Goal: Answer question/provide support: Ask a question

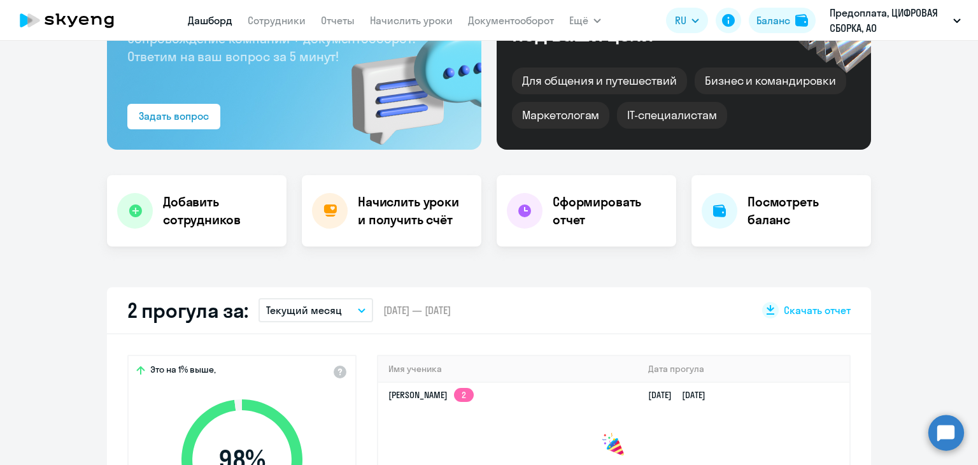
scroll to position [127, 0]
click at [276, 23] on link "Сотрудники" at bounding box center [277, 20] width 58 height 13
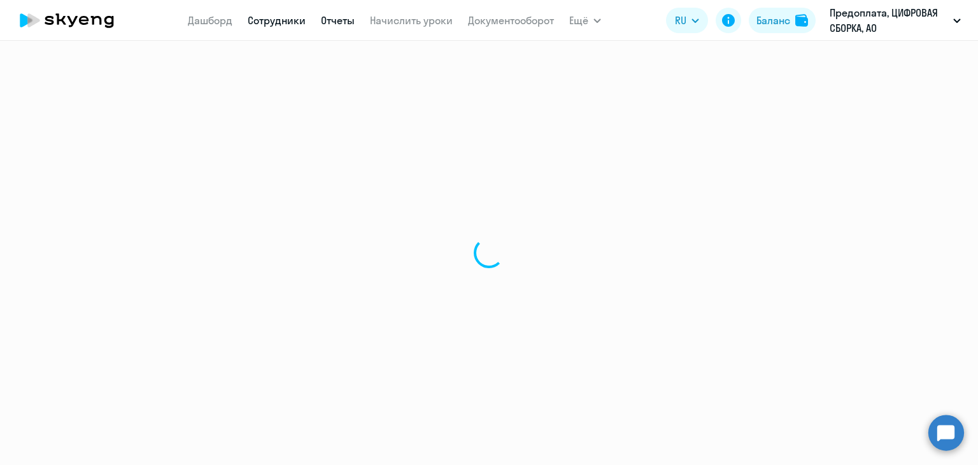
select select "30"
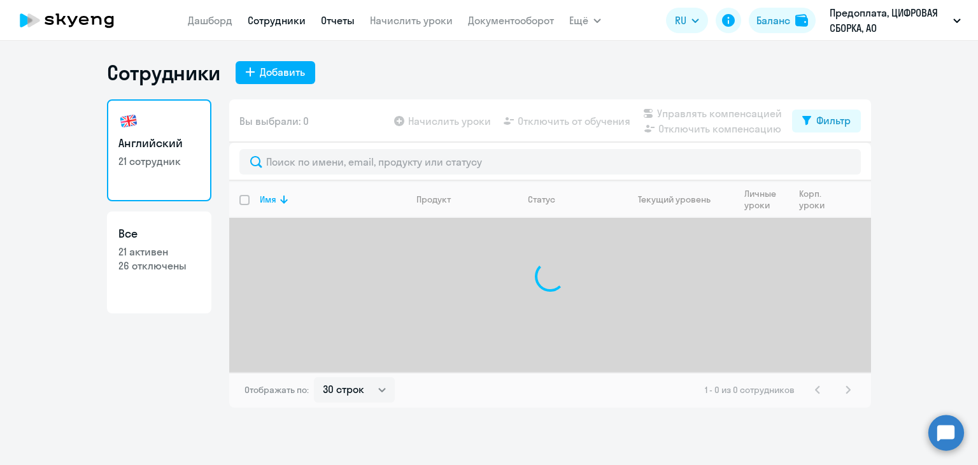
click at [337, 18] on link "Отчеты" at bounding box center [338, 20] width 34 height 13
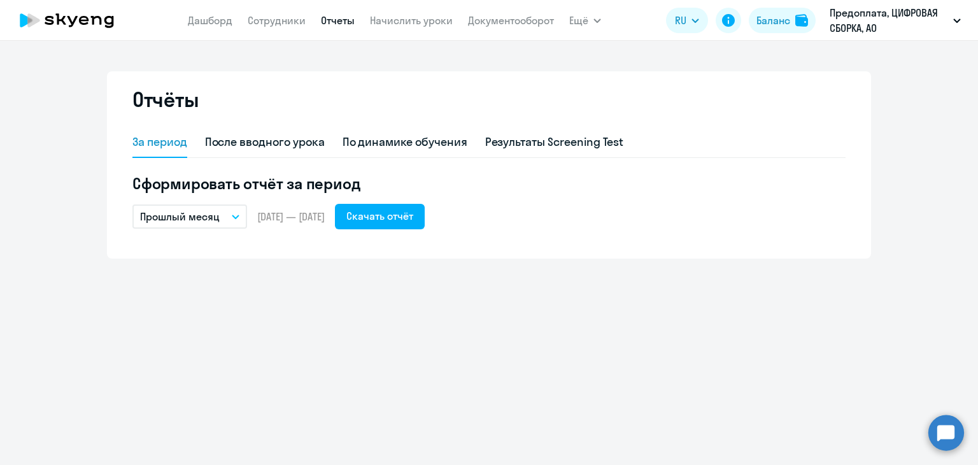
click at [229, 219] on button "Прошлый месяц" at bounding box center [189, 216] width 115 height 24
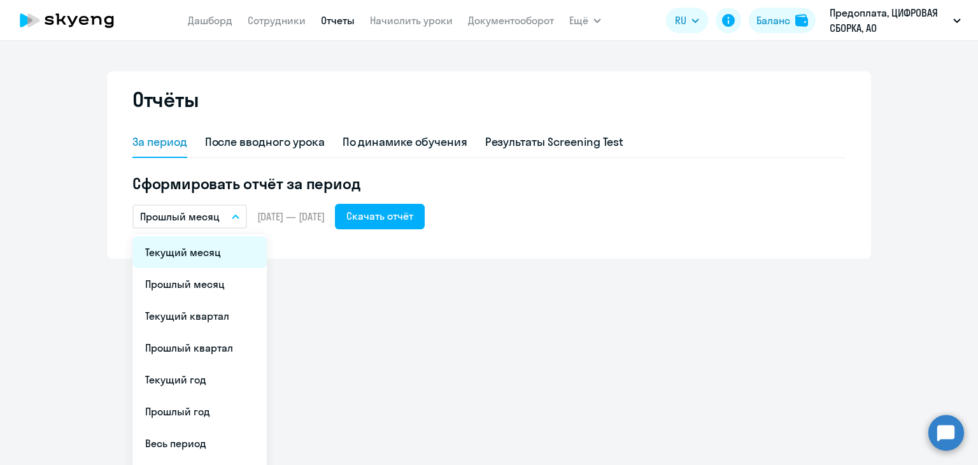
click at [216, 258] on li "Текущий месяц" at bounding box center [199, 252] width 134 height 32
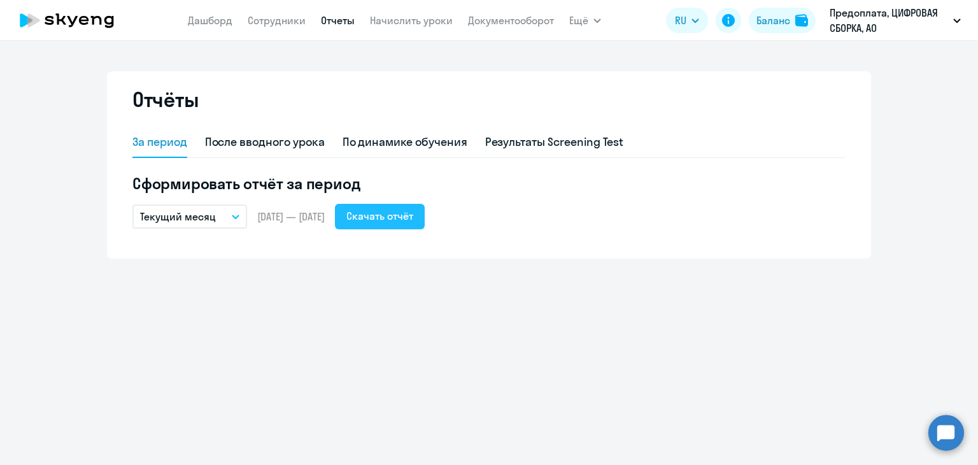
click at [413, 218] on div "Скачать отчёт" at bounding box center [379, 215] width 67 height 15
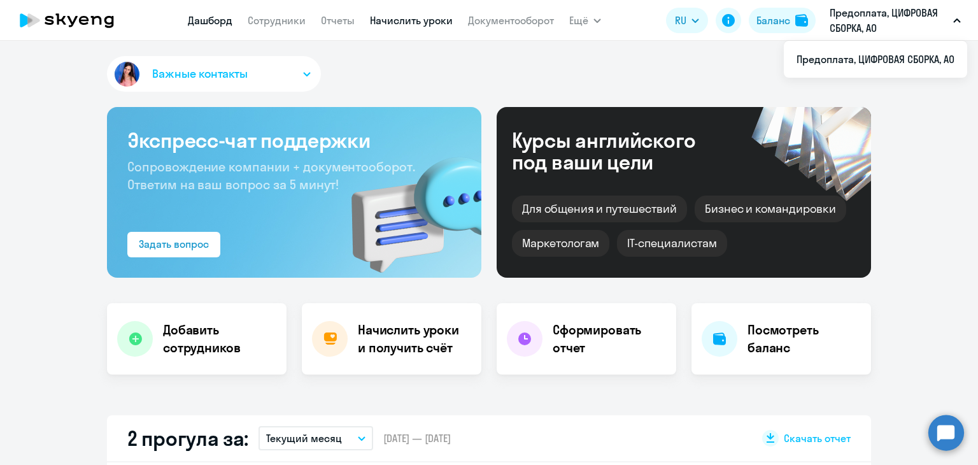
select select "30"
click at [285, 21] on link "Сотрудники" at bounding box center [277, 20] width 58 height 13
select select "30"
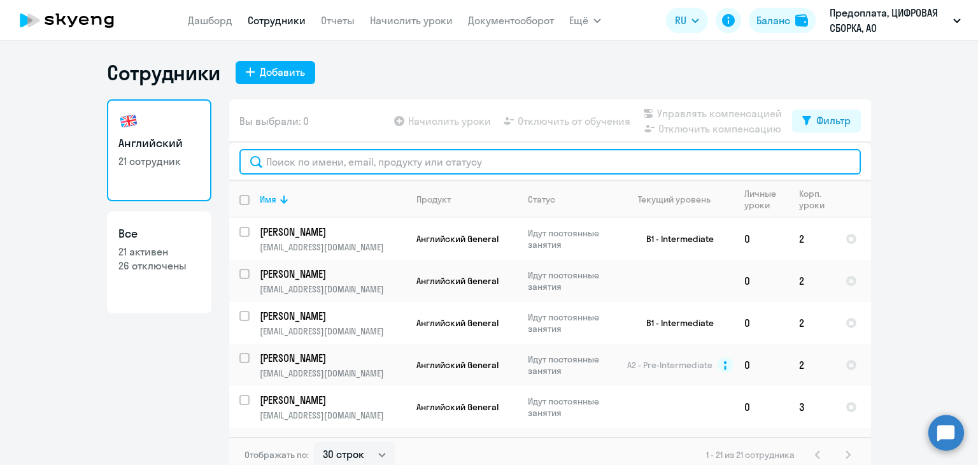
click at [331, 162] on input "text" at bounding box center [549, 161] width 621 height 25
type input "м"
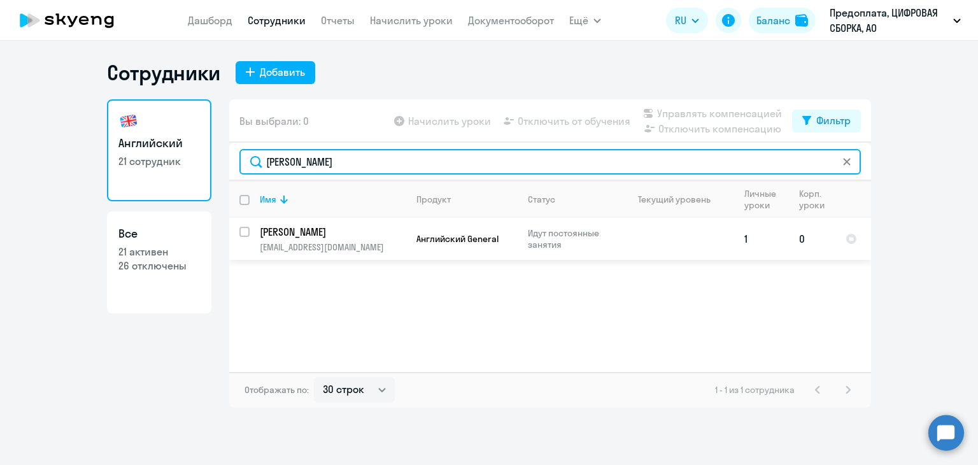
type input "иван"
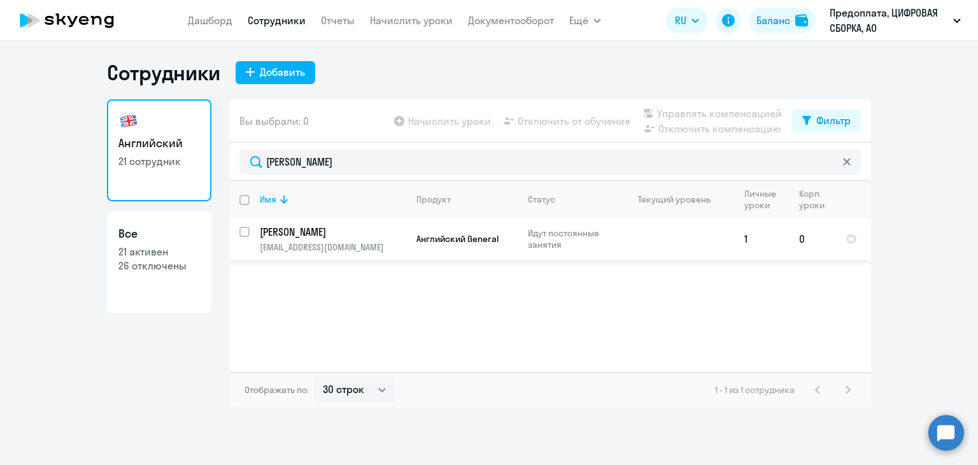
click at [438, 246] on td "Английский General" at bounding box center [461, 239] width 111 height 42
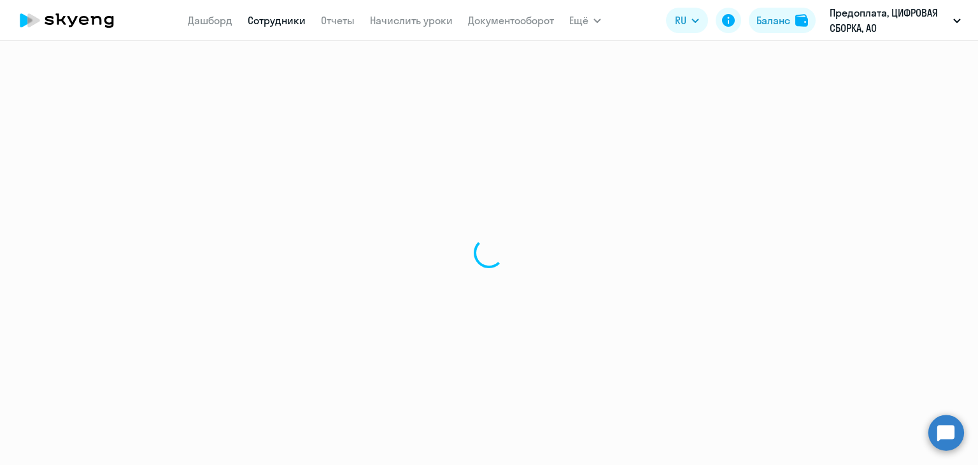
select select "english"
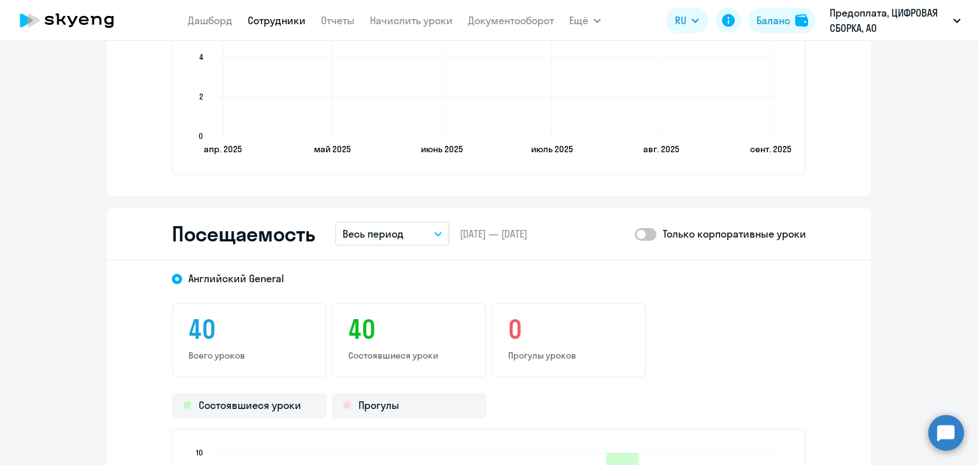
scroll to position [1527, 0]
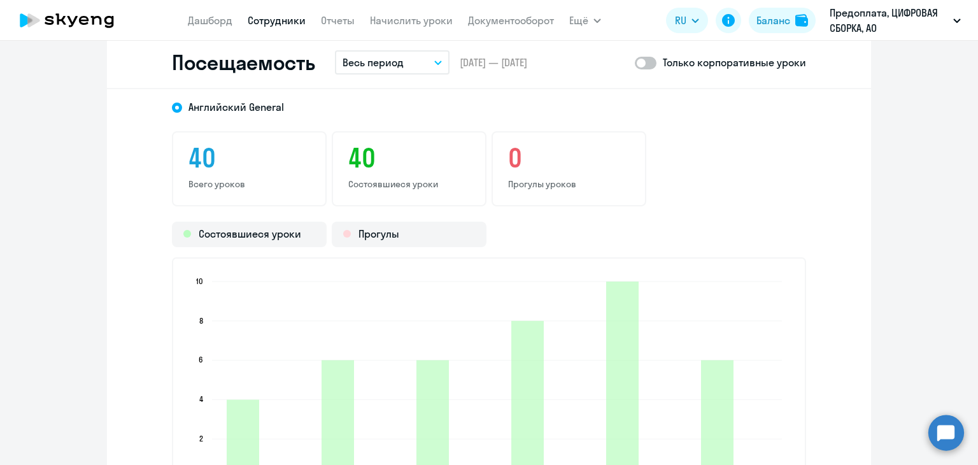
click at [400, 56] on button "Весь период" at bounding box center [392, 62] width 115 height 24
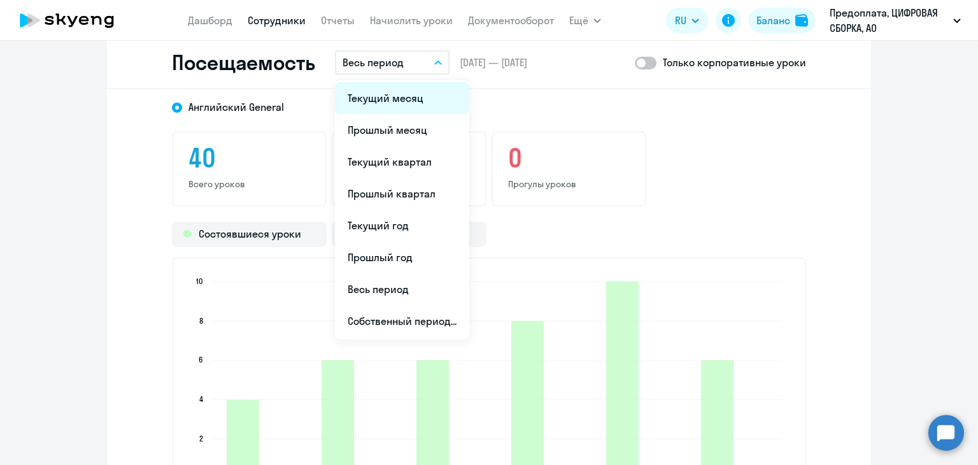
click at [379, 101] on li "Текущий месяц" at bounding box center [402, 98] width 134 height 32
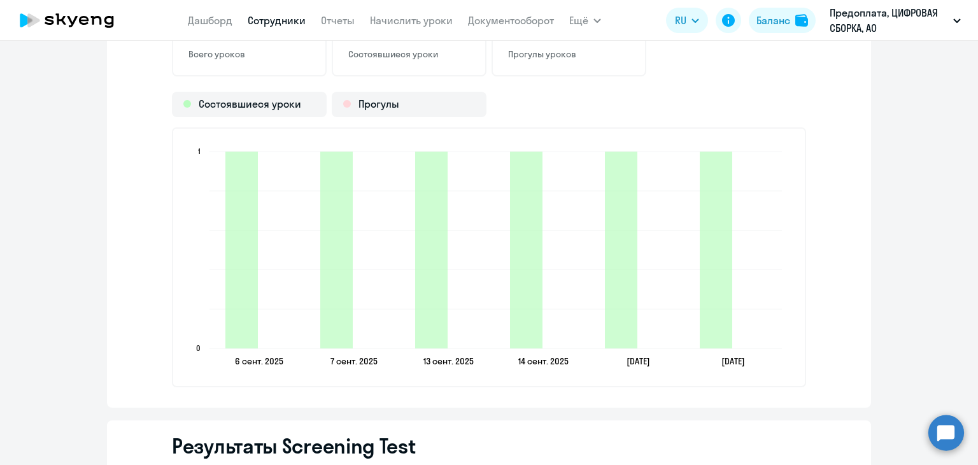
scroll to position [1591, 0]
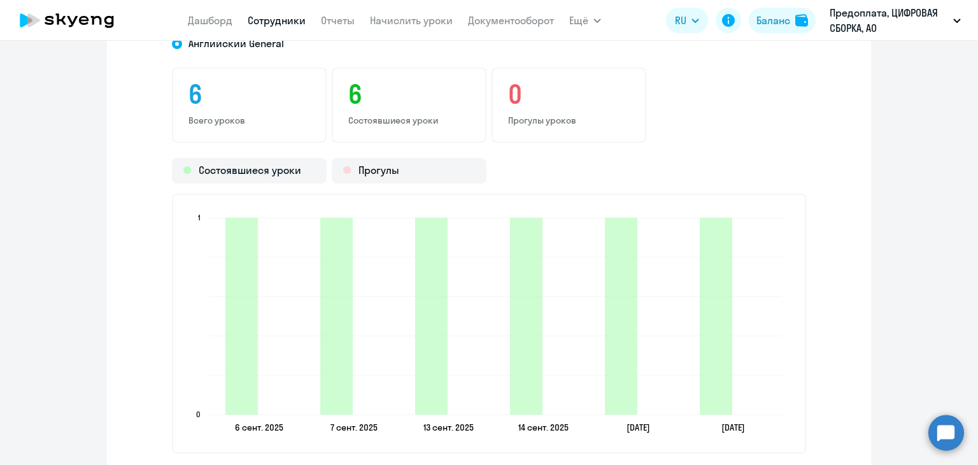
click at [682, 442] on ngx-charts-bar-vertical-2d "6 сент. 2025 6 сент. 2025 7 сент. 2025 7 сент. 2025 13 сент. 2025 13 сент. 2025…" at bounding box center [489, 323] width 634 height 260
click at [295, 24] on link "Сотрудники" at bounding box center [277, 20] width 58 height 13
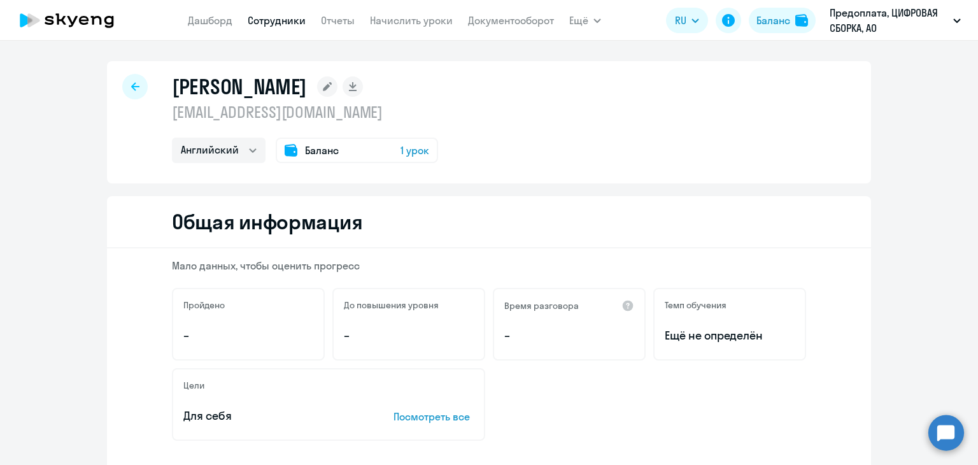
select select "30"
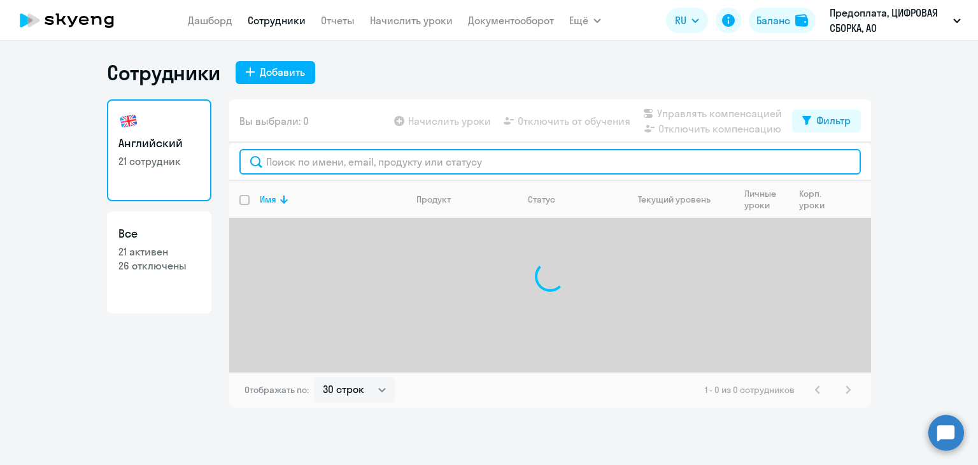
click at [376, 162] on input "text" at bounding box center [549, 161] width 621 height 25
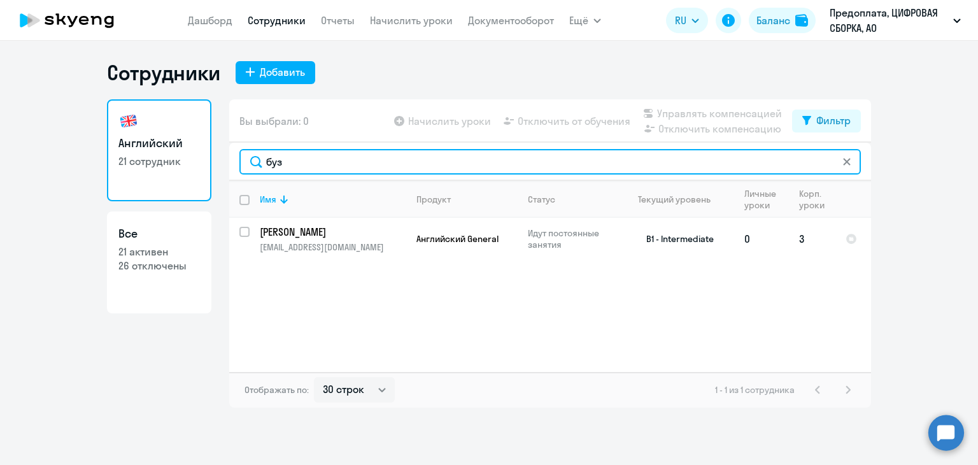
type input "буз"
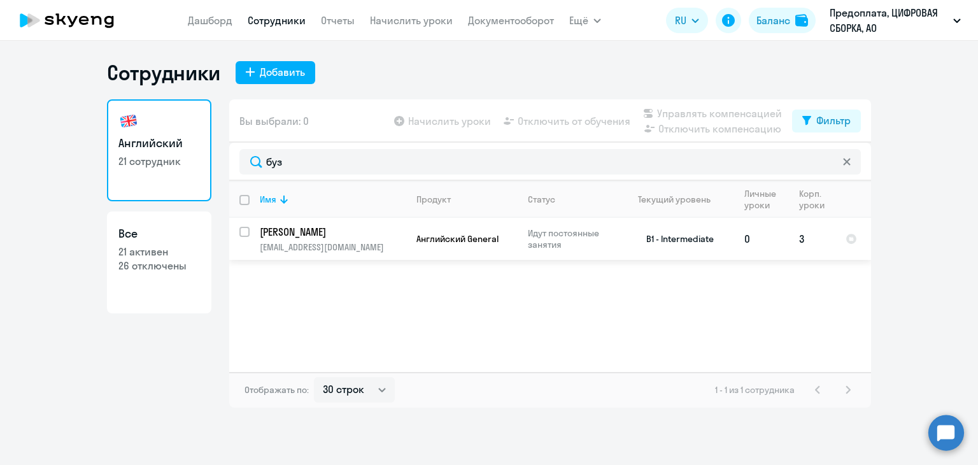
click at [509, 255] on td "Английский General" at bounding box center [461, 239] width 111 height 42
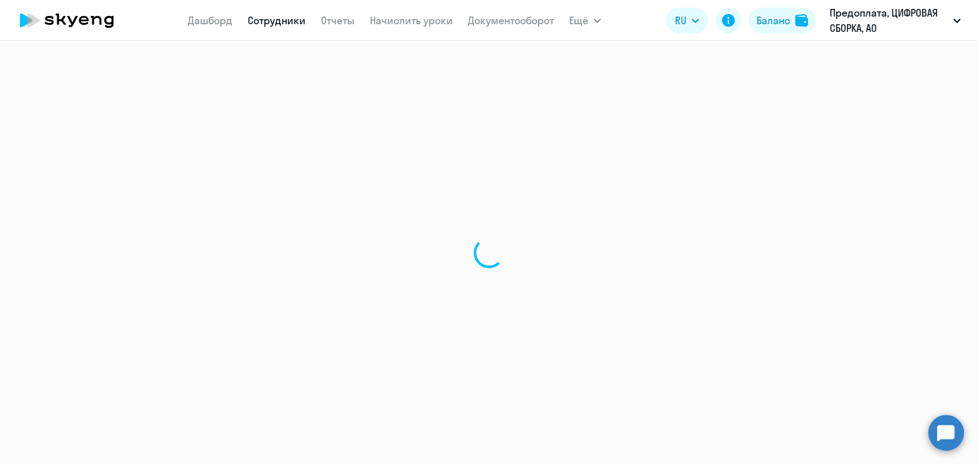
select select "english"
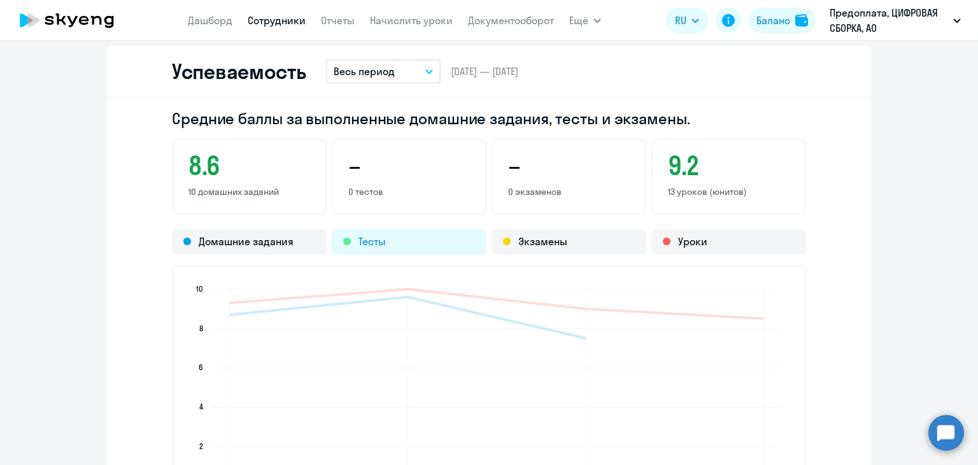
scroll to position [1400, 0]
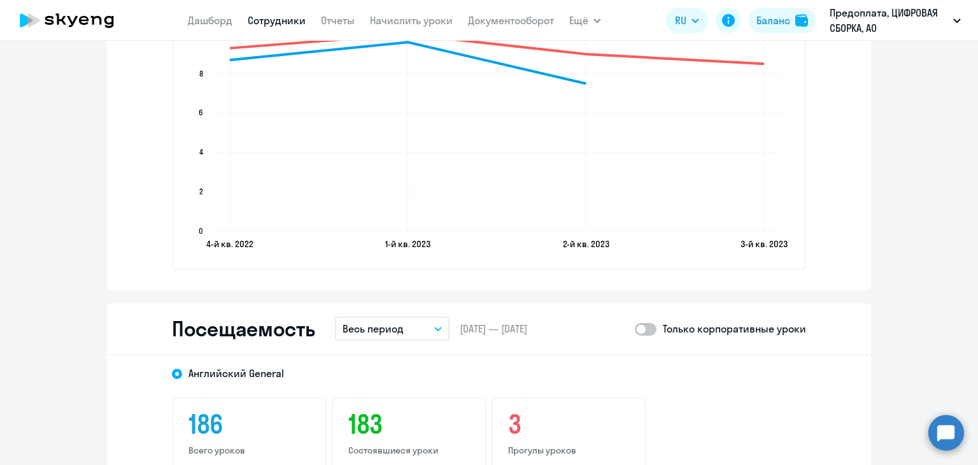
click at [381, 321] on p "Весь период" at bounding box center [372, 328] width 61 height 15
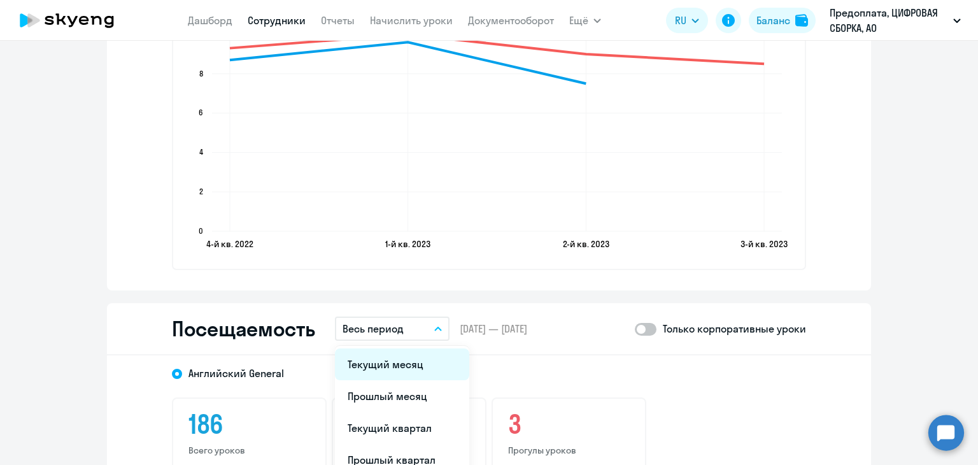
click at [392, 365] on li "Текущий месяц" at bounding box center [402, 364] width 134 height 32
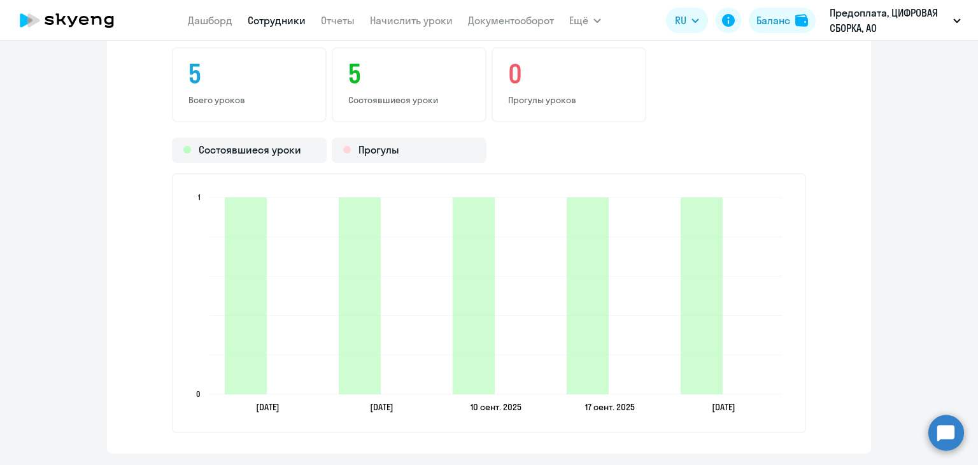
scroll to position [1846, 0]
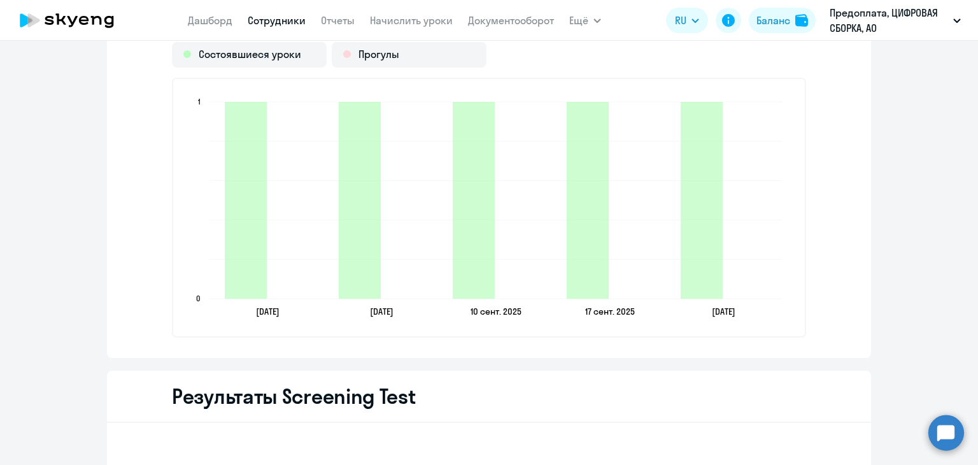
click at [260, 22] on link "Сотрудники" at bounding box center [277, 20] width 58 height 13
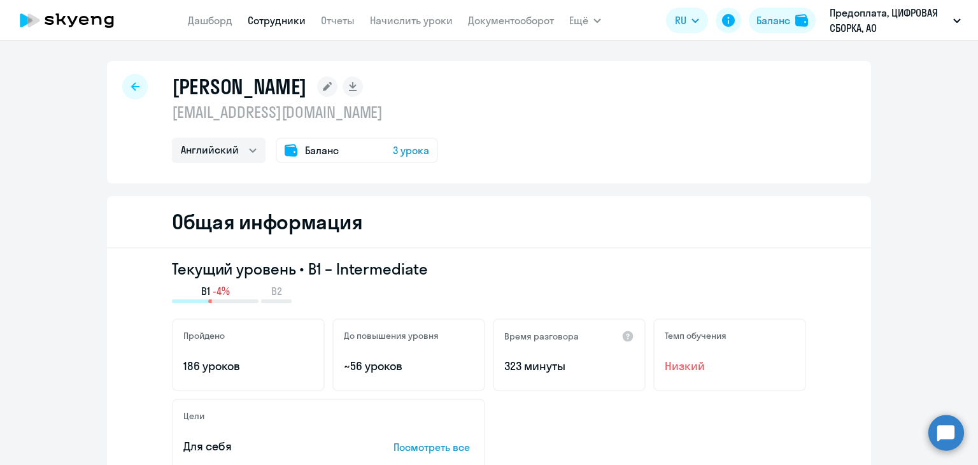
select select "30"
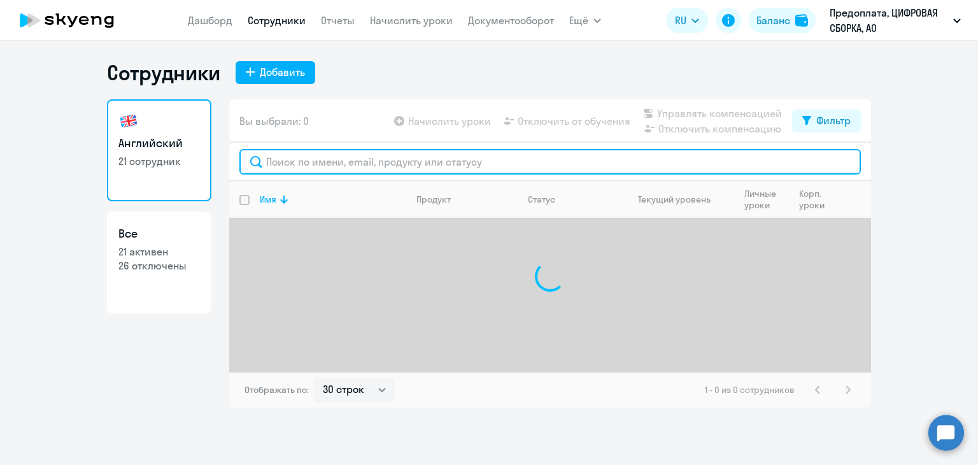
click at [326, 165] on input "text" at bounding box center [549, 161] width 621 height 25
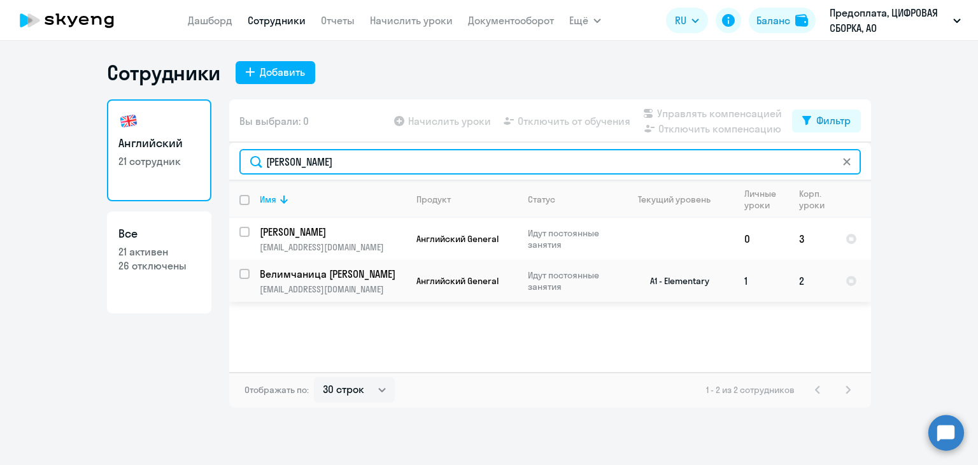
type input "мари"
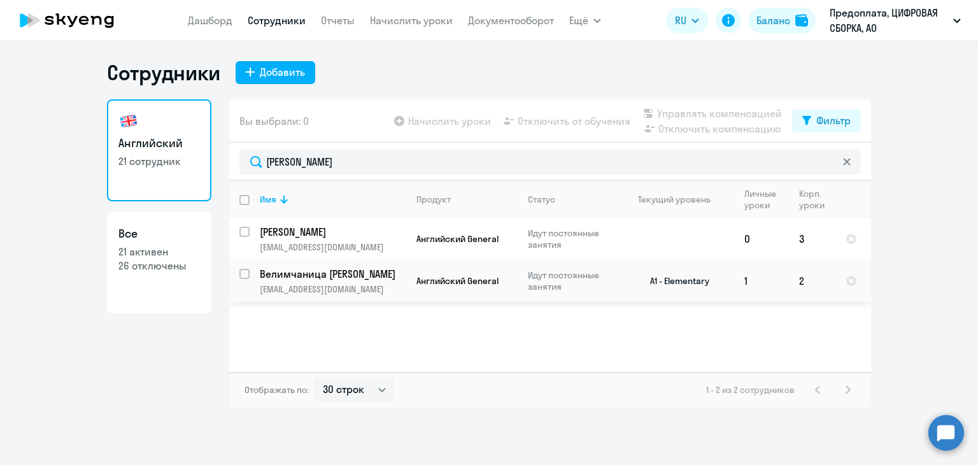
click at [407, 284] on td "Английский General" at bounding box center [461, 281] width 111 height 42
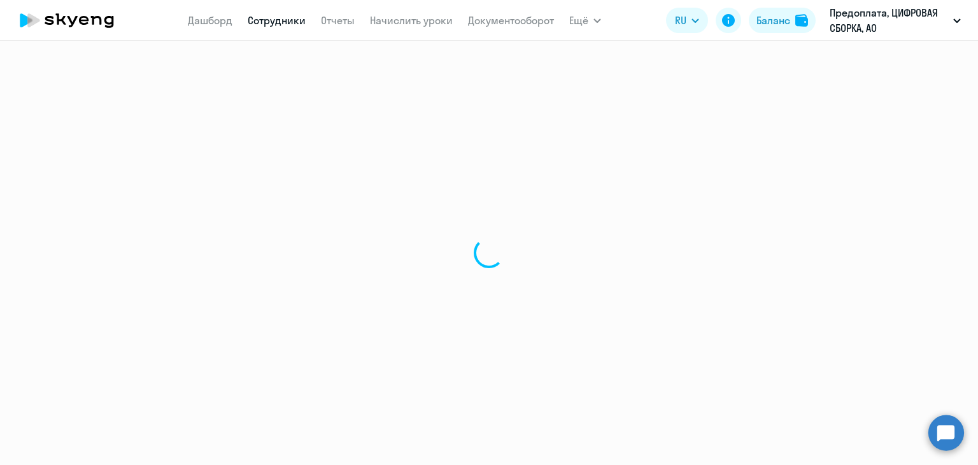
select select "english"
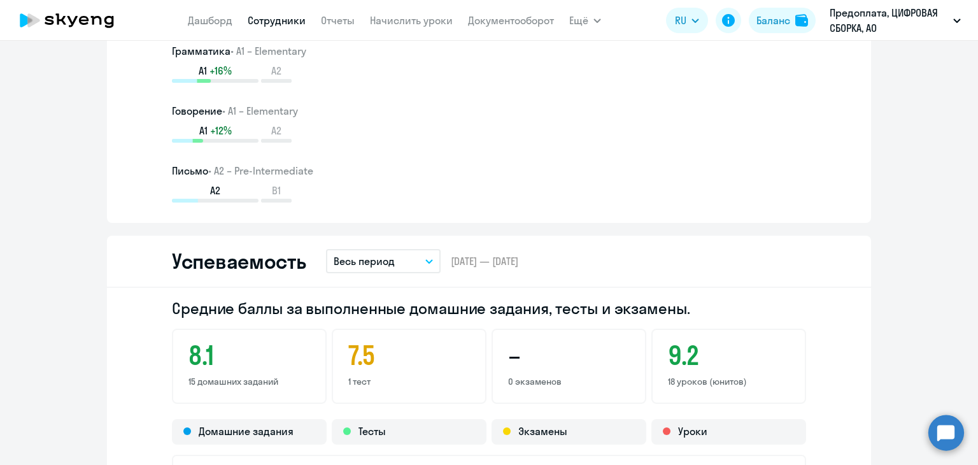
click at [408, 263] on button "Весь период" at bounding box center [383, 261] width 115 height 24
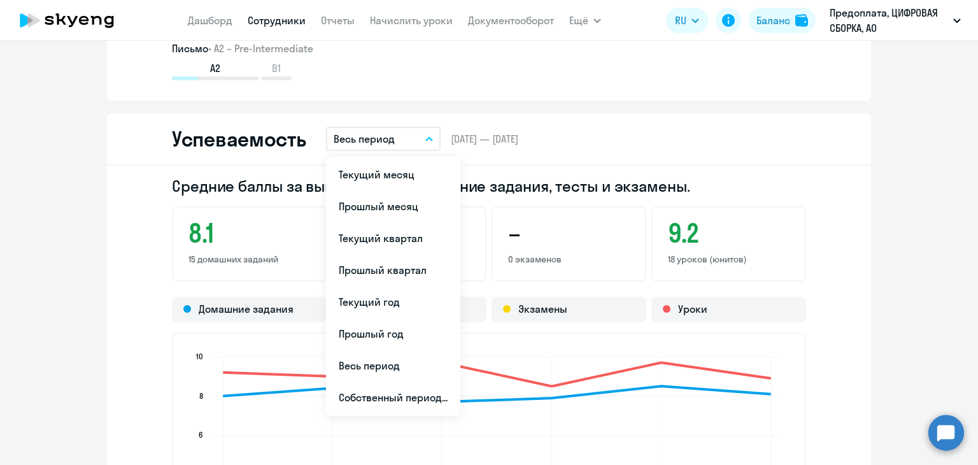
scroll to position [1337, 0]
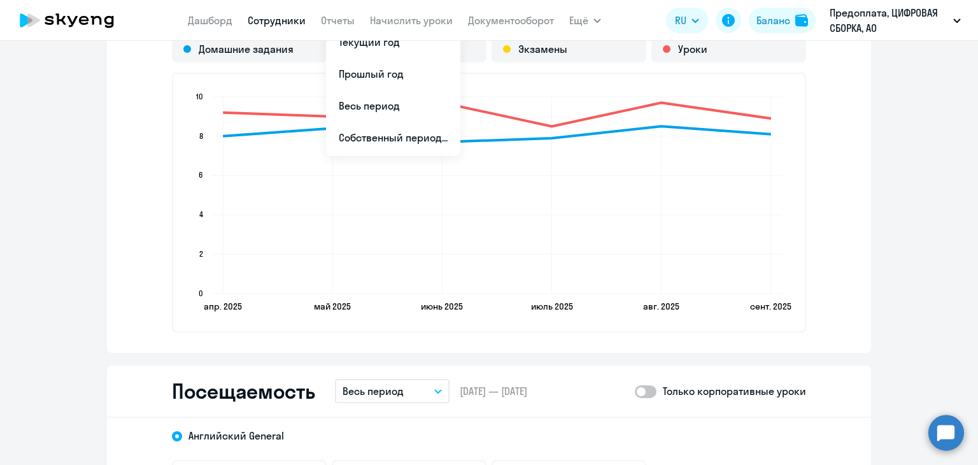
click at [418, 380] on button "Весь период" at bounding box center [392, 391] width 115 height 24
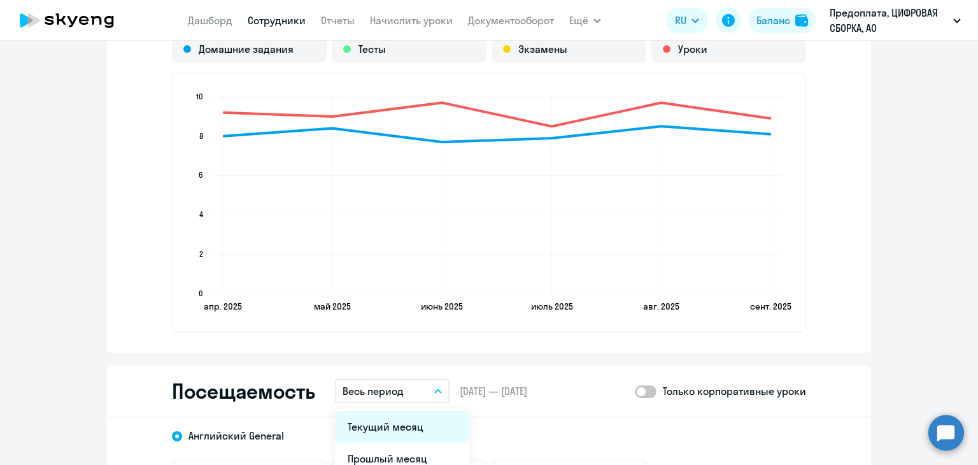
click at [404, 419] on li "Текущий месяц" at bounding box center [402, 427] width 134 height 32
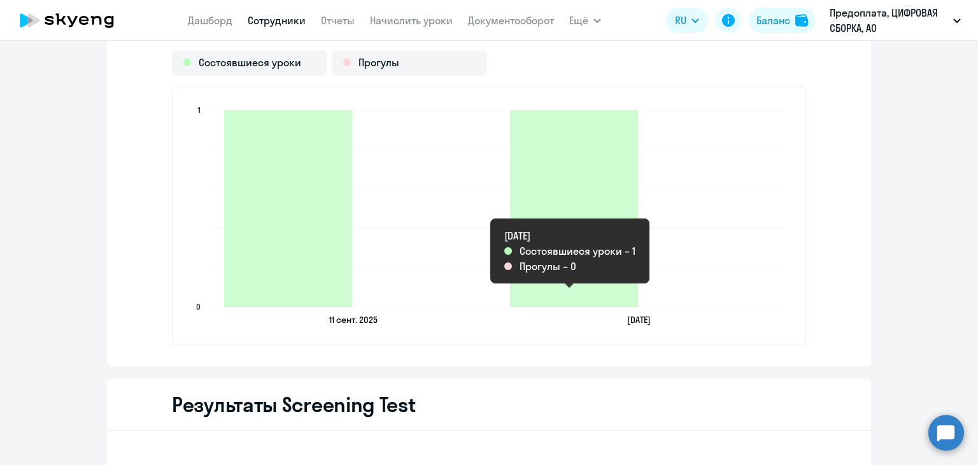
scroll to position [1846, 0]
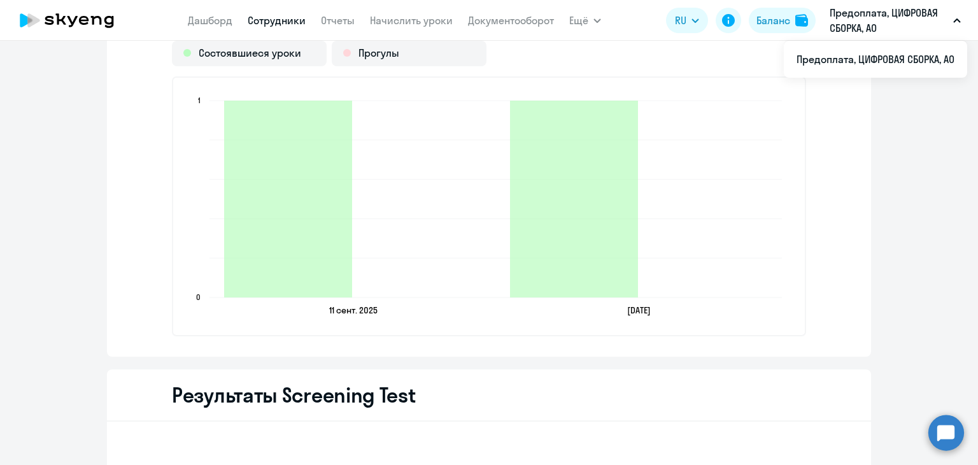
click at [290, 21] on link "Сотрудники" at bounding box center [277, 20] width 58 height 13
select select "30"
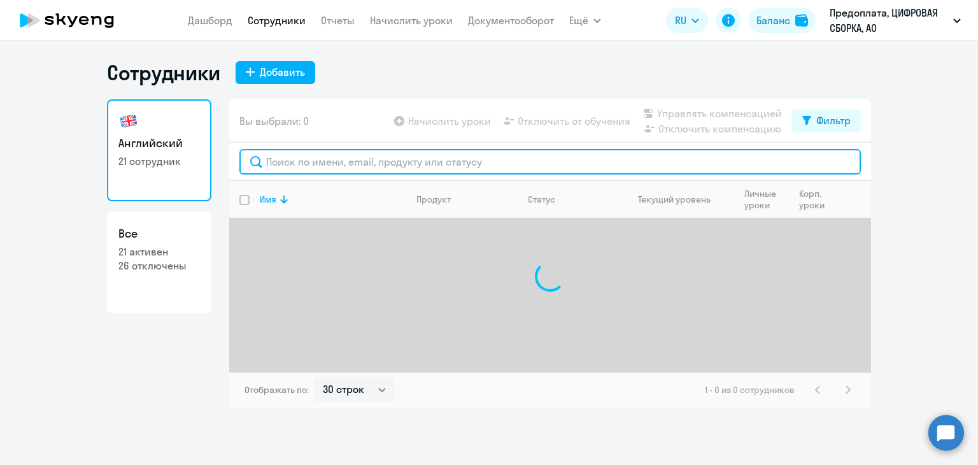
click at [330, 161] on input "text" at bounding box center [549, 161] width 621 height 25
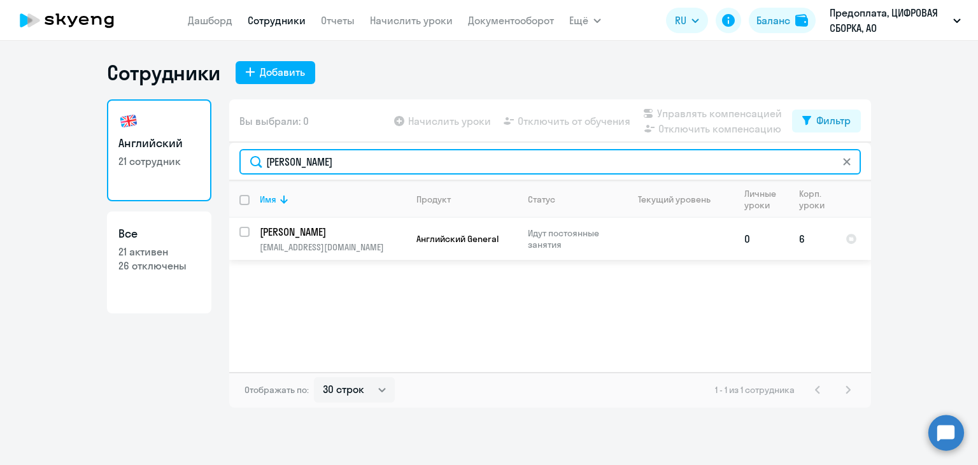
type input "антон"
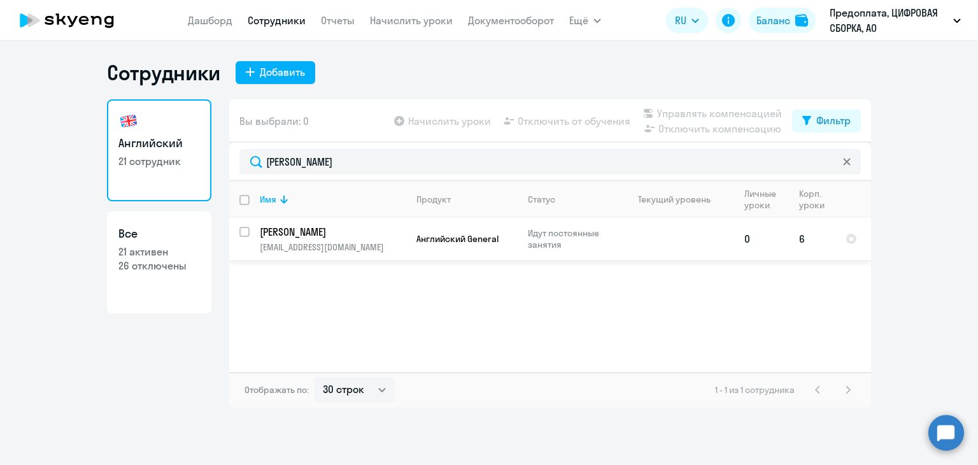
click at [362, 244] on p "[EMAIL_ADDRESS][DOMAIN_NAME]" at bounding box center [333, 246] width 146 height 11
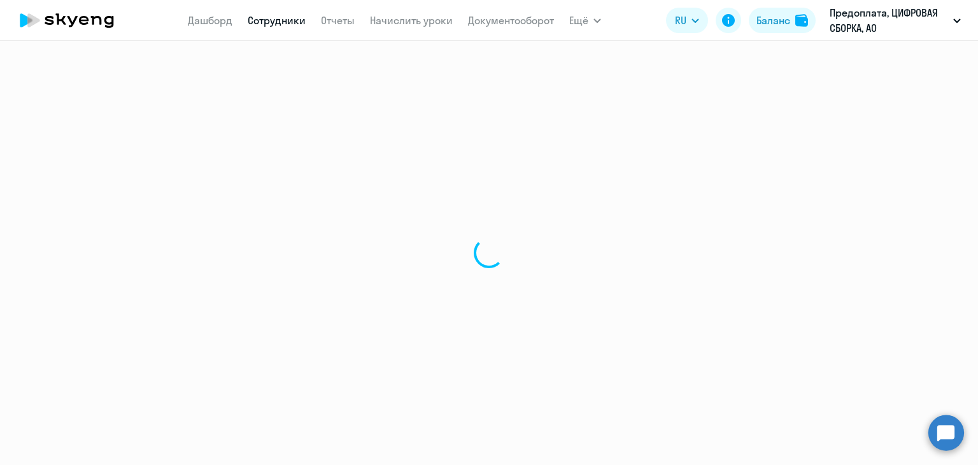
select select "english"
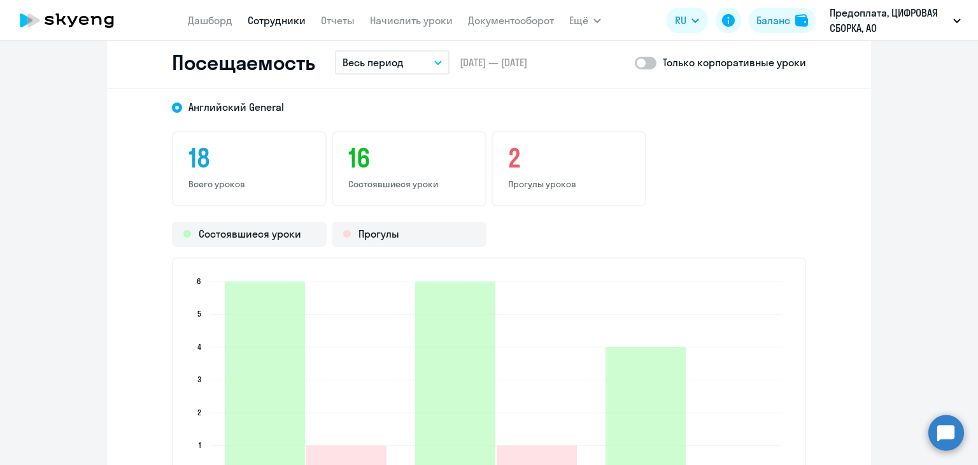
scroll to position [1273, 0]
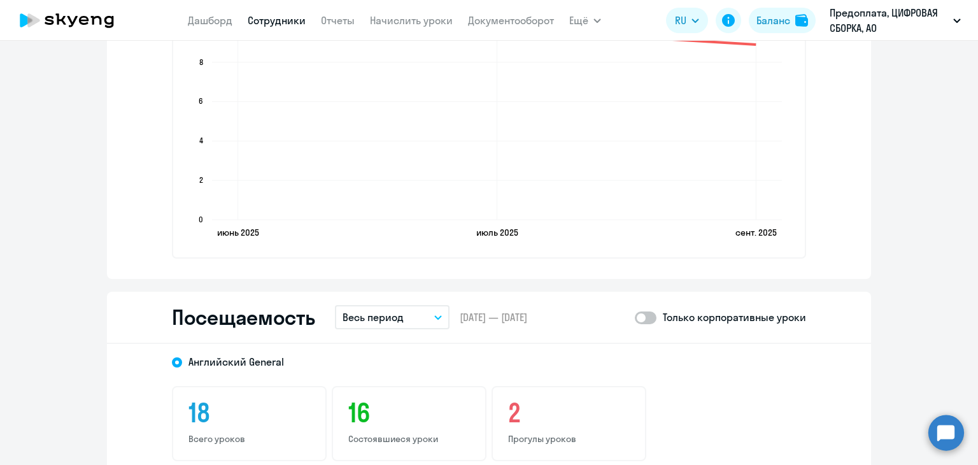
click at [410, 311] on button "Весь период" at bounding box center [392, 317] width 115 height 24
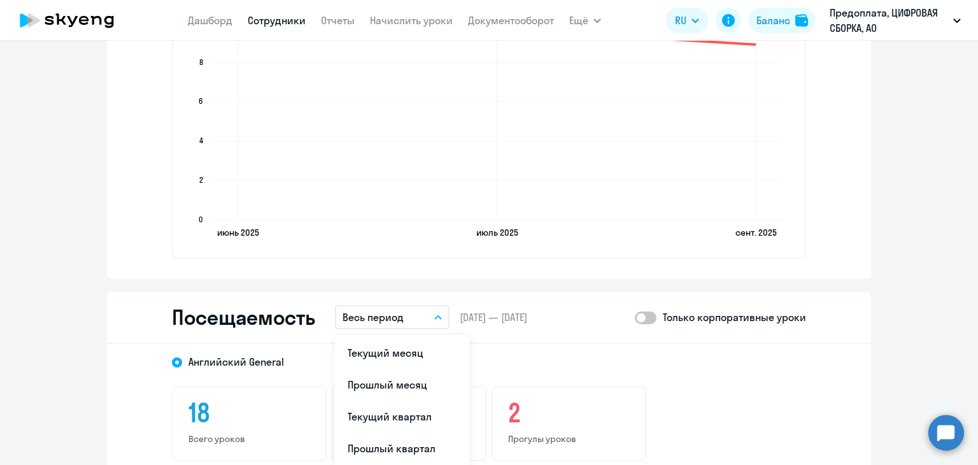
click at [399, 350] on li "Текущий месяц" at bounding box center [402, 353] width 134 height 32
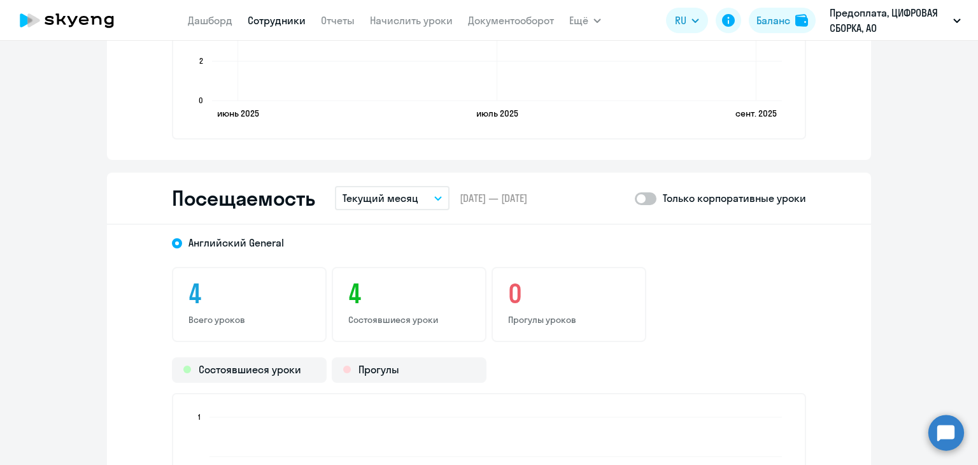
scroll to position [1591, 0]
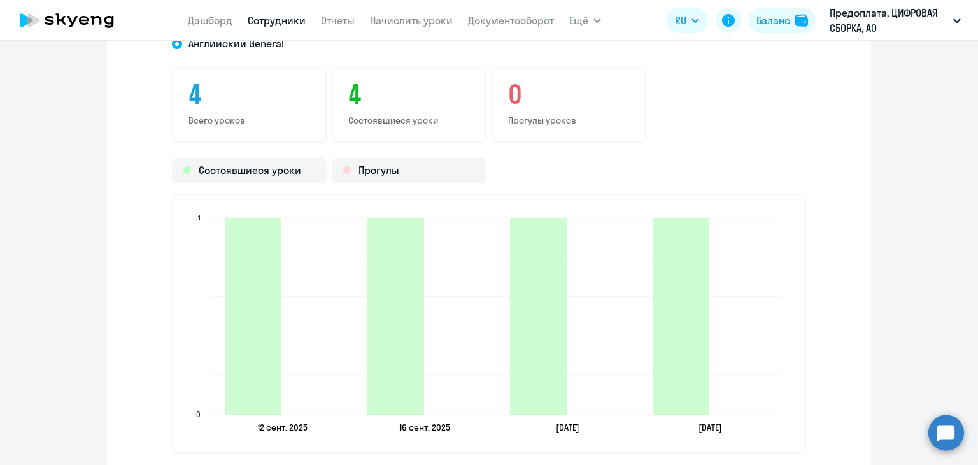
click at [288, 21] on link "Сотрудники" at bounding box center [277, 20] width 58 height 13
select select "30"
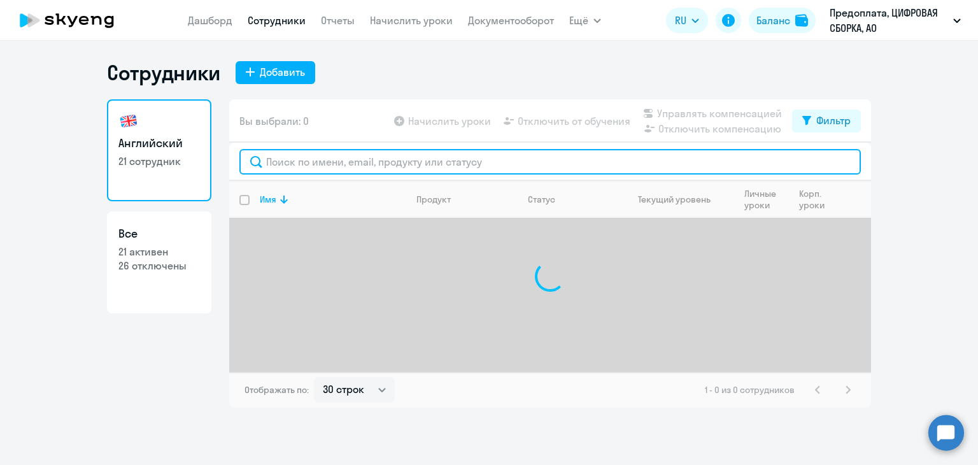
click at [341, 169] on input "text" at bounding box center [549, 161] width 621 height 25
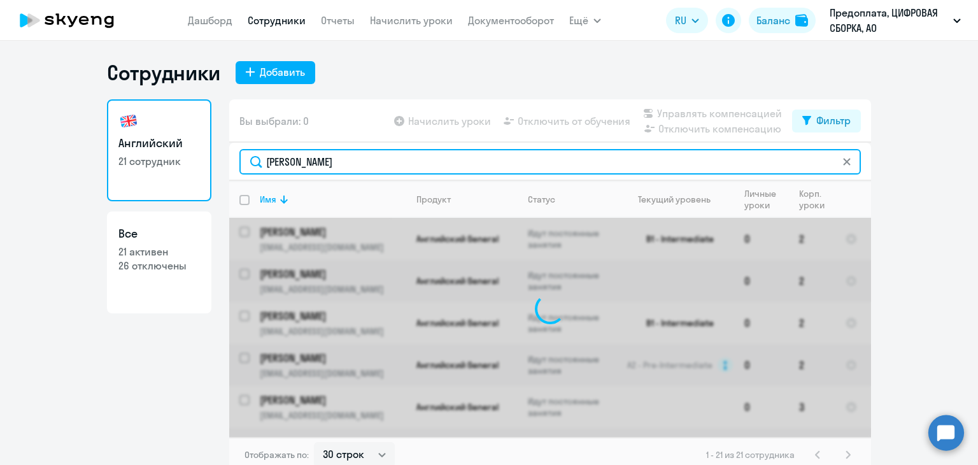
type input "наталья"
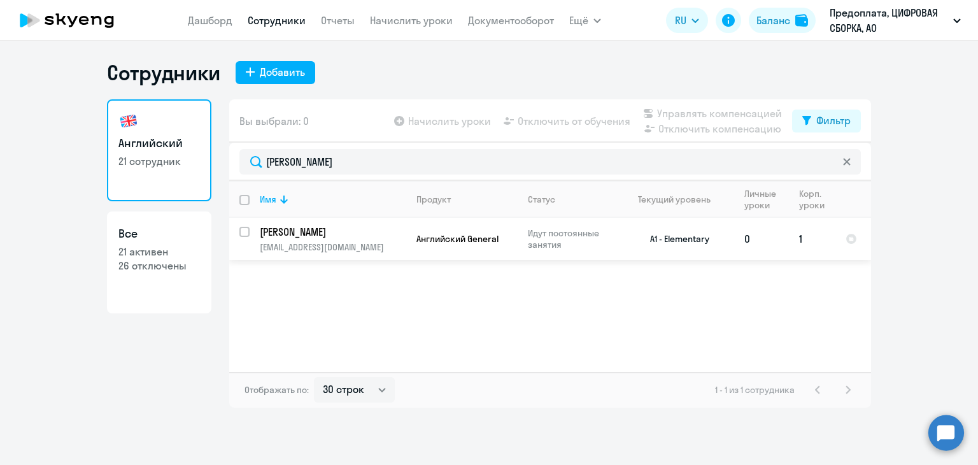
click at [395, 248] on p "[EMAIL_ADDRESS][DOMAIN_NAME]" at bounding box center [333, 246] width 146 height 11
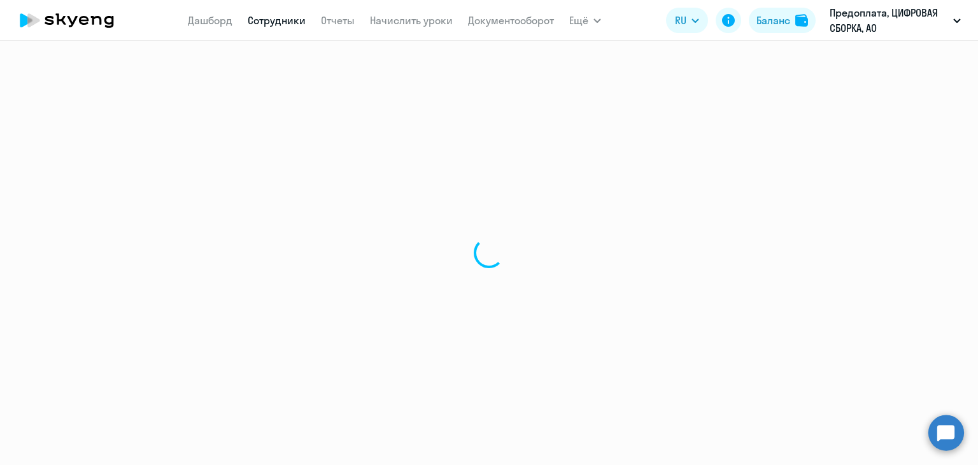
select select "english"
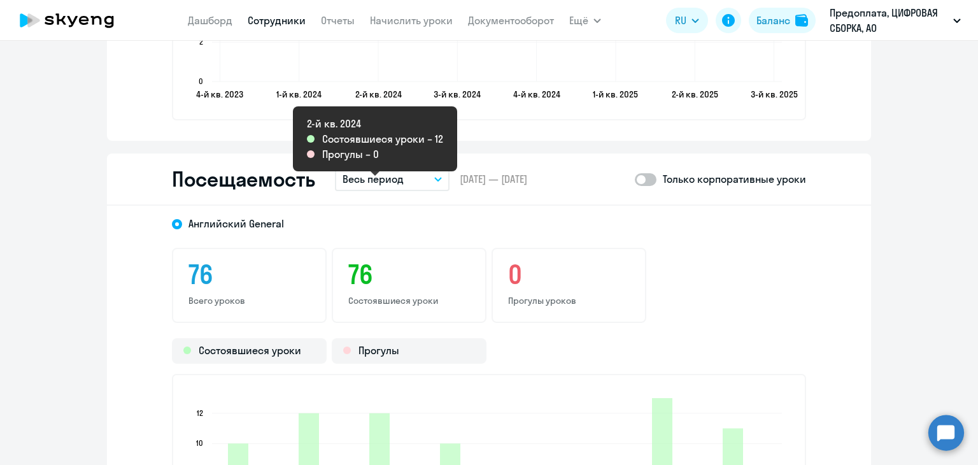
scroll to position [1527, 0]
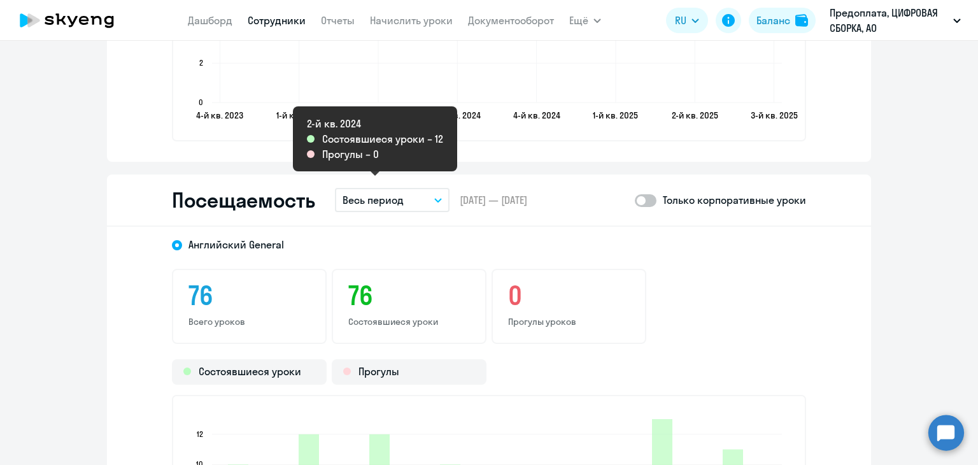
click at [381, 200] on p "Весь период" at bounding box center [372, 199] width 61 height 15
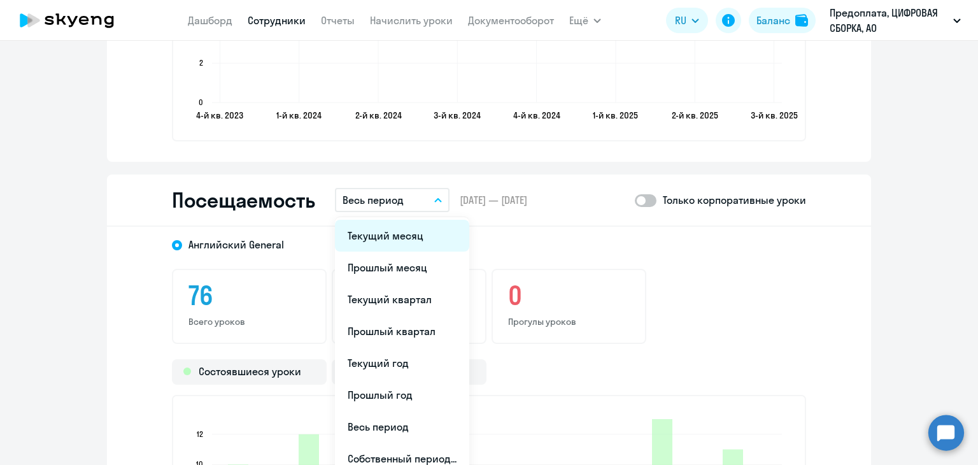
click at [378, 230] on li "Текущий месяц" at bounding box center [402, 236] width 134 height 32
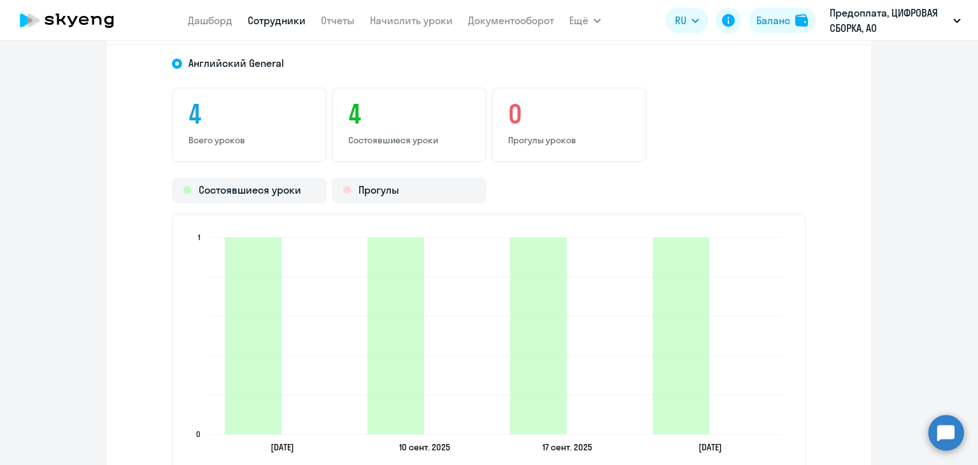
scroll to position [1846, 0]
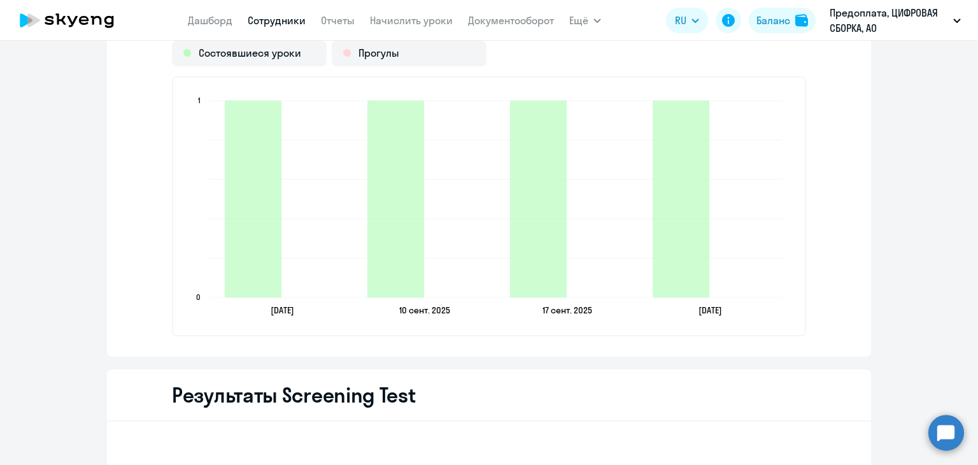
click at [269, 20] on link "Сотрудники" at bounding box center [277, 20] width 58 height 13
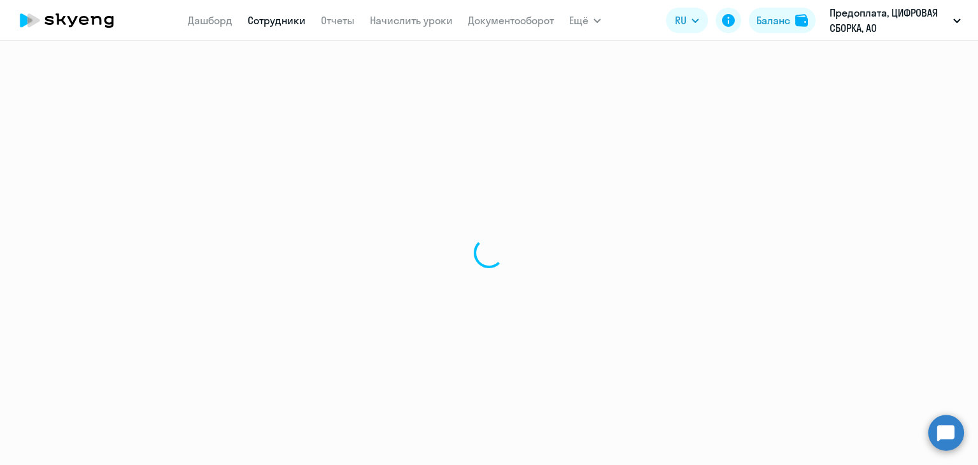
select select "30"
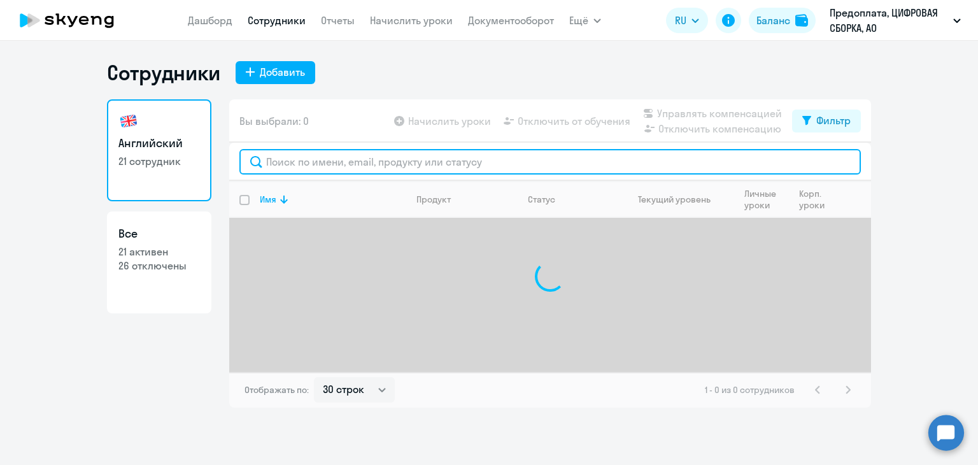
click at [344, 158] on input "text" at bounding box center [549, 161] width 621 height 25
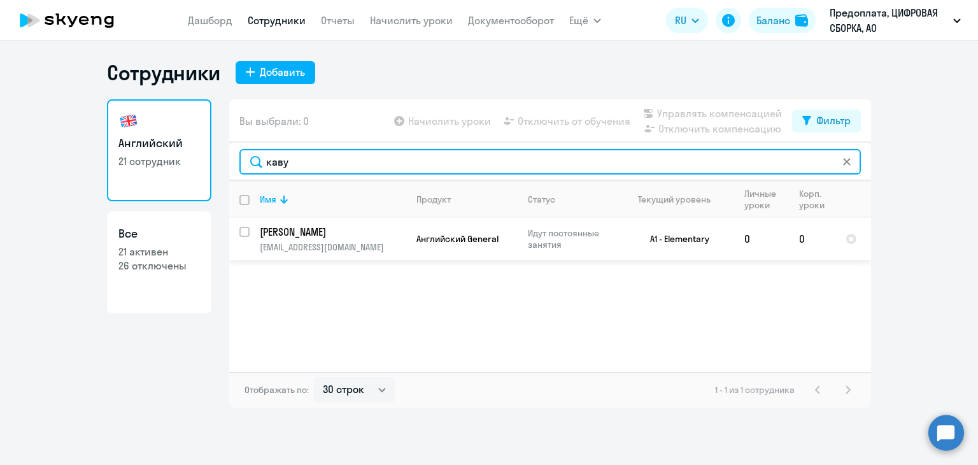
type input "каву"
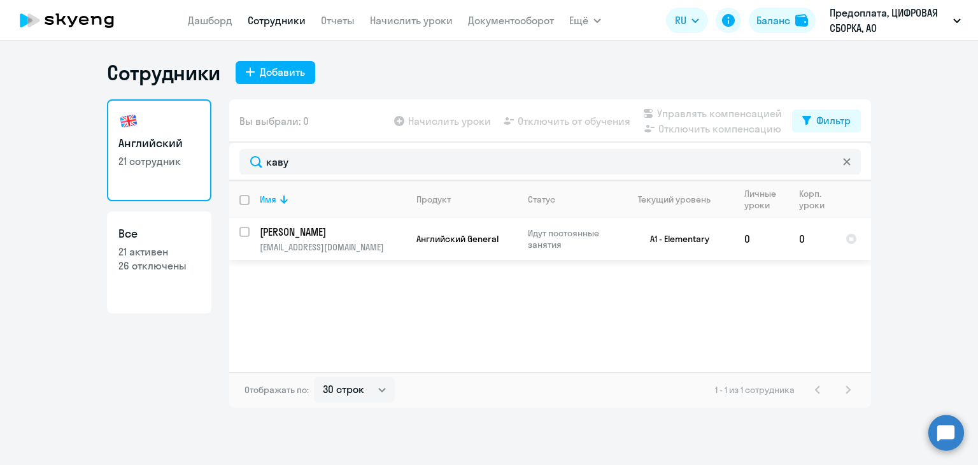
click at [373, 245] on p "a.kavunova@dassembly.ru" at bounding box center [333, 246] width 146 height 11
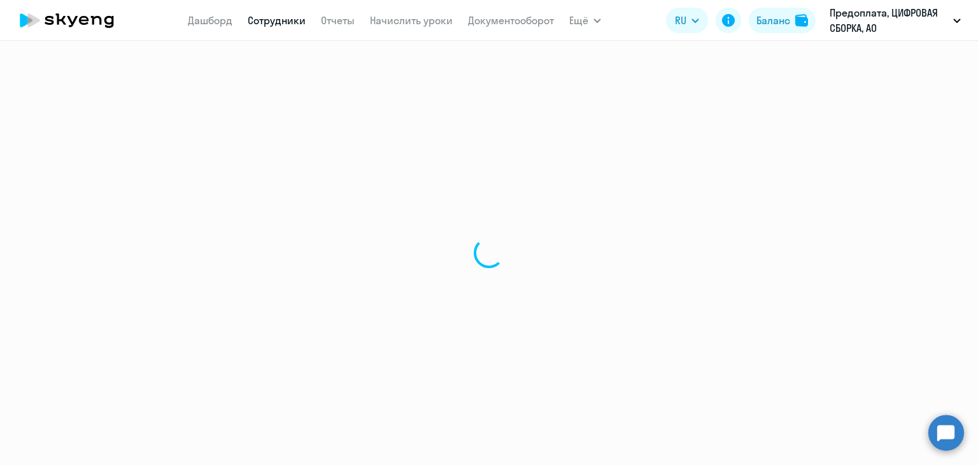
select select "english"
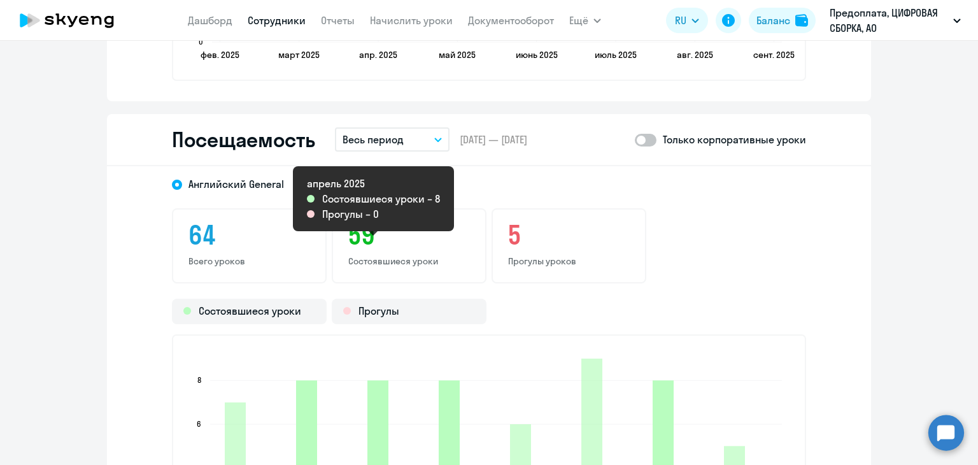
scroll to position [1273, 0]
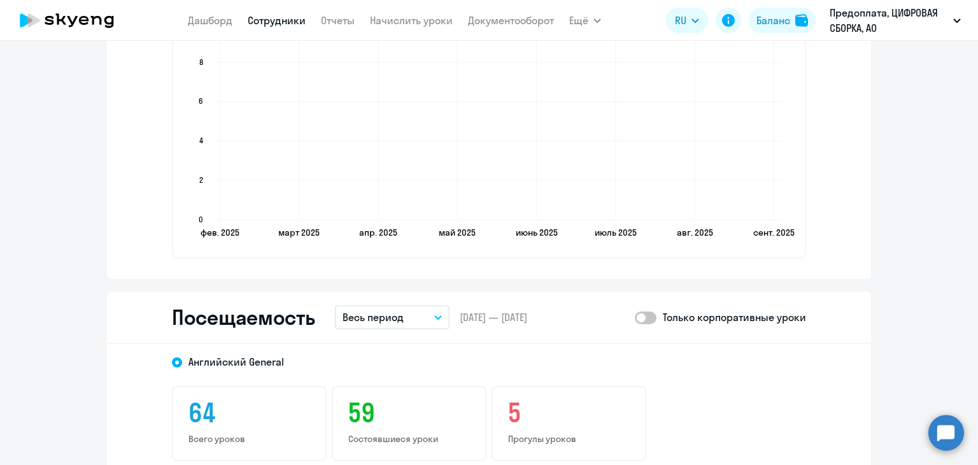
click at [405, 309] on button "Весь период" at bounding box center [392, 317] width 115 height 24
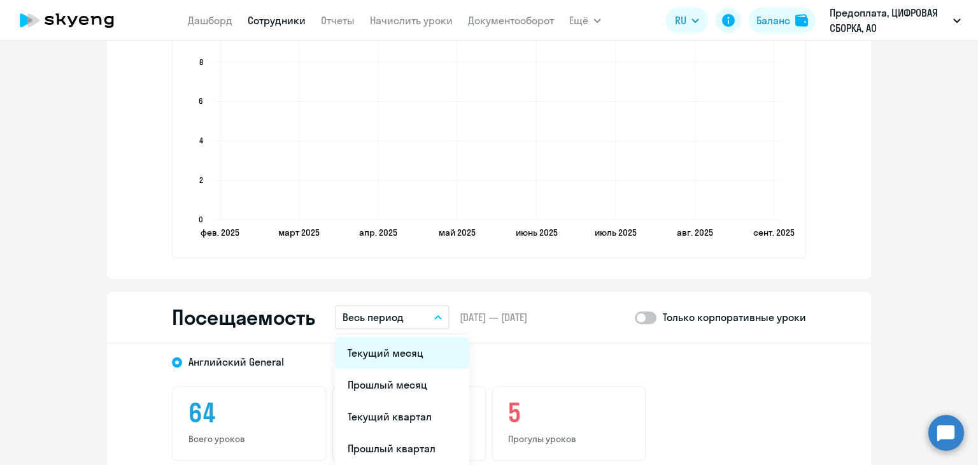
click at [395, 345] on li "Текущий месяц" at bounding box center [402, 353] width 134 height 32
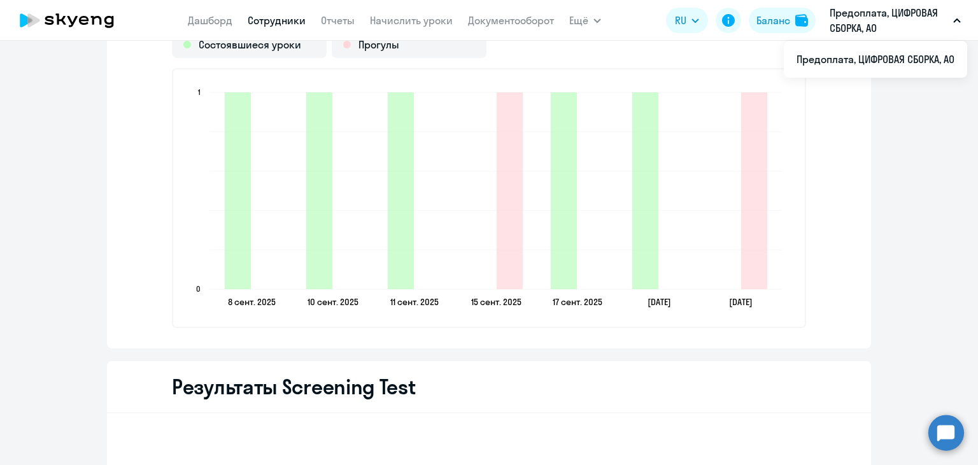
scroll to position [1718, 0]
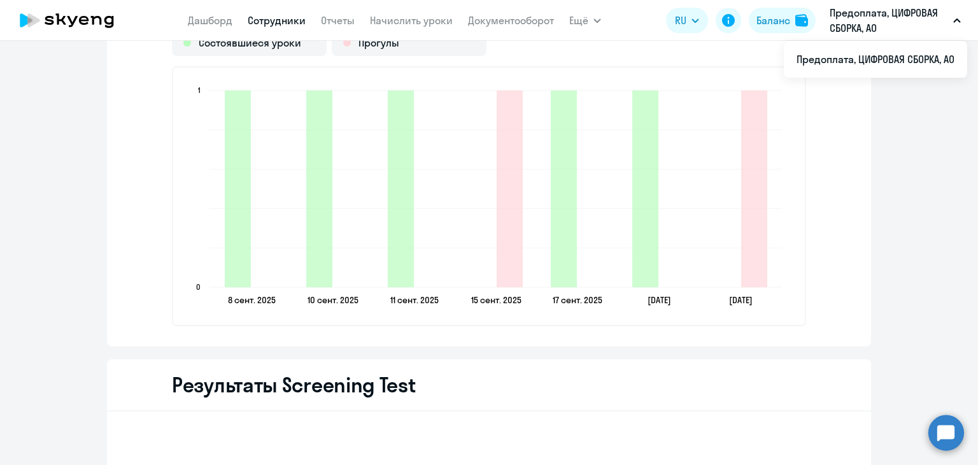
click at [297, 24] on link "Сотрудники" at bounding box center [277, 20] width 58 height 13
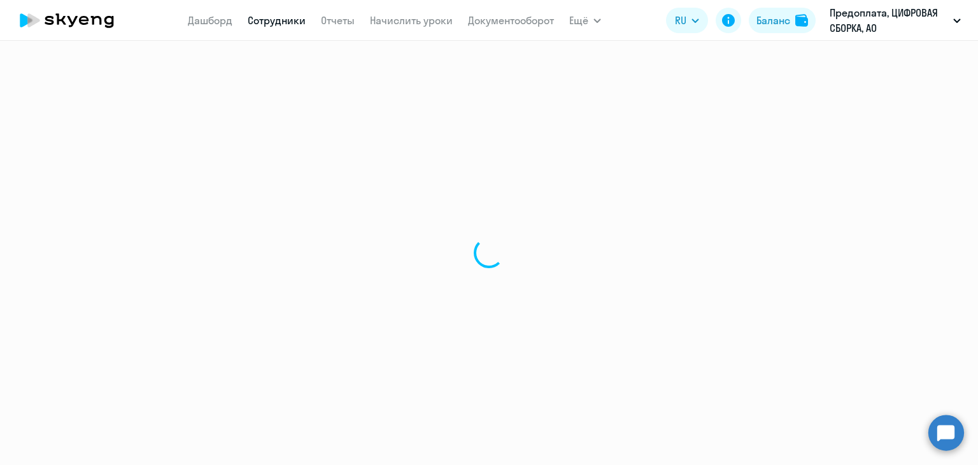
select select "30"
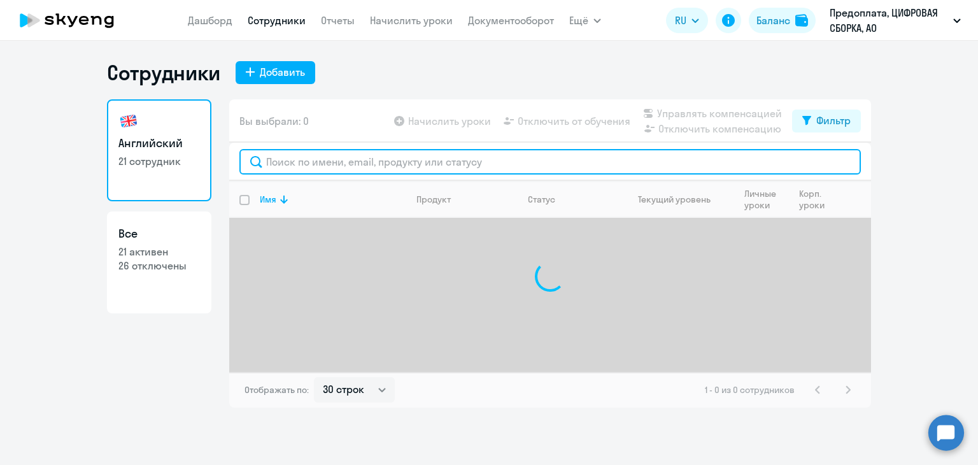
click at [342, 158] on input "text" at bounding box center [549, 161] width 621 height 25
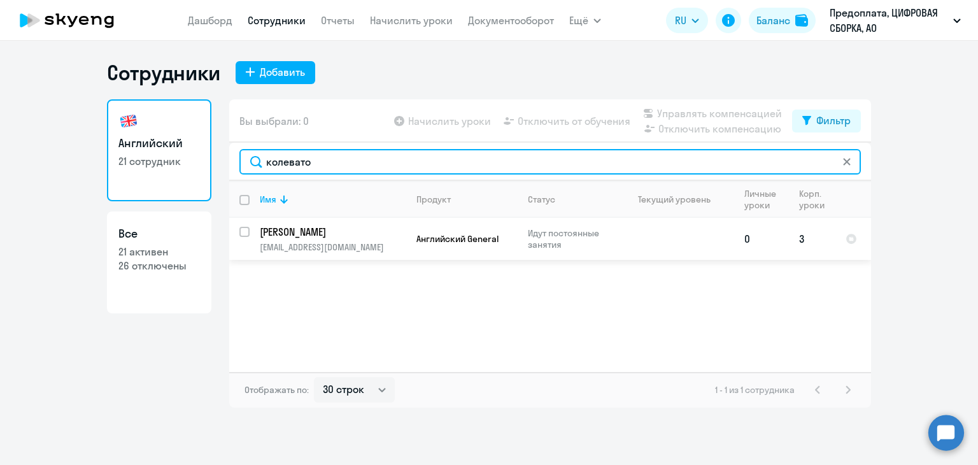
type input "колевато"
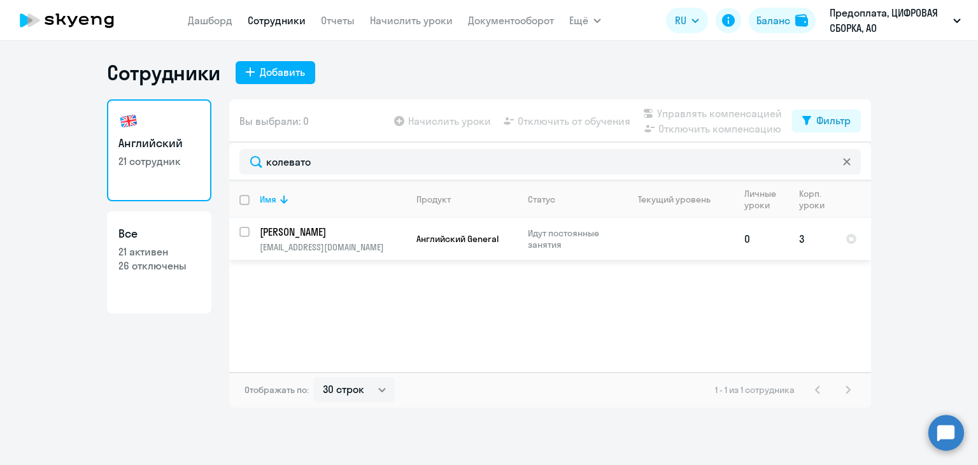
click at [355, 242] on p "[EMAIL_ADDRESS][DOMAIN_NAME]" at bounding box center [333, 246] width 146 height 11
select select "english"
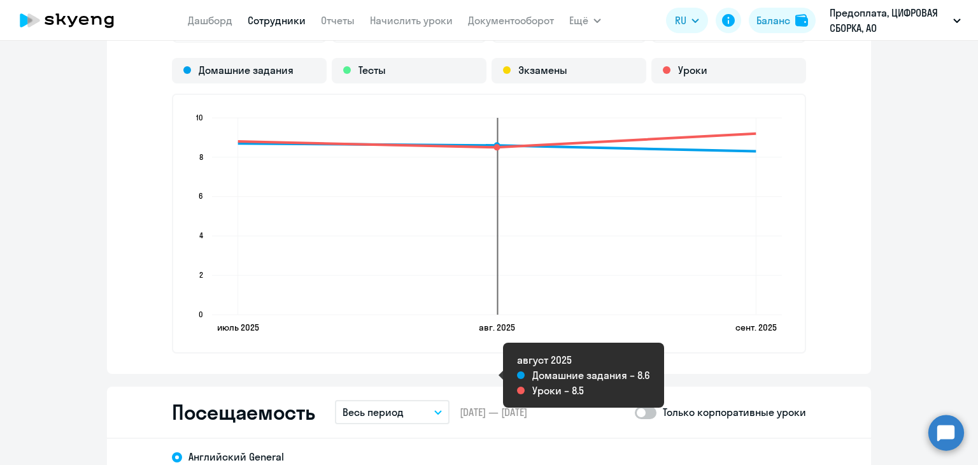
scroll to position [1400, 0]
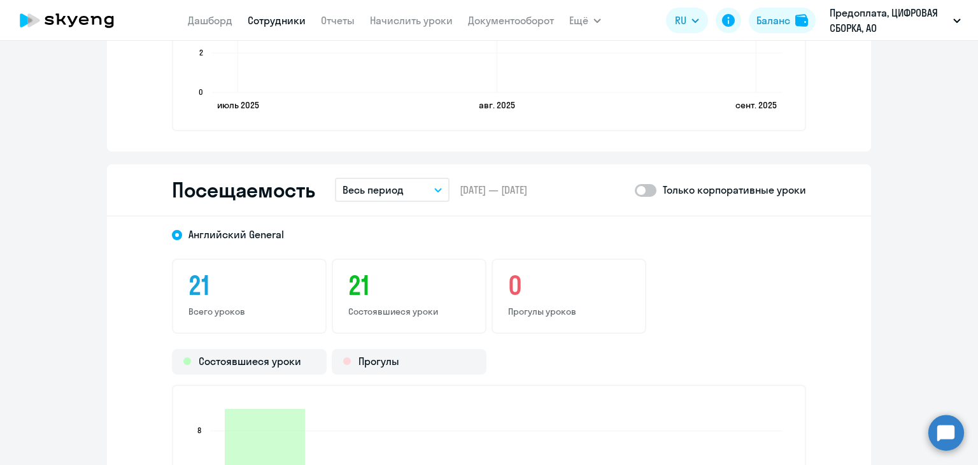
click at [406, 193] on button "Весь период" at bounding box center [392, 190] width 115 height 24
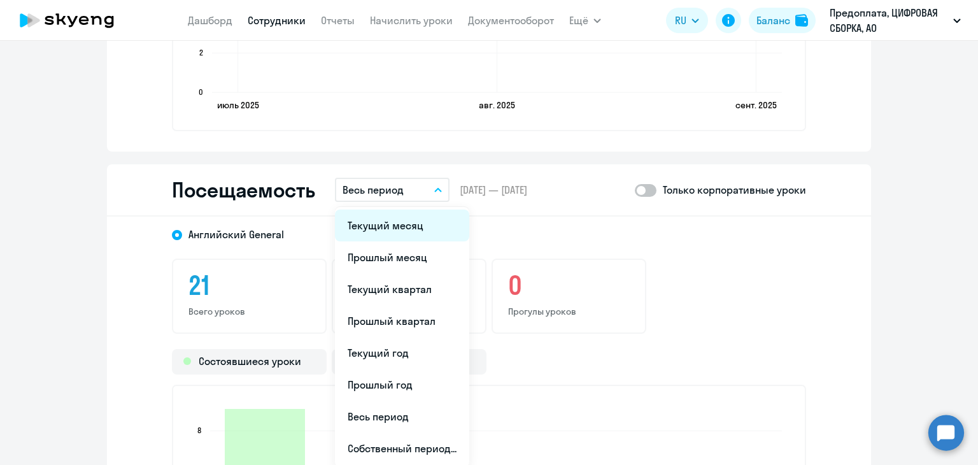
click at [402, 234] on li "Текущий месяц" at bounding box center [402, 225] width 134 height 32
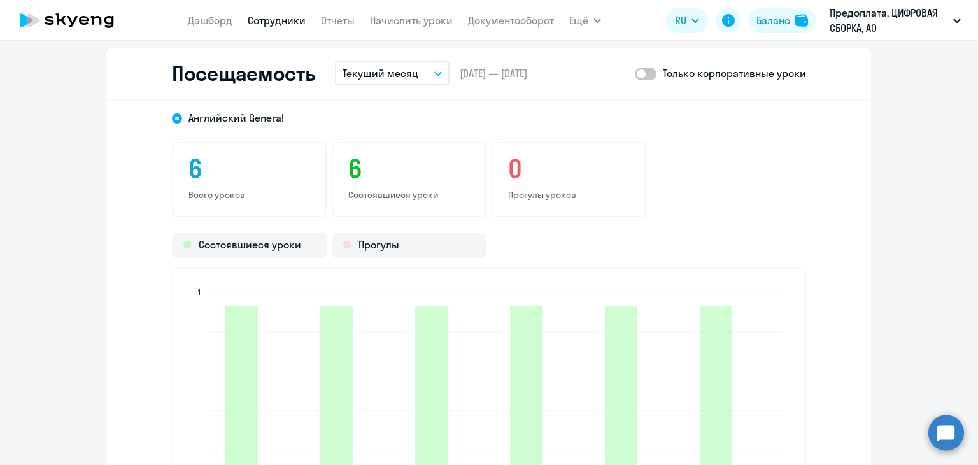
scroll to position [1782, 0]
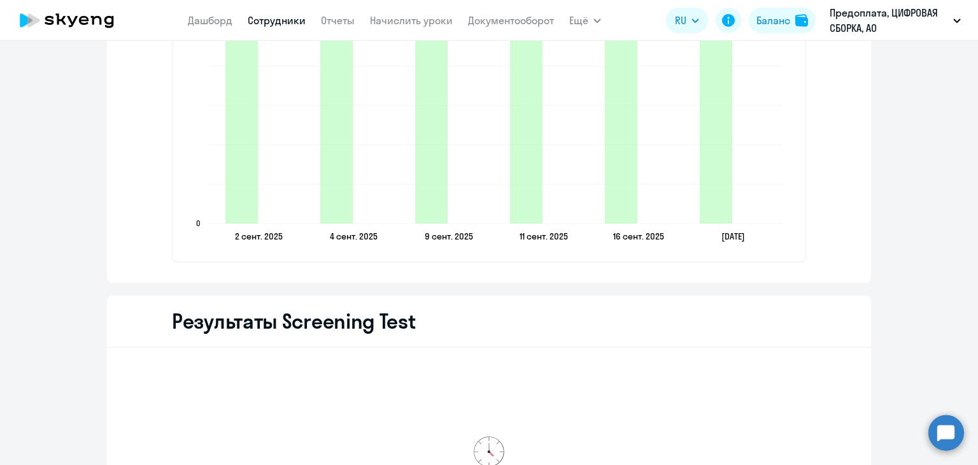
click at [288, 27] on app-menu-item-link "Сотрудники" at bounding box center [277, 21] width 58 height 16
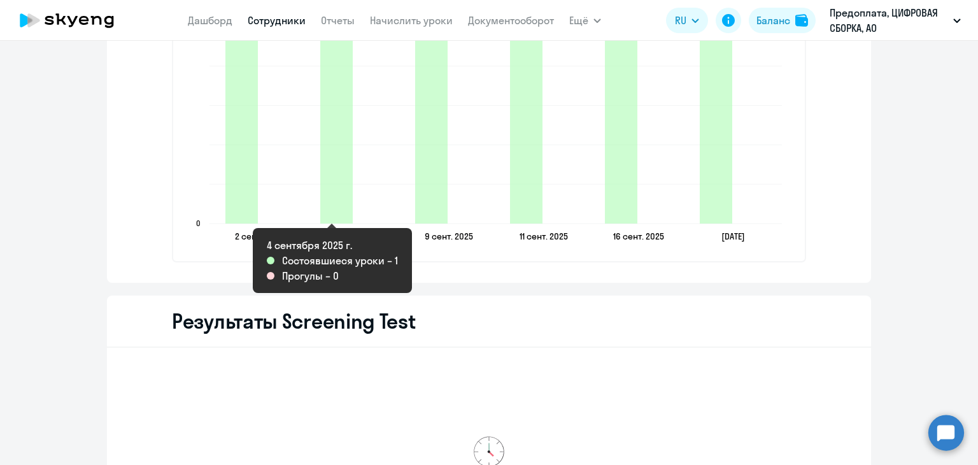
click at [290, 20] on link "Сотрудники" at bounding box center [277, 20] width 58 height 13
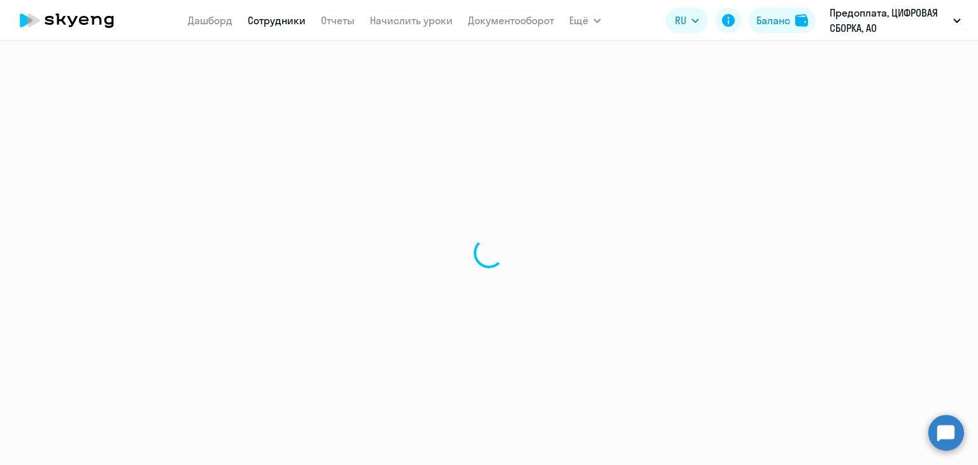
select select "30"
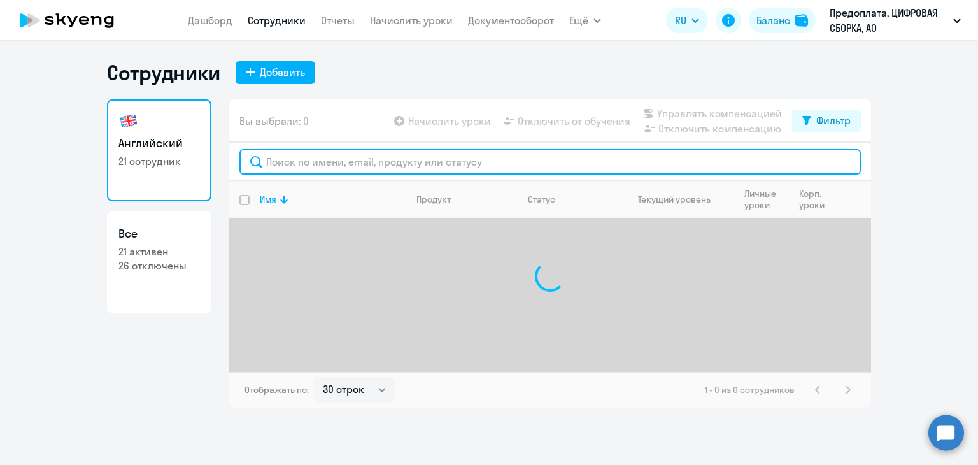
click at [349, 162] on input "text" at bounding box center [549, 161] width 621 height 25
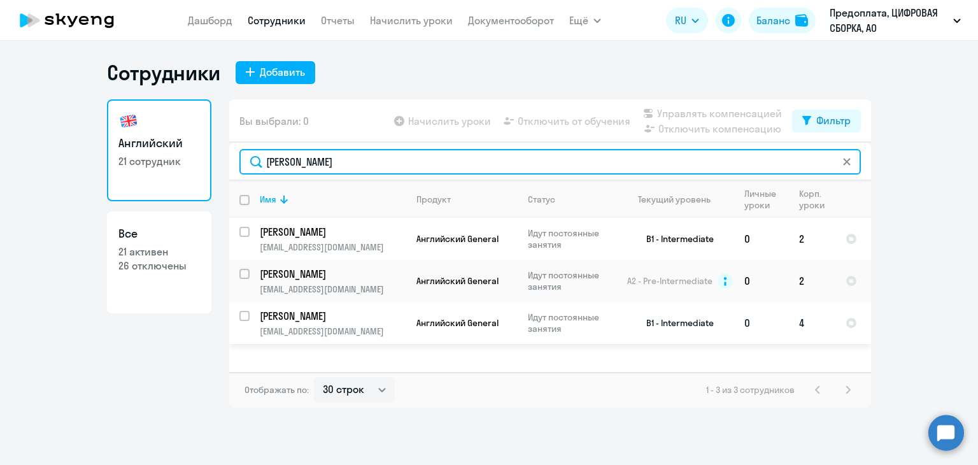
type input "сергей"
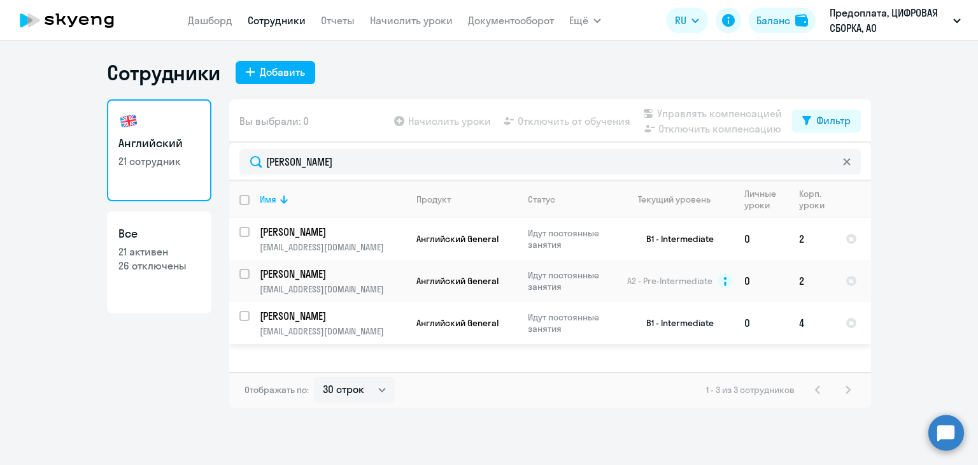
click at [383, 312] on p "[PERSON_NAME]" at bounding box center [332, 316] width 144 height 14
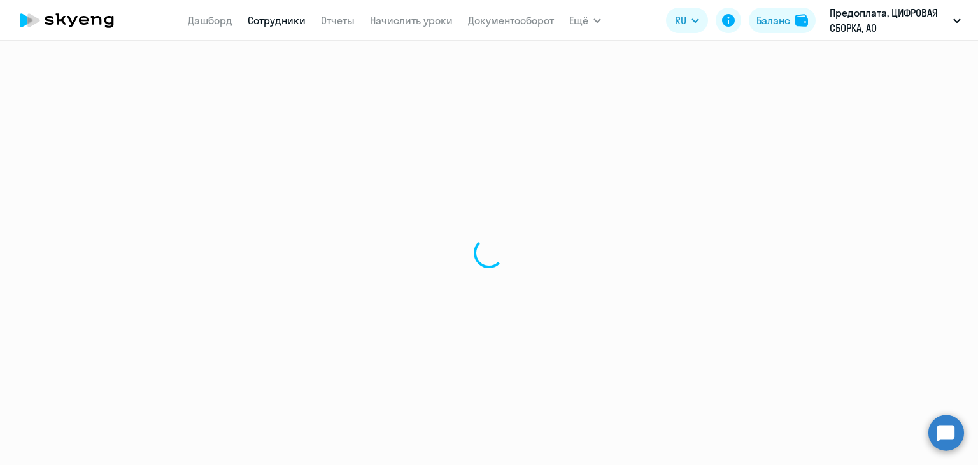
select select "english"
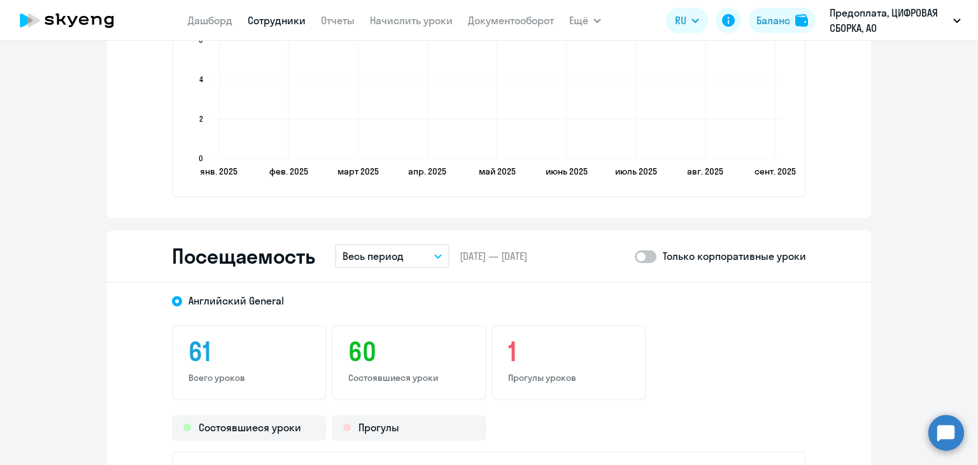
scroll to position [1464, 0]
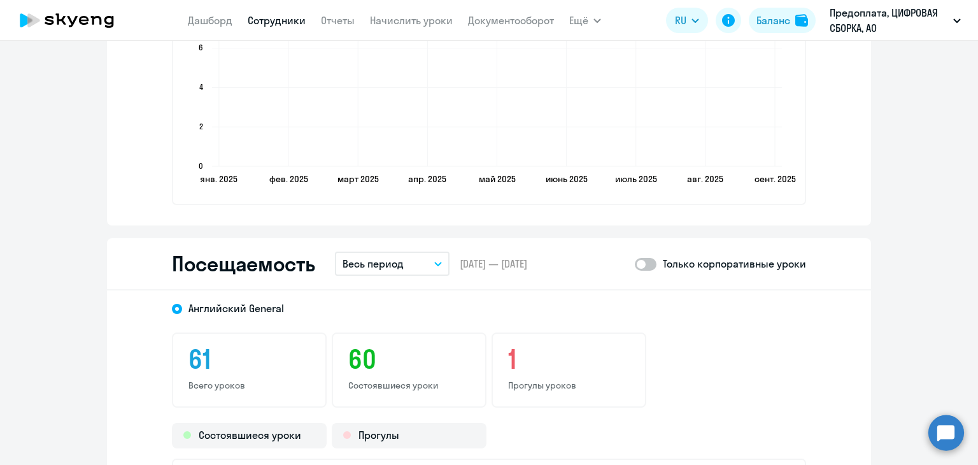
click at [382, 265] on p "Весь период" at bounding box center [372, 263] width 61 height 15
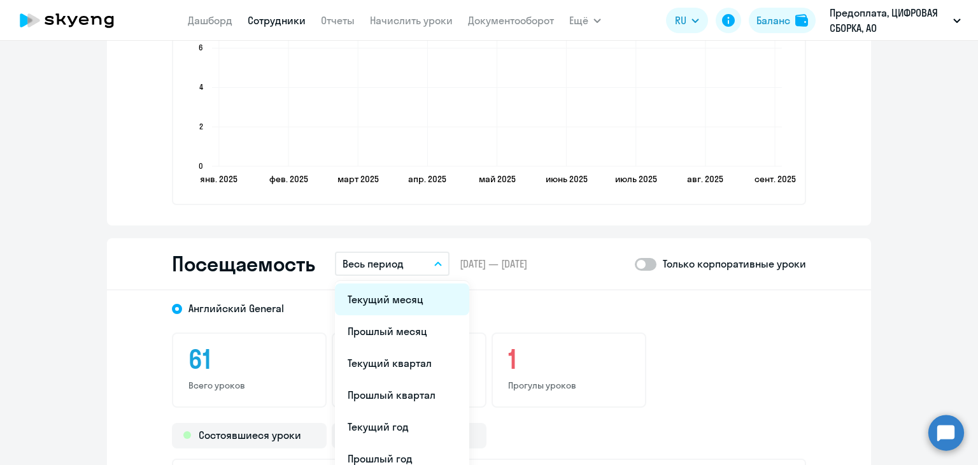
click at [376, 299] on li "Текущий месяц" at bounding box center [402, 299] width 134 height 32
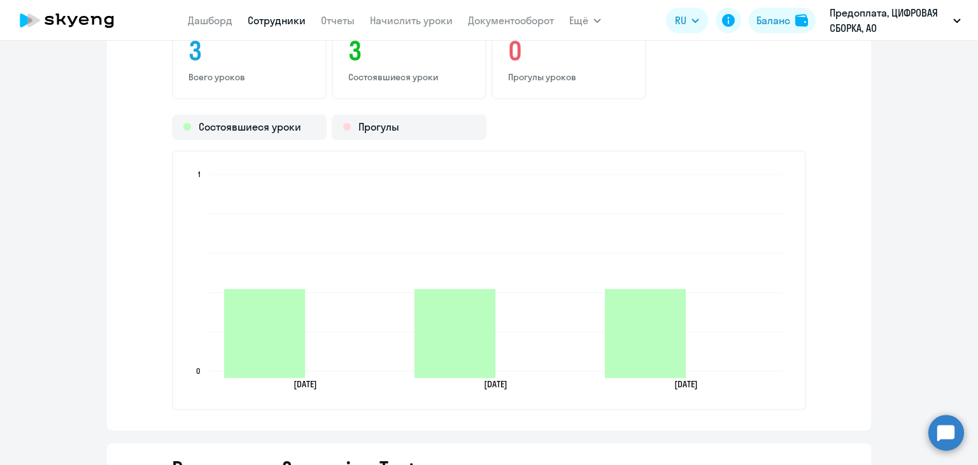
scroll to position [1782, 0]
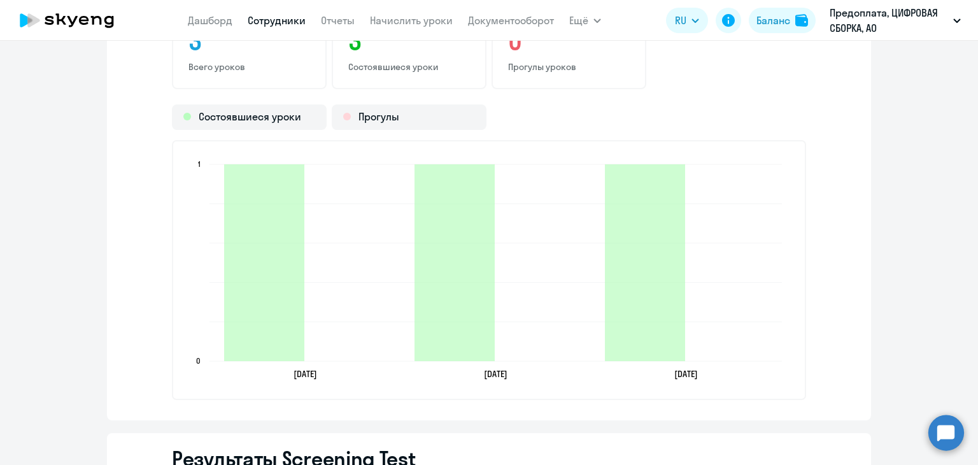
click at [262, 28] on app-menu-item-link "Сотрудники" at bounding box center [277, 21] width 58 height 16
click at [276, 16] on link "Сотрудники" at bounding box center [277, 20] width 58 height 13
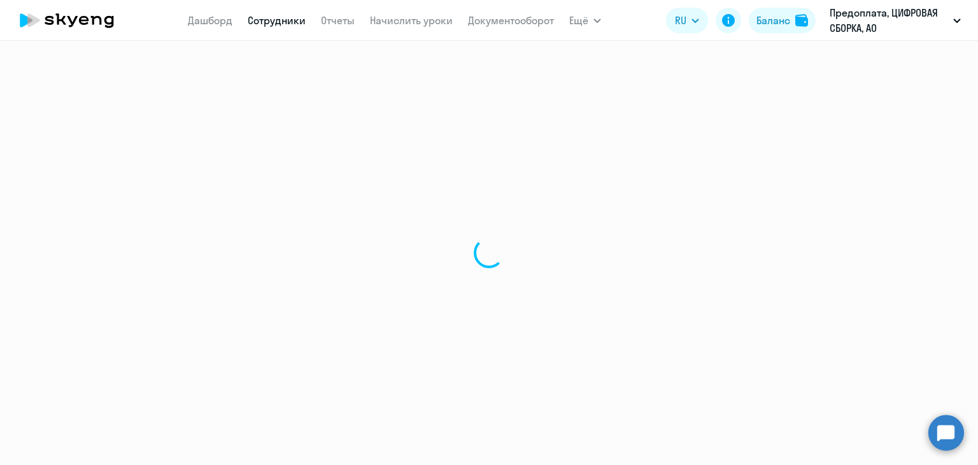
select select "30"
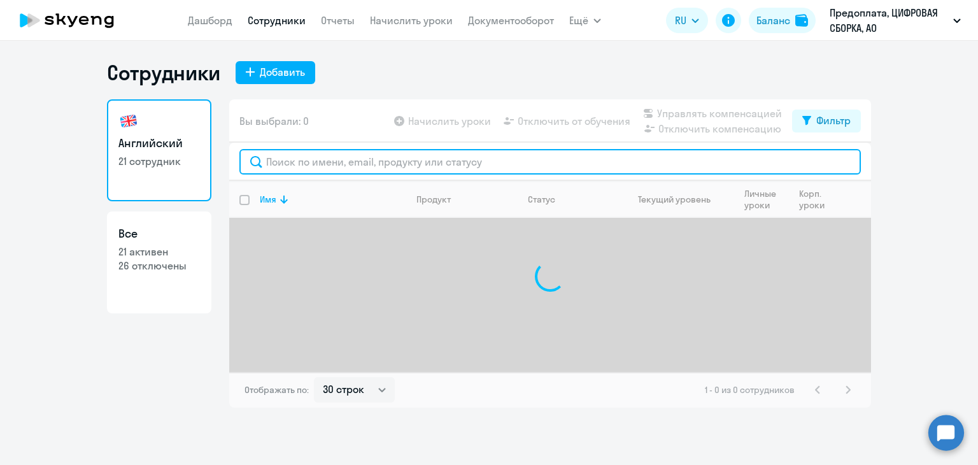
click at [365, 164] on input "text" at bounding box center [549, 161] width 621 height 25
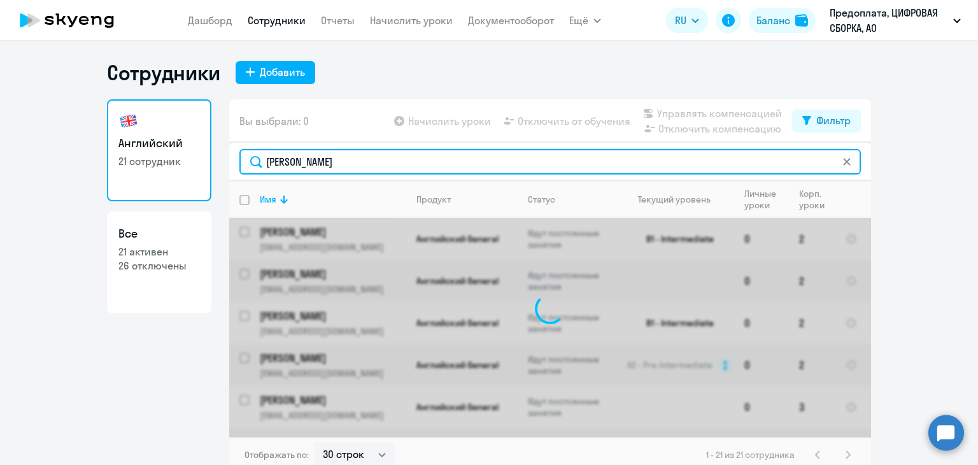
type input "лидия"
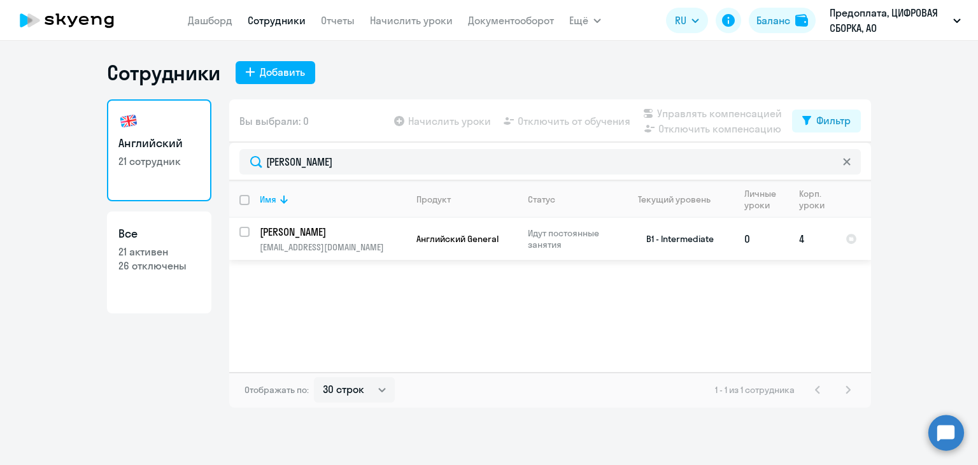
click at [366, 225] on p "[PERSON_NAME]" at bounding box center [332, 232] width 144 height 14
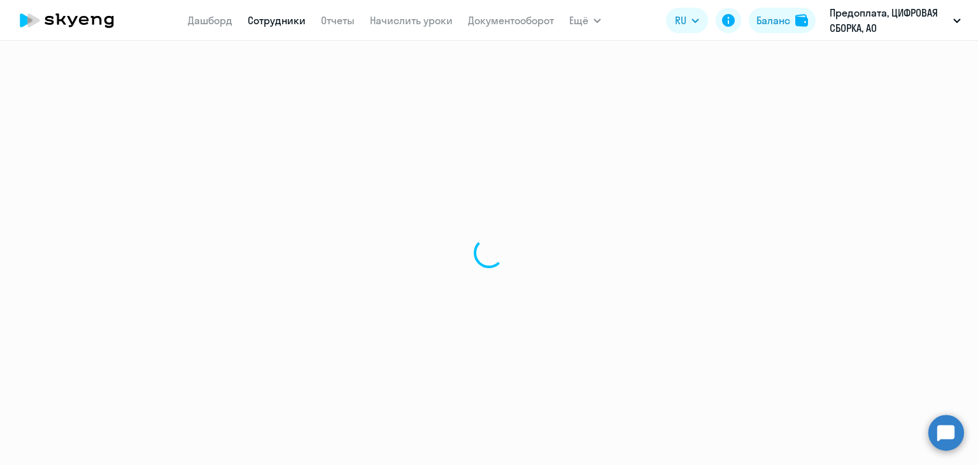
select select "english"
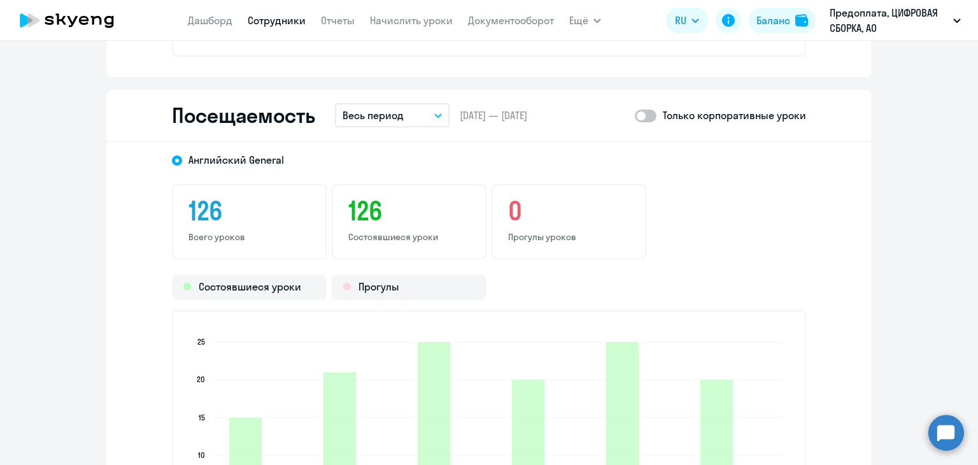
scroll to position [1464, 0]
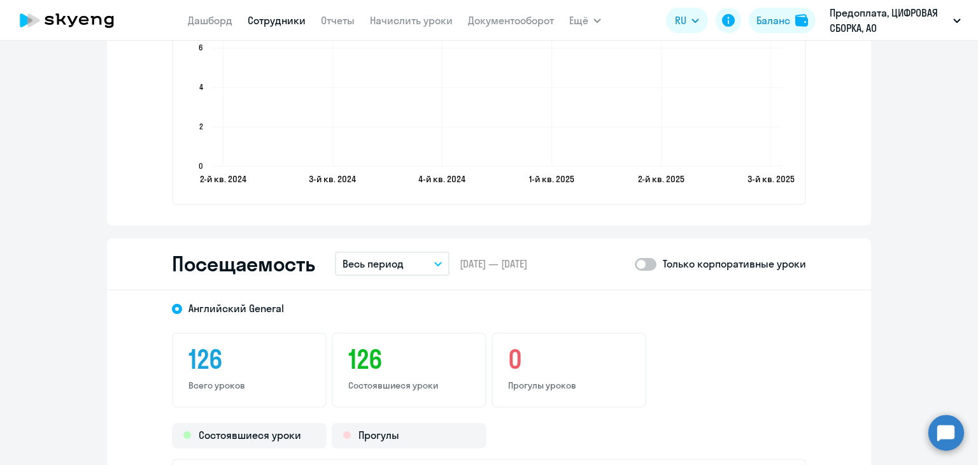
click at [383, 260] on p "Весь период" at bounding box center [372, 263] width 61 height 15
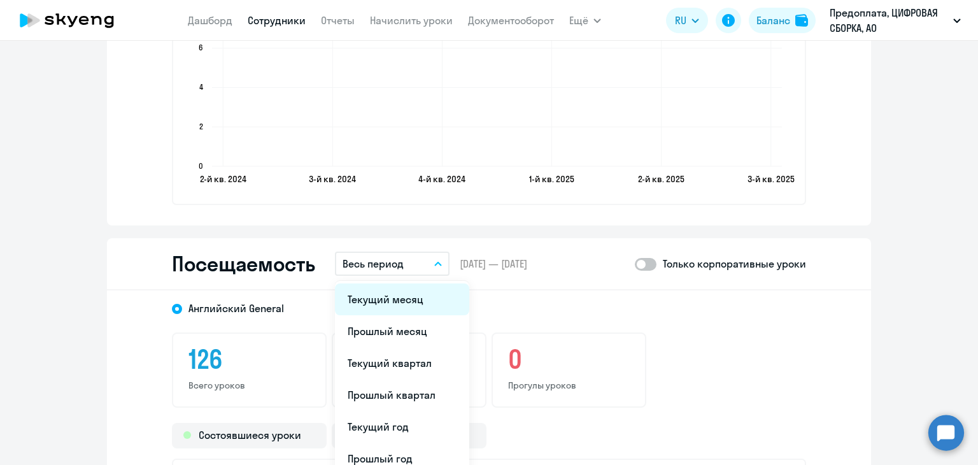
click at [386, 286] on li "Текущий месяц" at bounding box center [402, 299] width 134 height 32
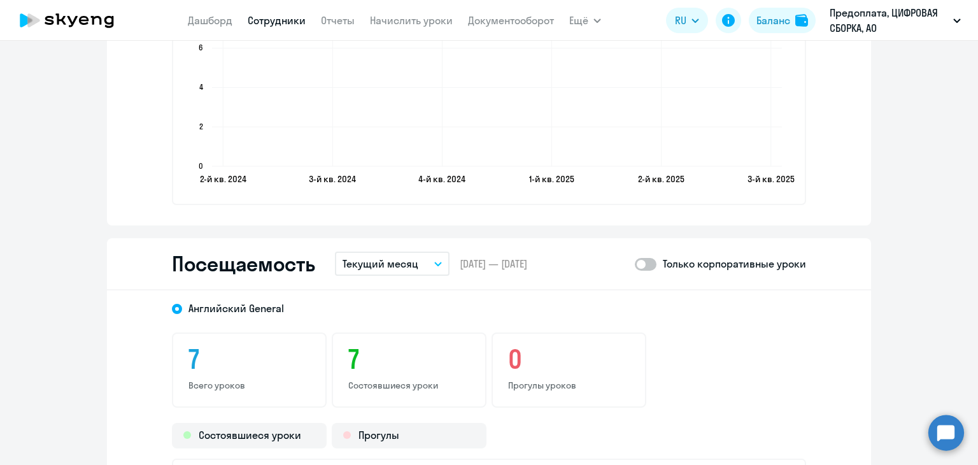
scroll to position [1718, 0]
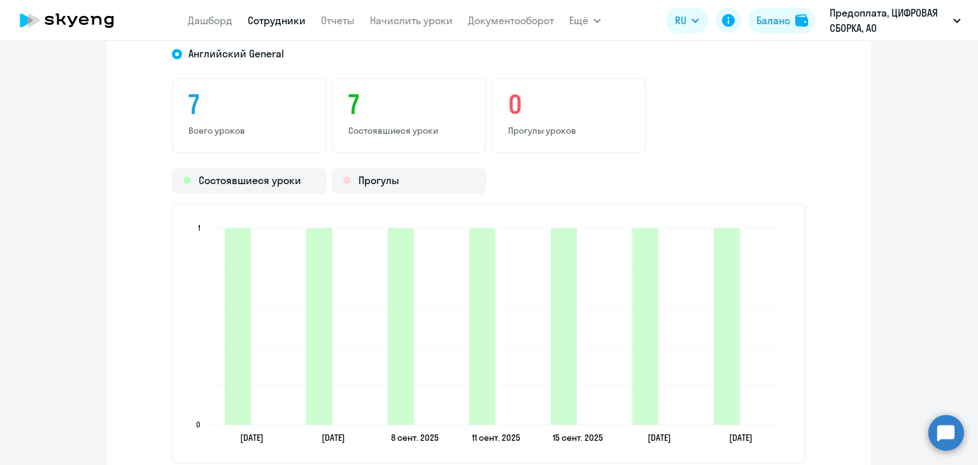
click at [288, 27] on app-menu-item-link "Сотрудники" at bounding box center [277, 21] width 58 height 16
click at [290, 22] on link "Сотрудники" at bounding box center [277, 20] width 58 height 13
select select "30"
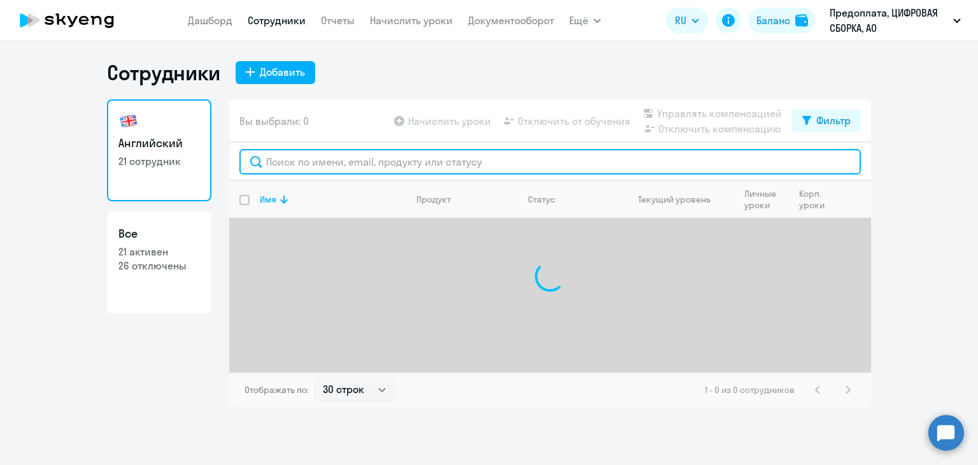
click at [311, 161] on input "text" at bounding box center [549, 161] width 621 height 25
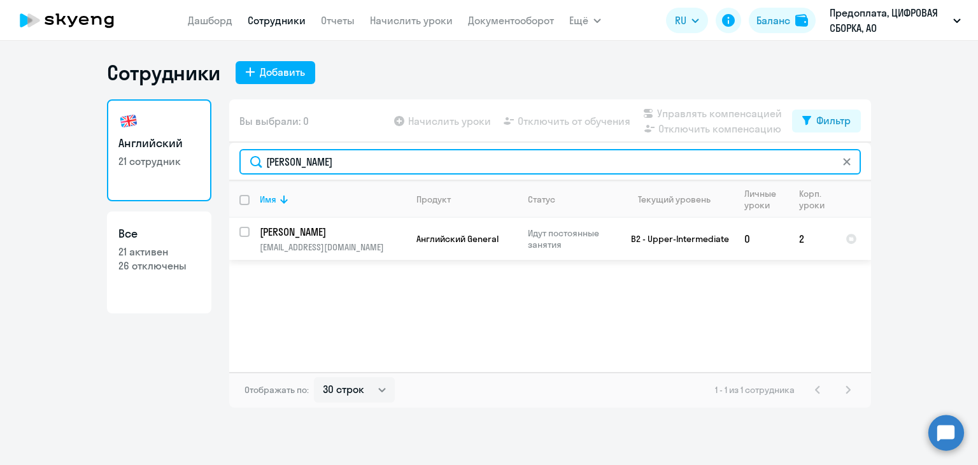
type input "ирина"
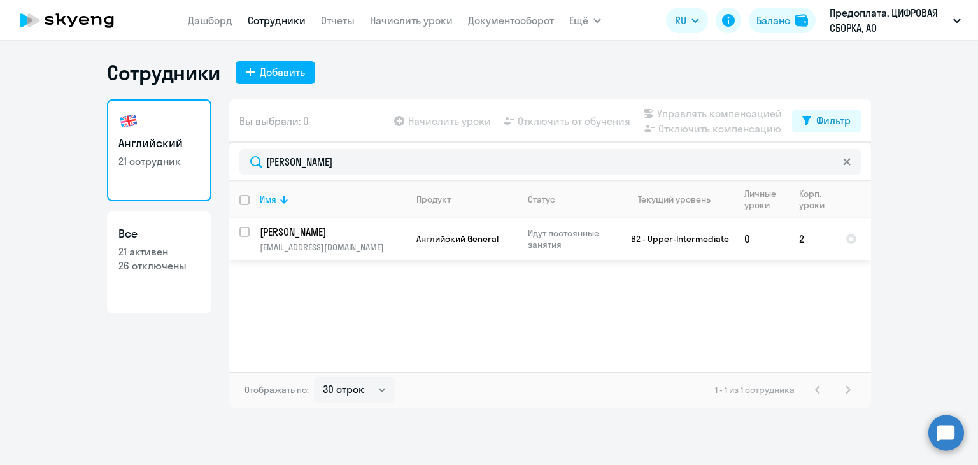
click at [332, 241] on p "[EMAIL_ADDRESS][DOMAIN_NAME]" at bounding box center [333, 246] width 146 height 11
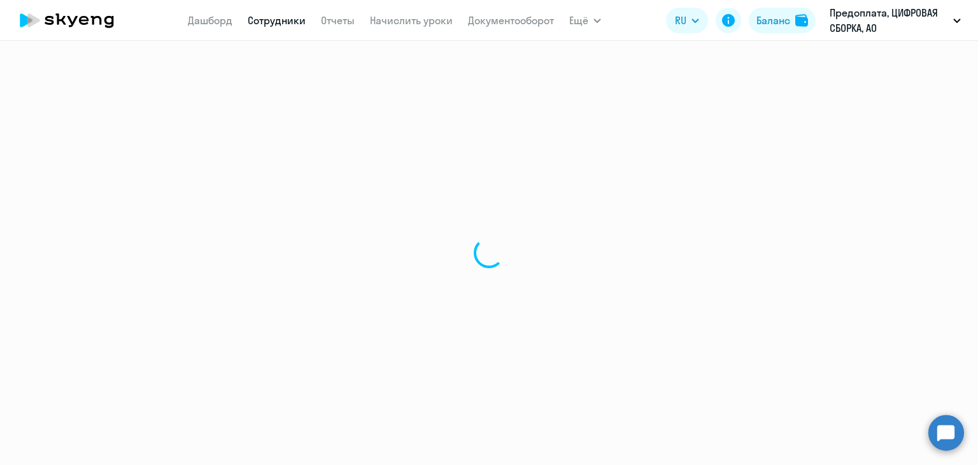
select select "english"
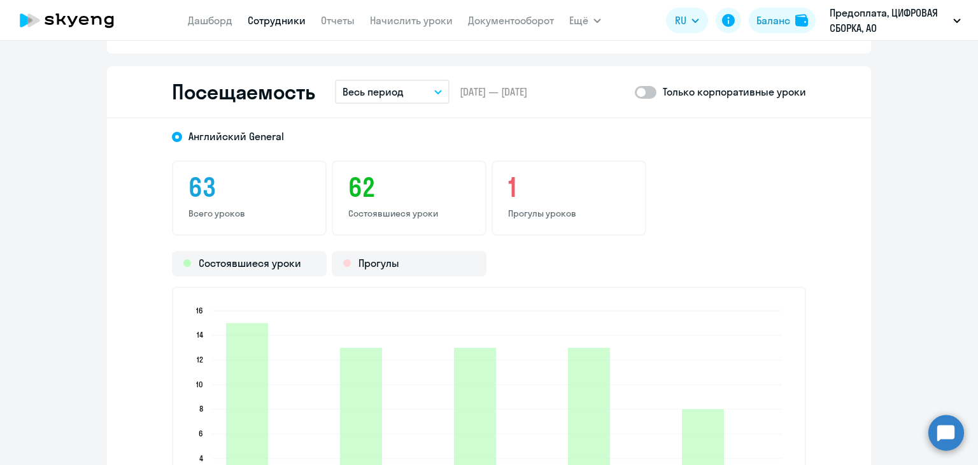
scroll to position [1527, 0]
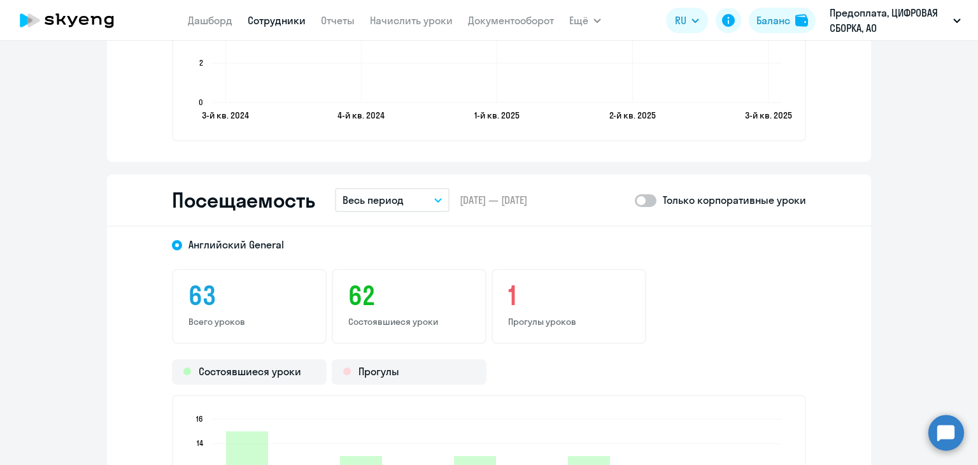
click at [370, 200] on p "Весь период" at bounding box center [372, 199] width 61 height 15
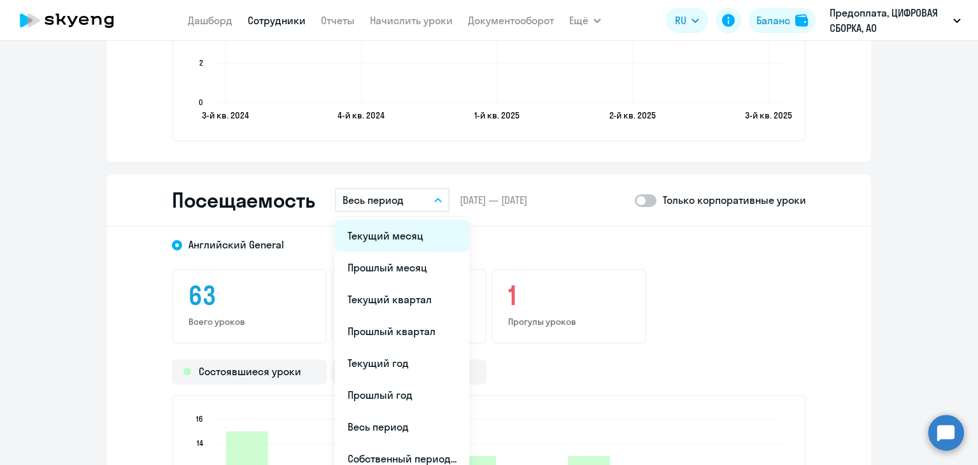
click at [366, 227] on li "Текущий месяц" at bounding box center [402, 236] width 134 height 32
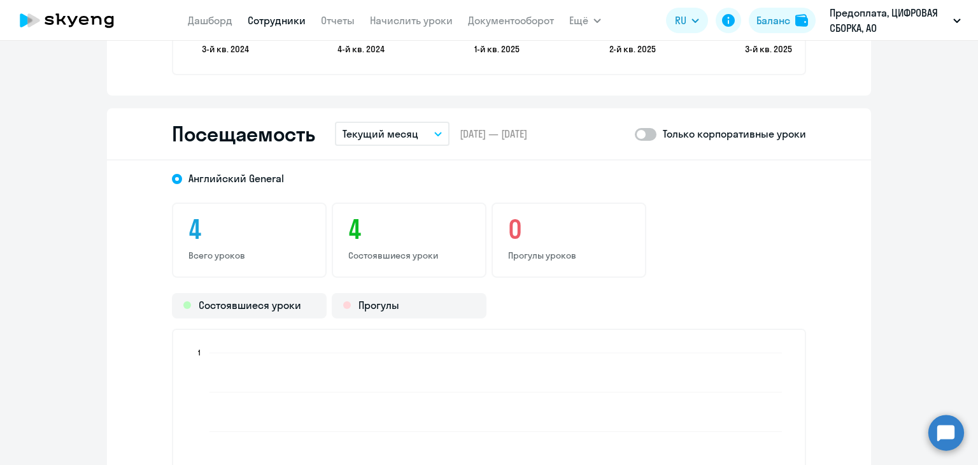
scroll to position [1718, 0]
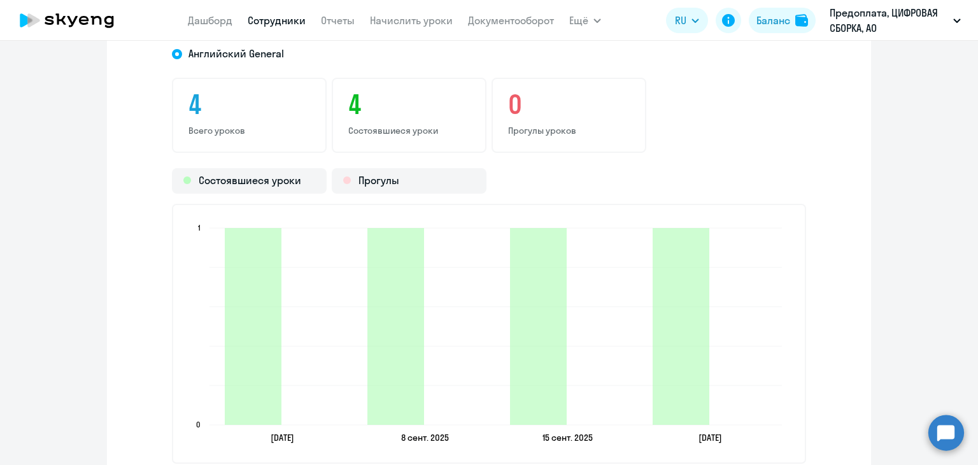
click at [269, 20] on link "Сотрудники" at bounding box center [277, 20] width 58 height 13
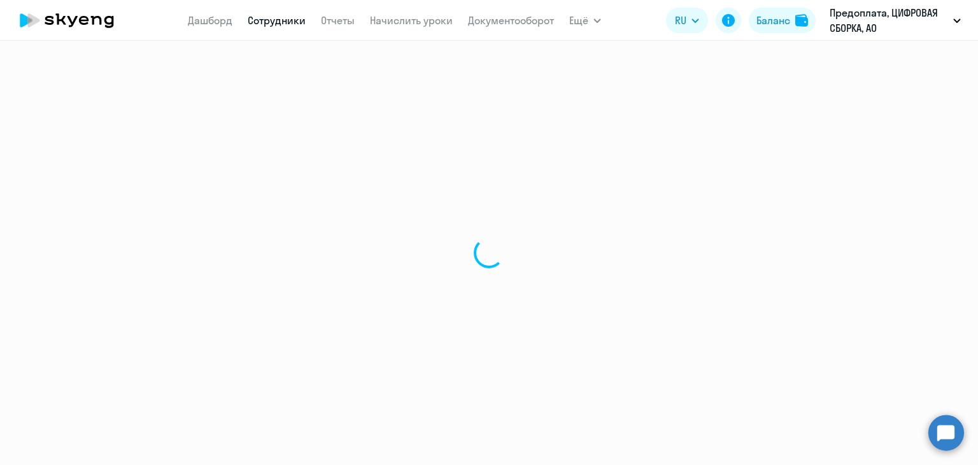
select select "30"
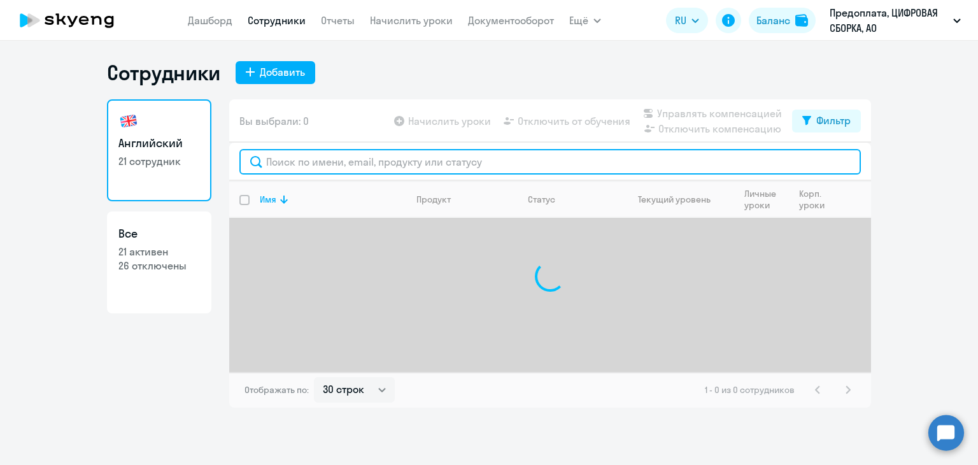
click at [349, 170] on input "text" at bounding box center [549, 161] width 621 height 25
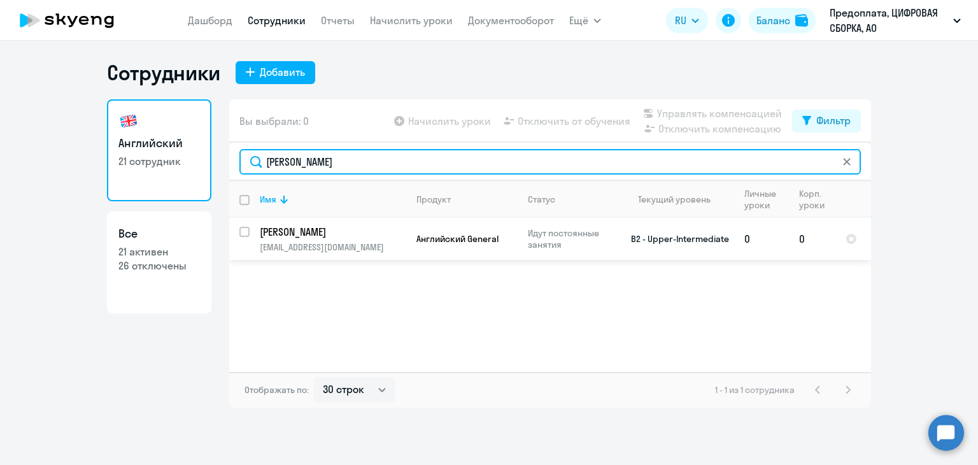
type input "новиков"
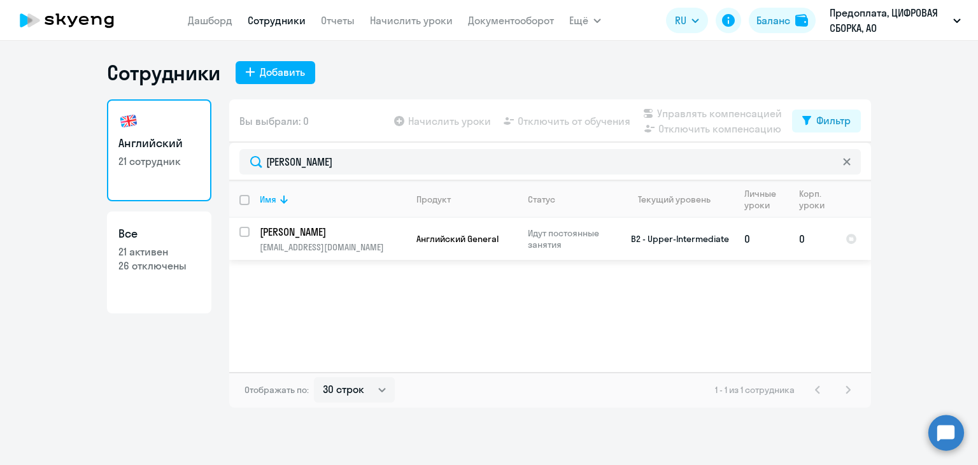
click at [362, 240] on td "Новиков Константин Владимирович k.novikov@dassembly.ru" at bounding box center [327, 239] width 157 height 42
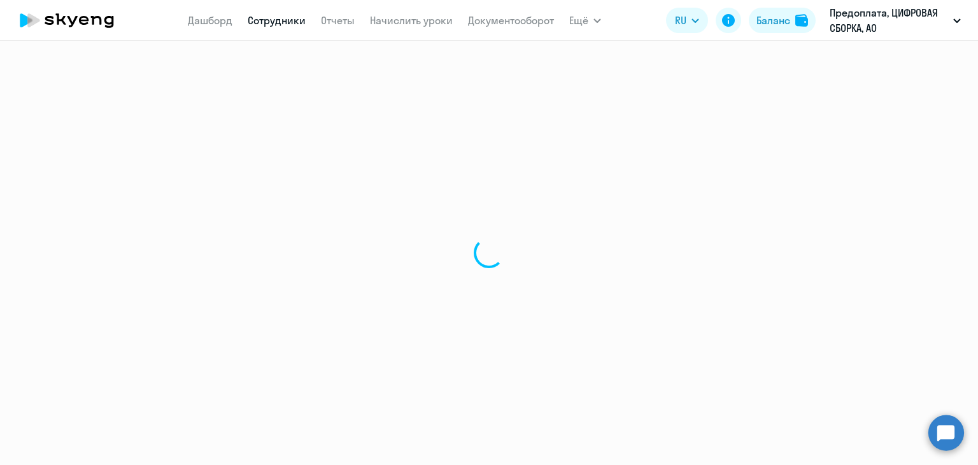
select select "english"
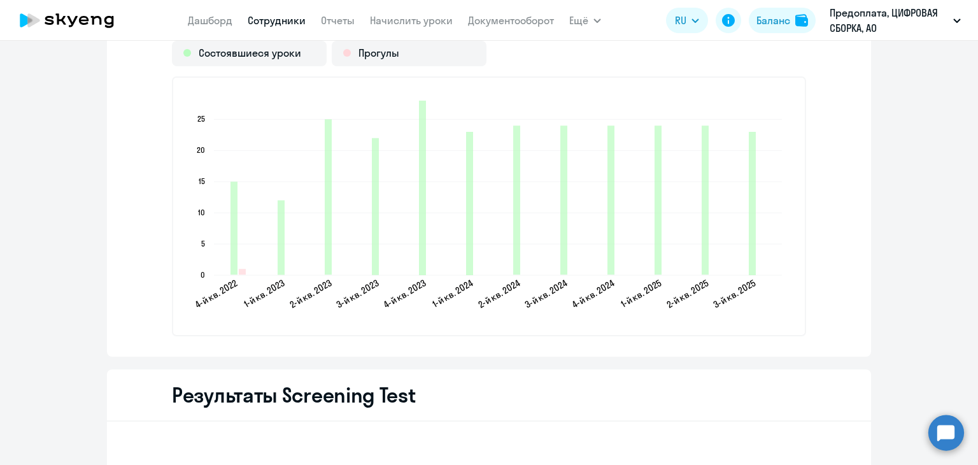
scroll to position [1591, 0]
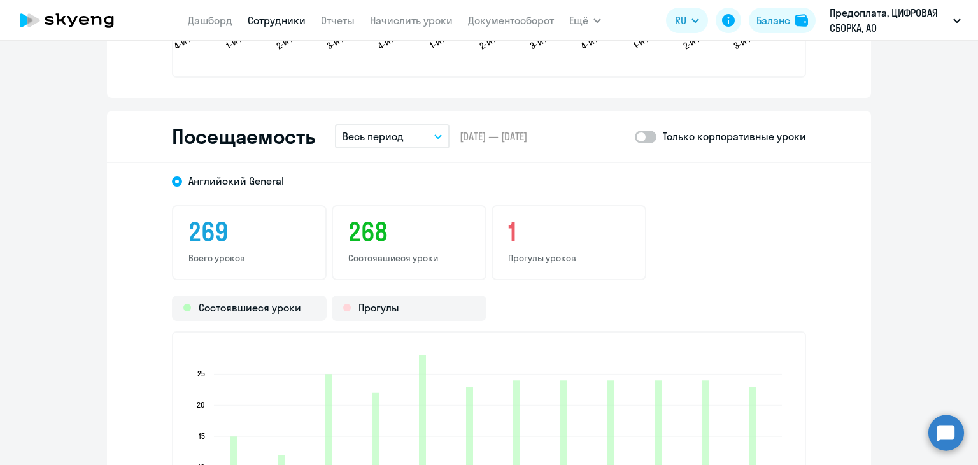
click at [393, 136] on p "Весь период" at bounding box center [372, 136] width 61 height 15
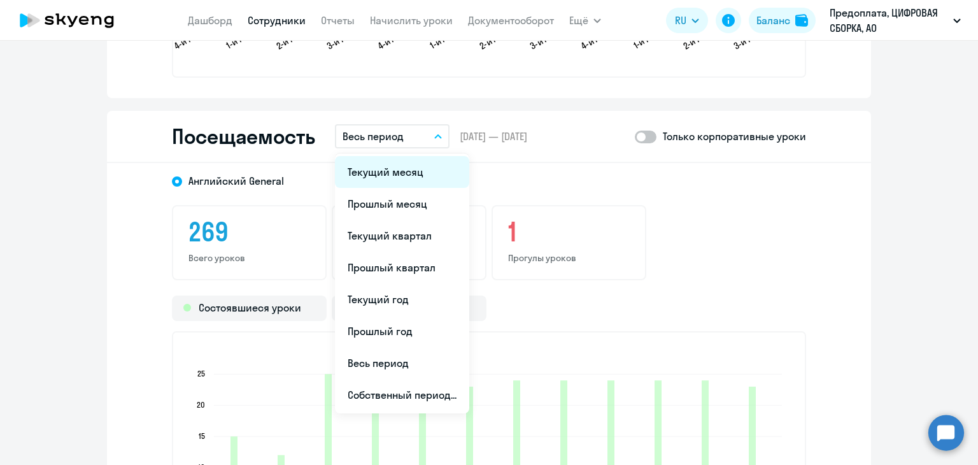
click at [386, 168] on li "Текущий месяц" at bounding box center [402, 172] width 134 height 32
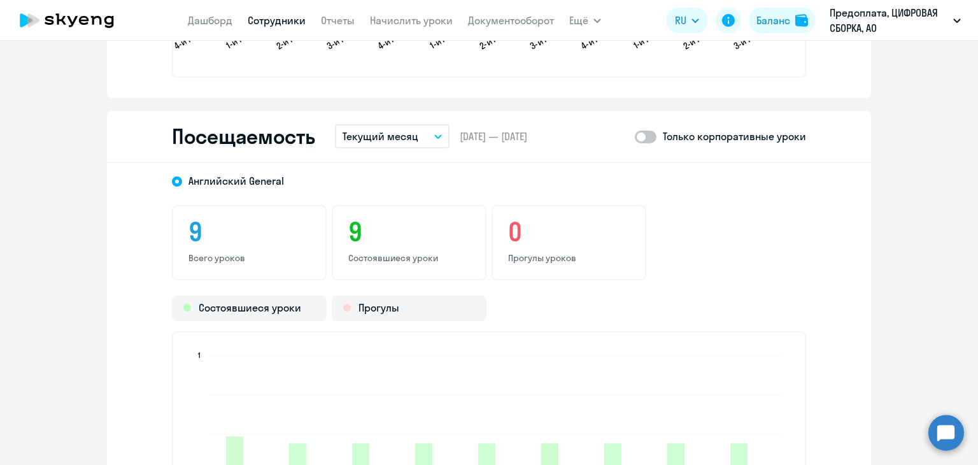
scroll to position [1846, 0]
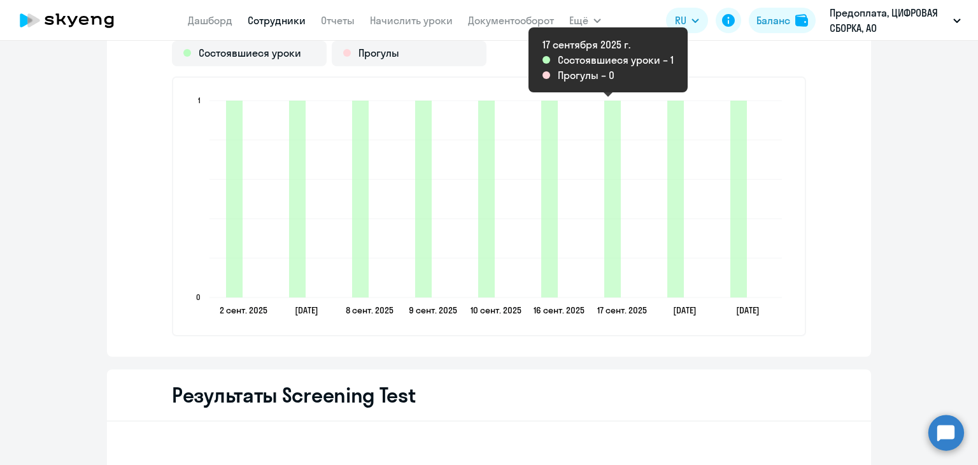
click at [654, 340] on div "Английский General 9 Всего уроков 9 Состоявшиеся уроки 0 Прогулы уроков Состояв…" at bounding box center [489, 132] width 764 height 448
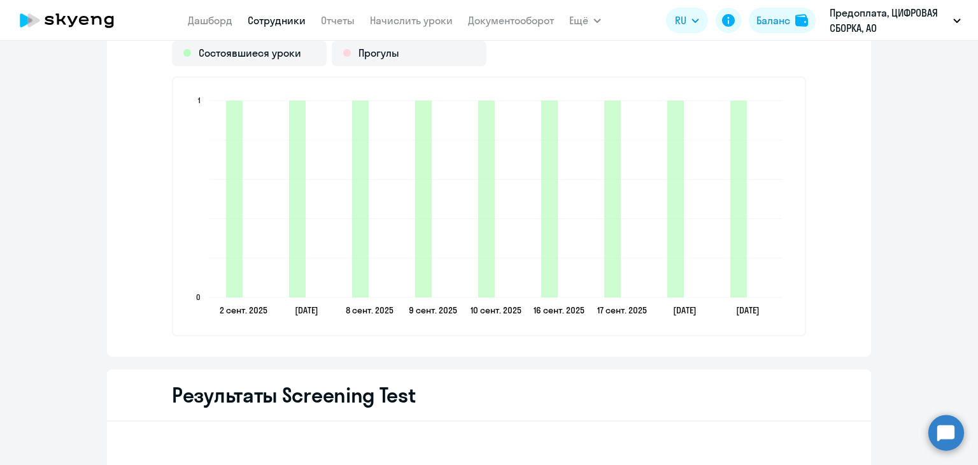
click at [262, 18] on link "Сотрудники" at bounding box center [277, 20] width 58 height 13
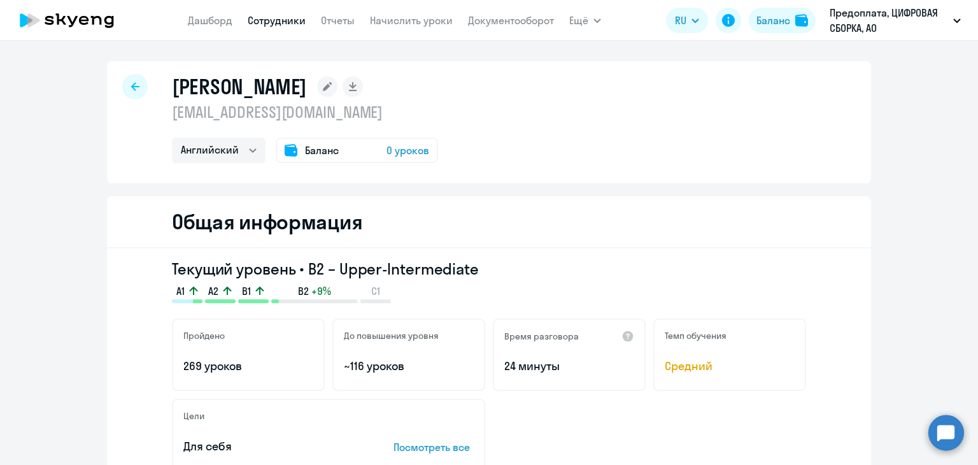
select select "30"
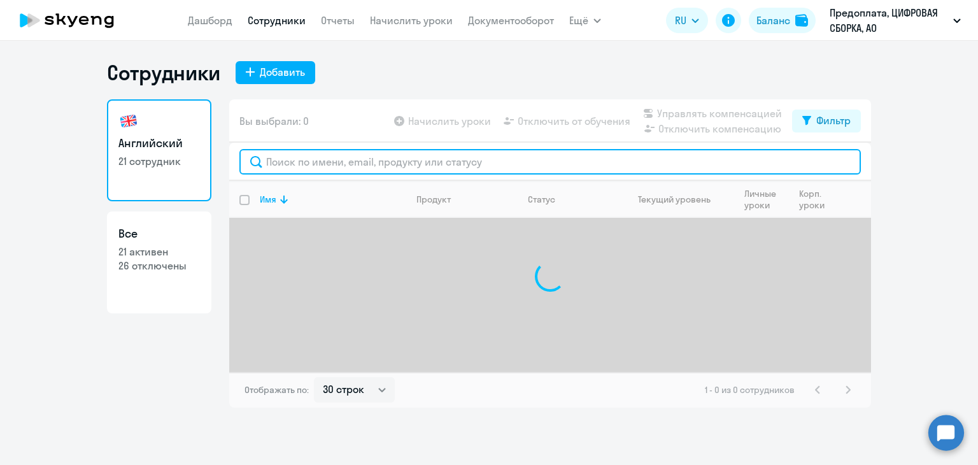
click at [339, 164] on input "text" at bounding box center [549, 161] width 621 height 25
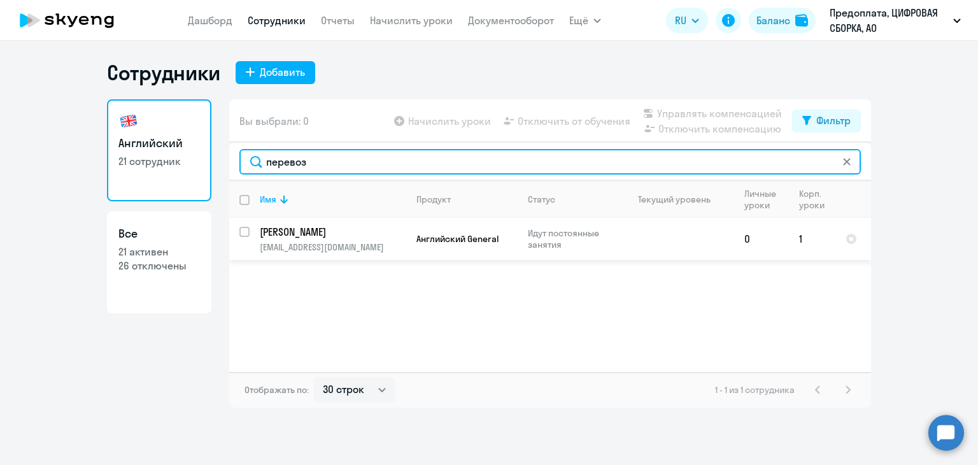
type input "перевоз"
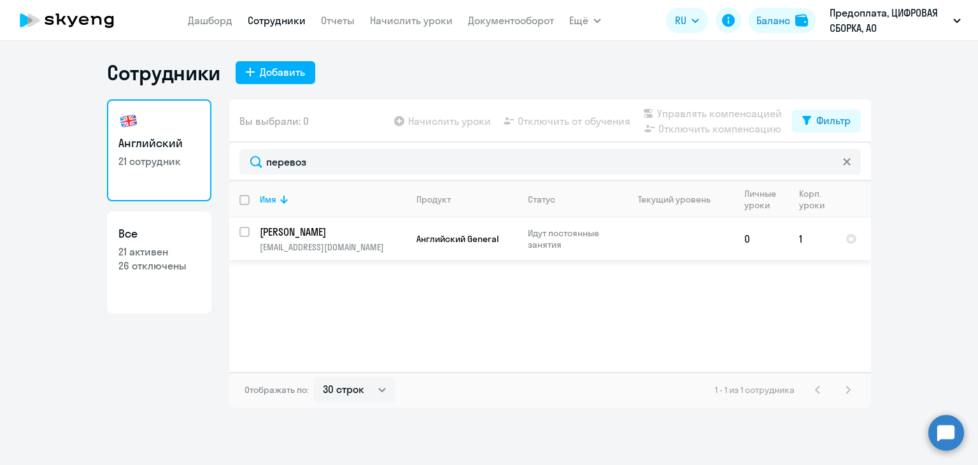
click at [365, 249] on p "[EMAIL_ADDRESS][DOMAIN_NAME]" at bounding box center [333, 246] width 146 height 11
select select "english"
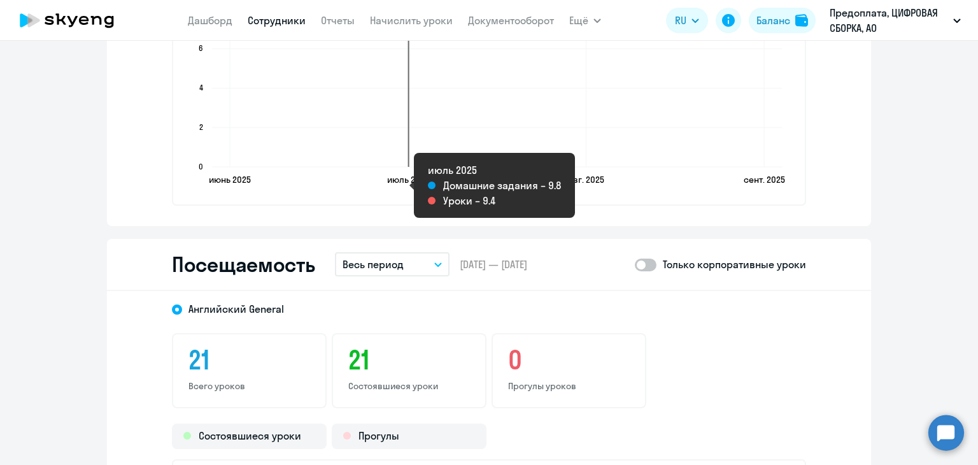
scroll to position [1400, 0]
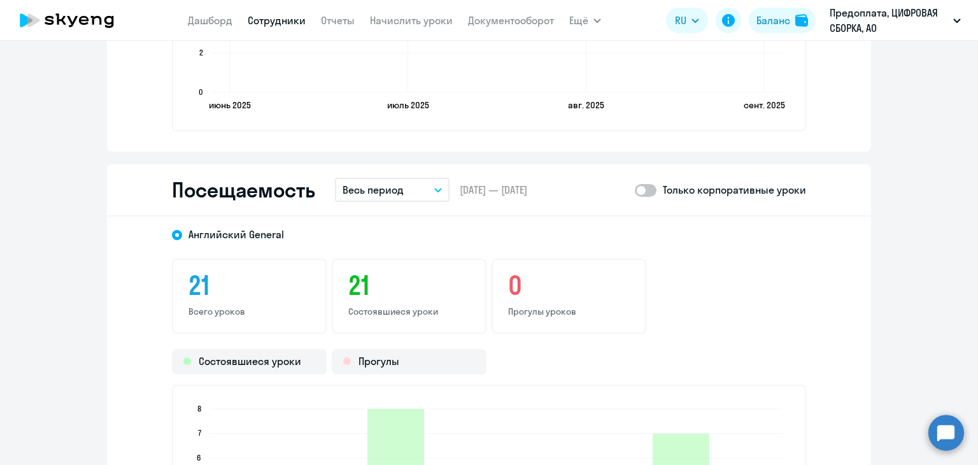
click at [377, 188] on p "Весь период" at bounding box center [372, 189] width 61 height 15
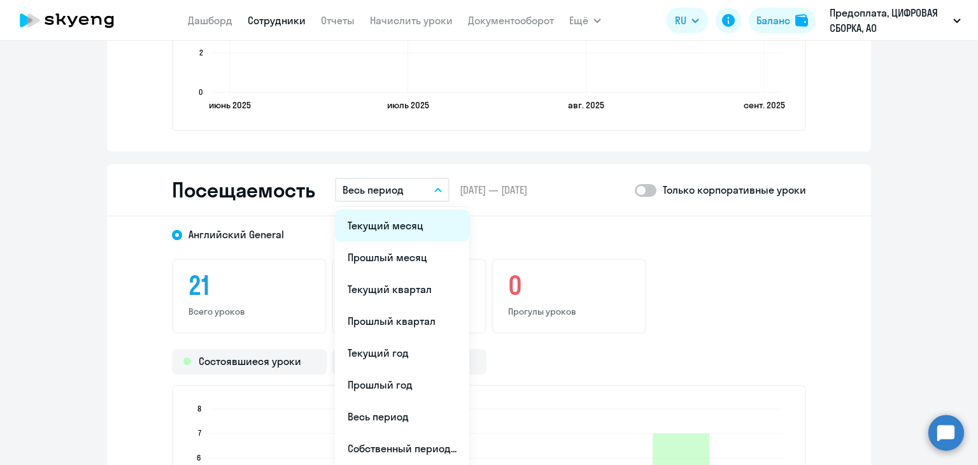
click at [367, 232] on li "Текущий месяц" at bounding box center [402, 225] width 134 height 32
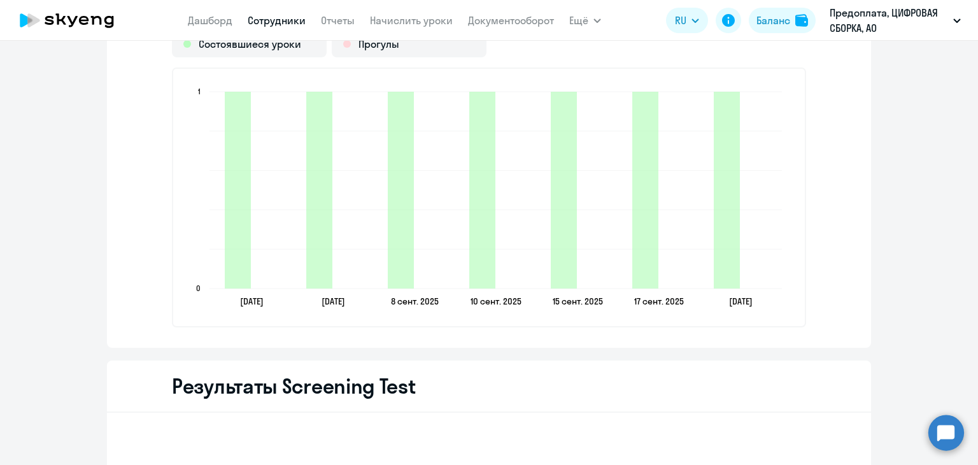
scroll to position [1718, 0]
click at [269, 16] on link "Сотрудники" at bounding box center [277, 20] width 58 height 13
select select "30"
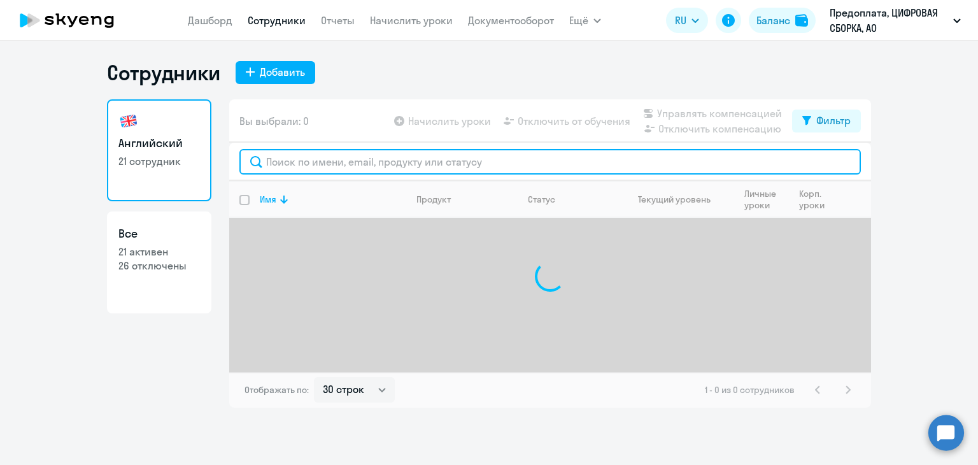
click at [333, 164] on input "text" at bounding box center [549, 161] width 621 height 25
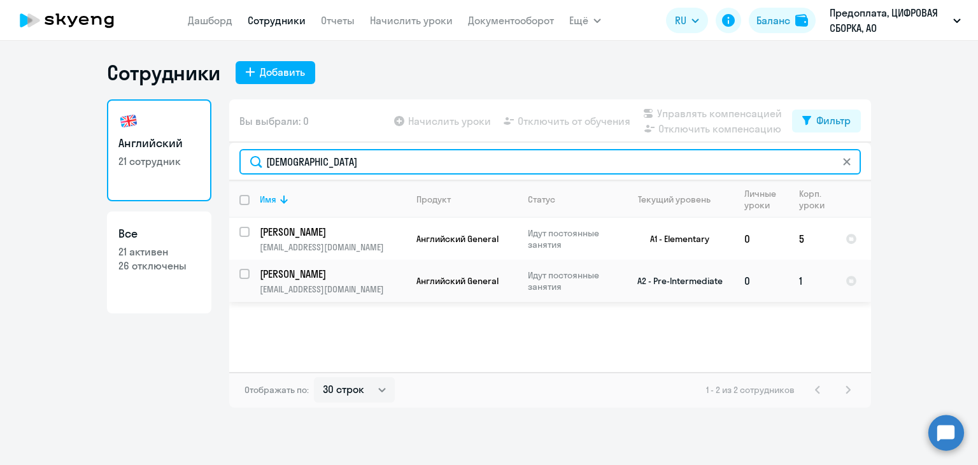
type input "поляков"
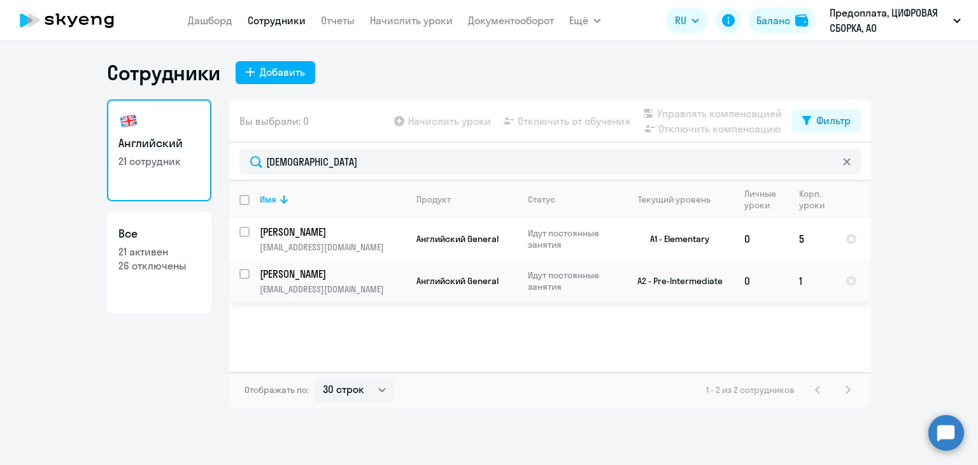
click at [396, 280] on p "[PERSON_NAME]" at bounding box center [332, 274] width 144 height 14
select select "english"
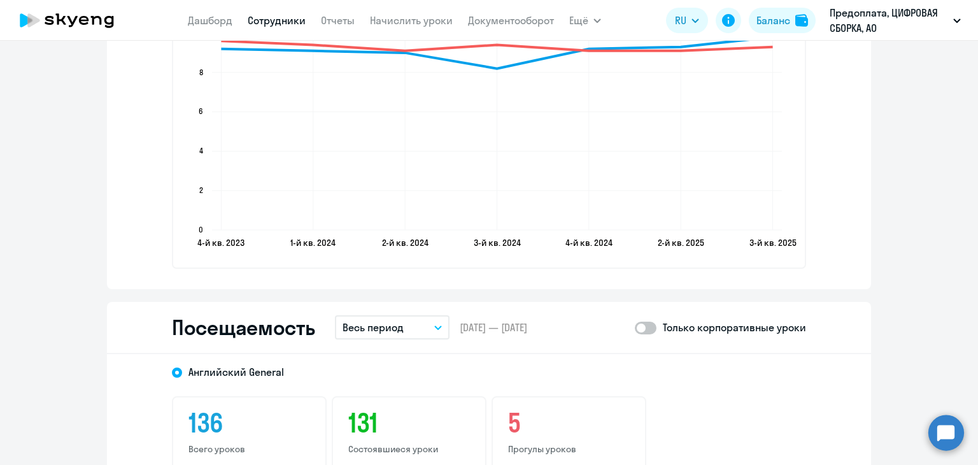
scroll to position [1655, 0]
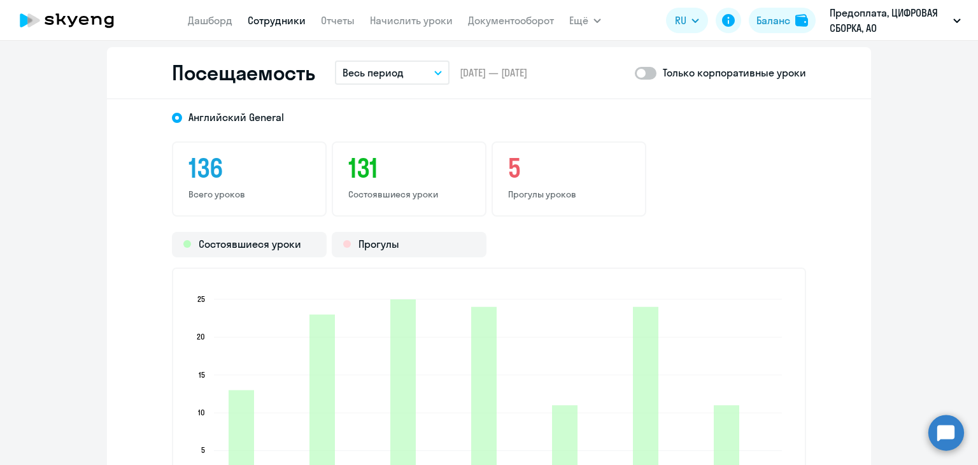
click at [397, 74] on p "Весь период" at bounding box center [372, 72] width 61 height 15
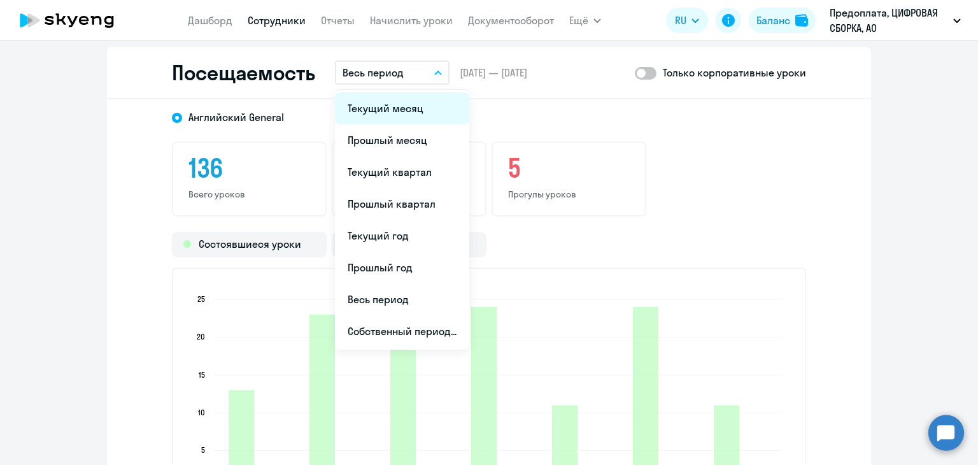
click at [381, 115] on li "Текущий месяц" at bounding box center [402, 108] width 134 height 32
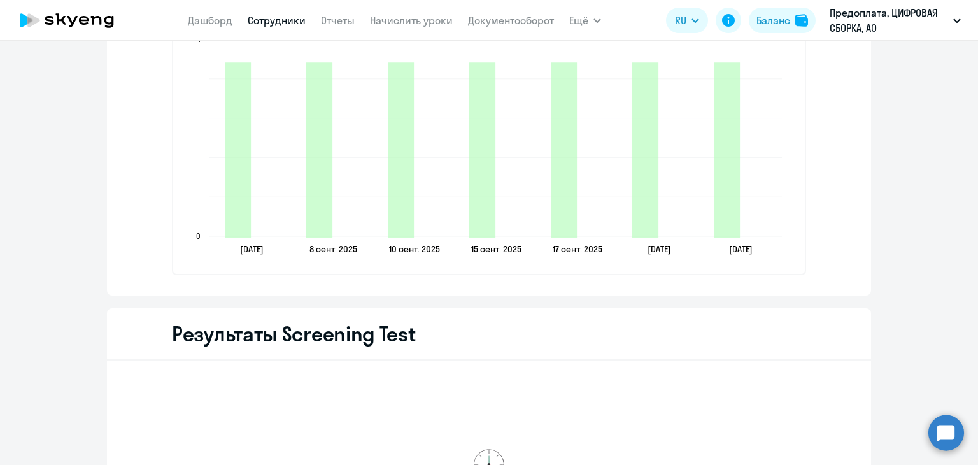
scroll to position [1909, 0]
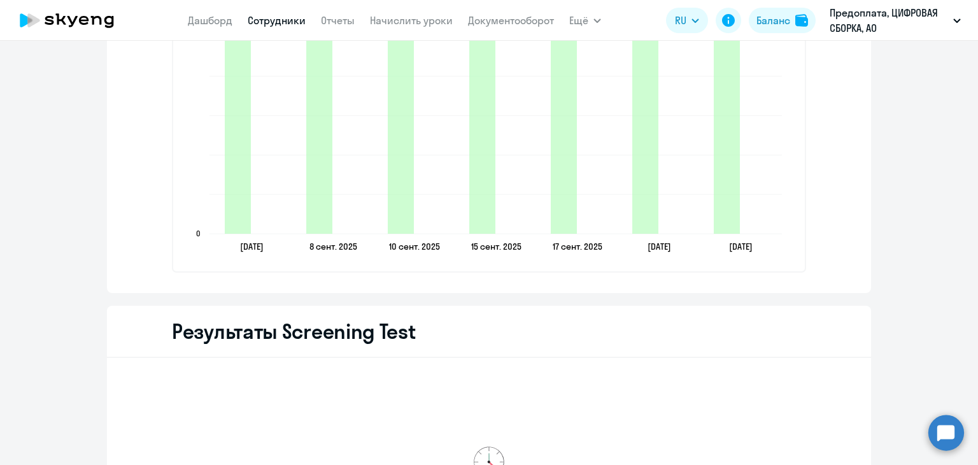
click at [289, 18] on link "Сотрудники" at bounding box center [277, 20] width 58 height 13
select select "30"
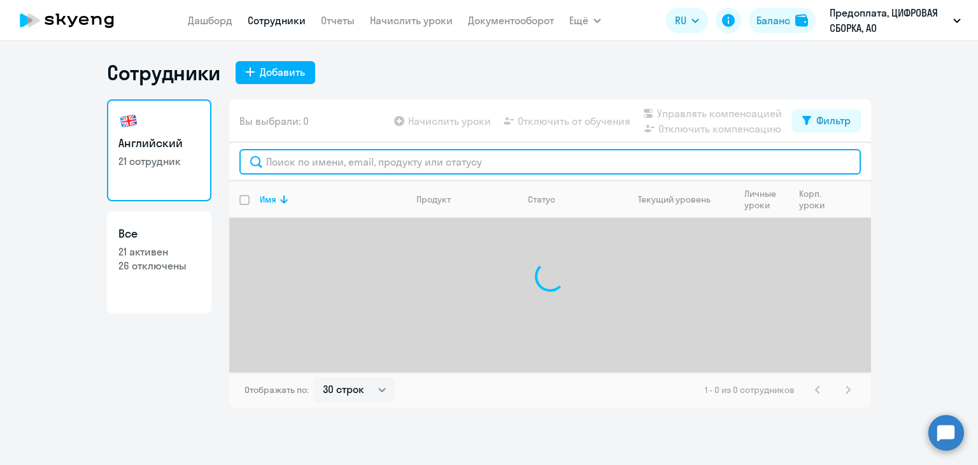
click at [326, 153] on input "text" at bounding box center [549, 161] width 621 height 25
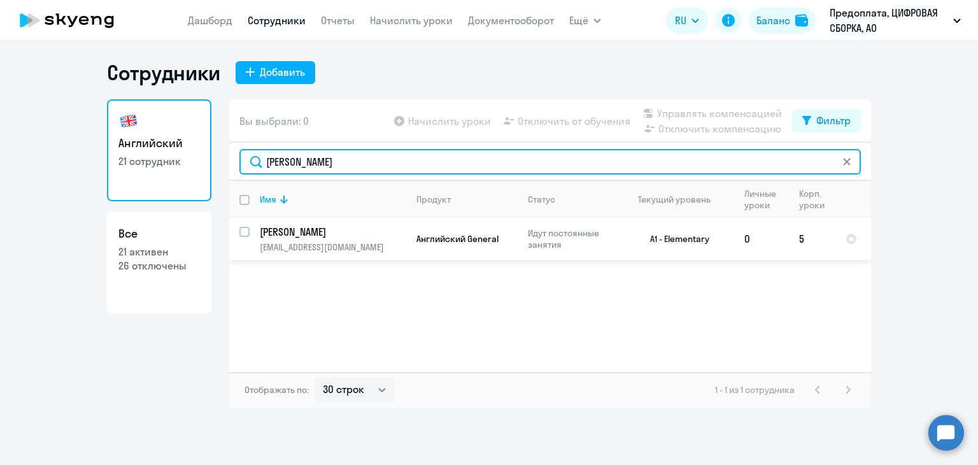
type input "полякова"
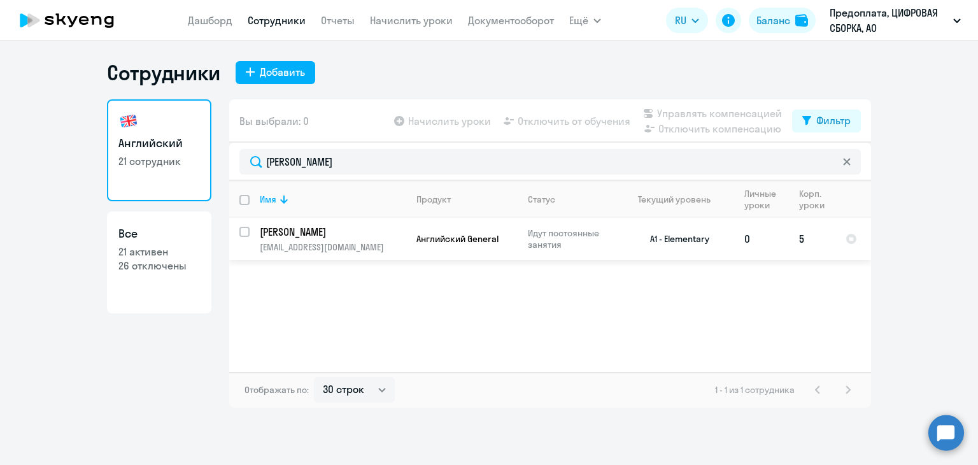
click at [344, 233] on p "[PERSON_NAME]" at bounding box center [332, 232] width 144 height 14
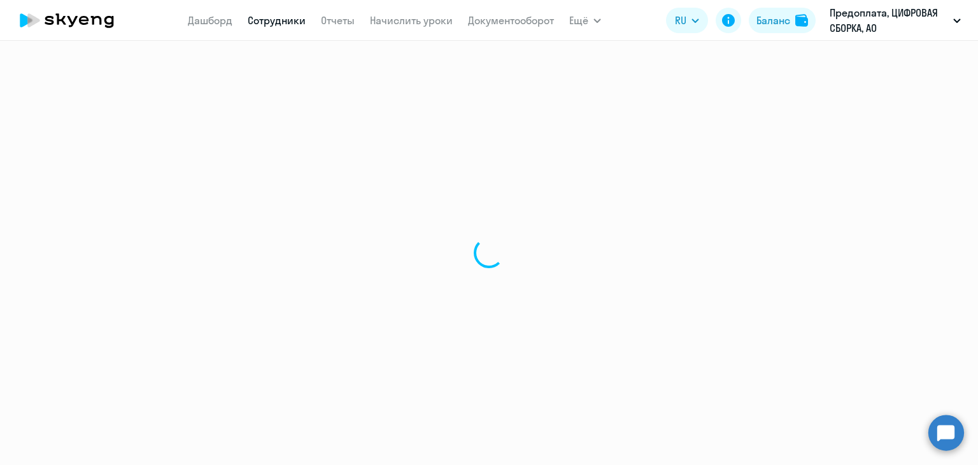
select select "english"
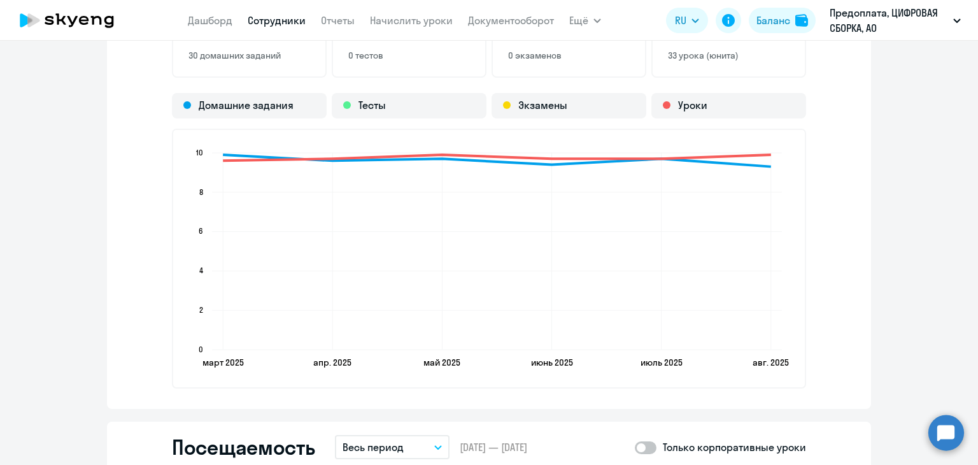
scroll to position [1400, 0]
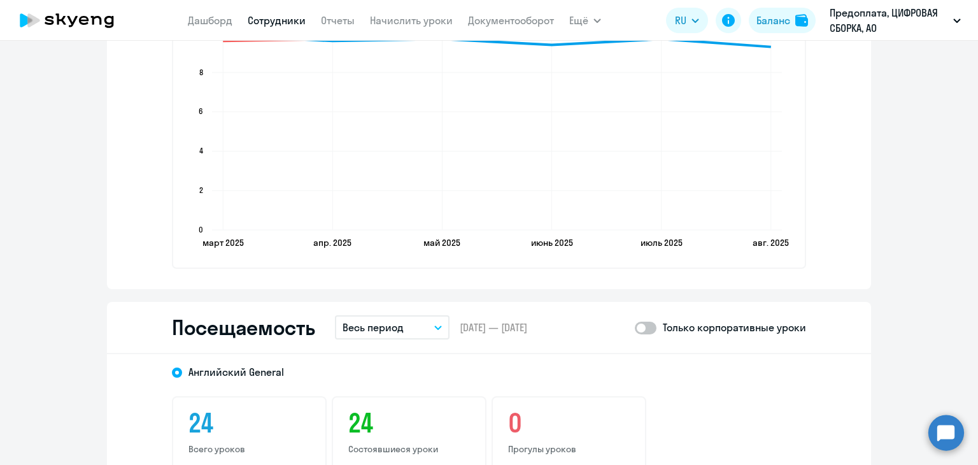
click at [397, 325] on p "Весь период" at bounding box center [372, 326] width 61 height 15
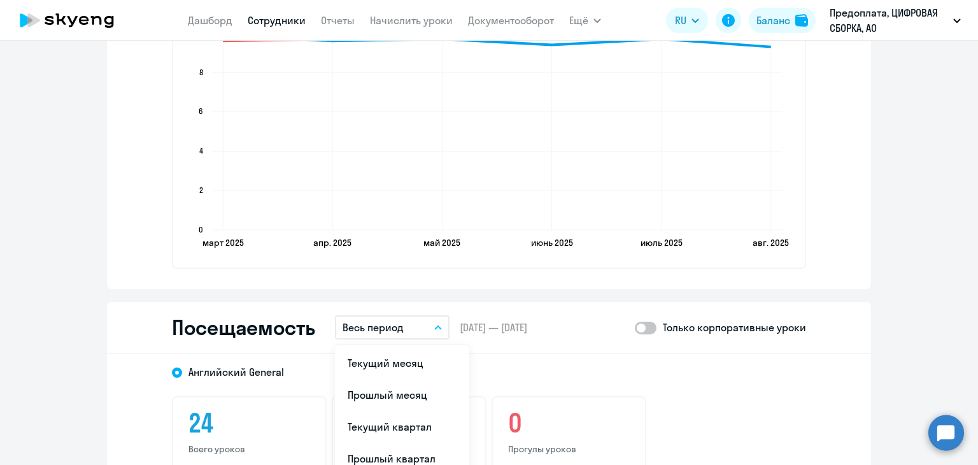
click at [396, 344] on ul "Текущий месяц Прошлый месяц Текущий квартал Прошлый квартал Текущий год Прошлый…" at bounding box center [402, 474] width 134 height 260
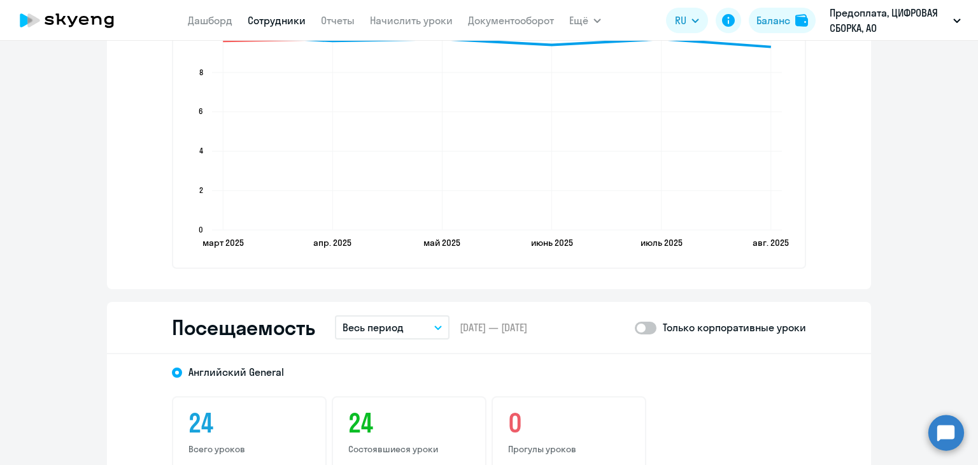
click at [407, 330] on button "Весь период" at bounding box center [392, 327] width 115 height 24
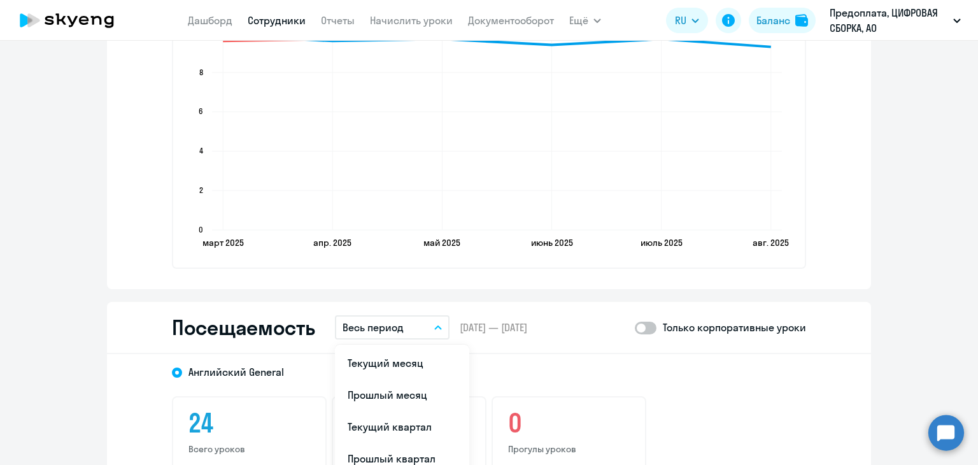
click at [406, 360] on li "Текущий месяц" at bounding box center [402, 363] width 134 height 32
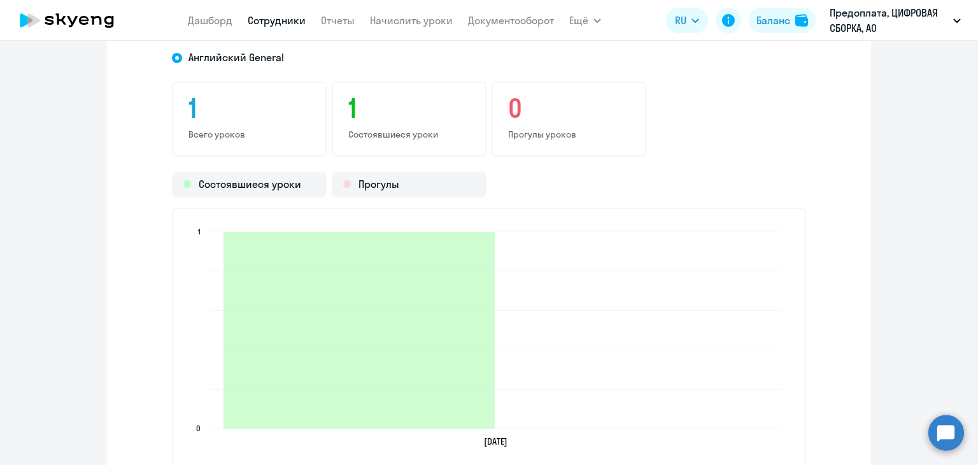
scroll to position [1782, 0]
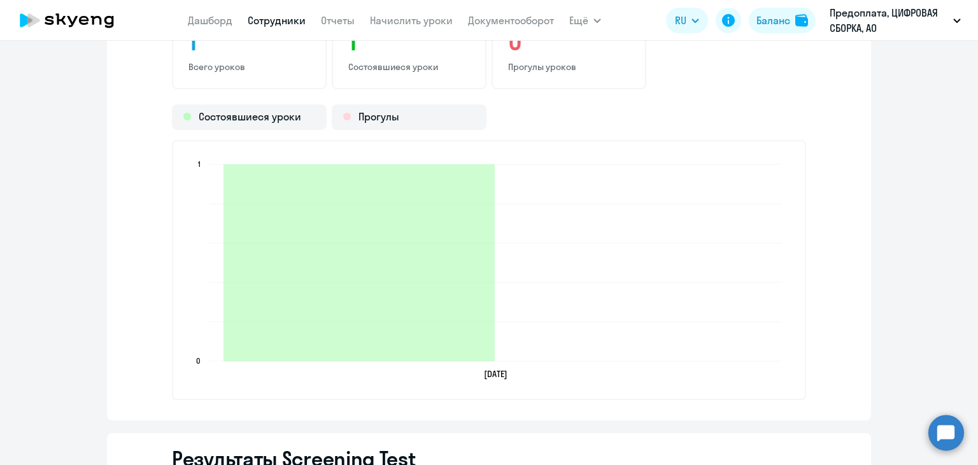
click at [271, 22] on link "Сотрудники" at bounding box center [277, 20] width 58 height 13
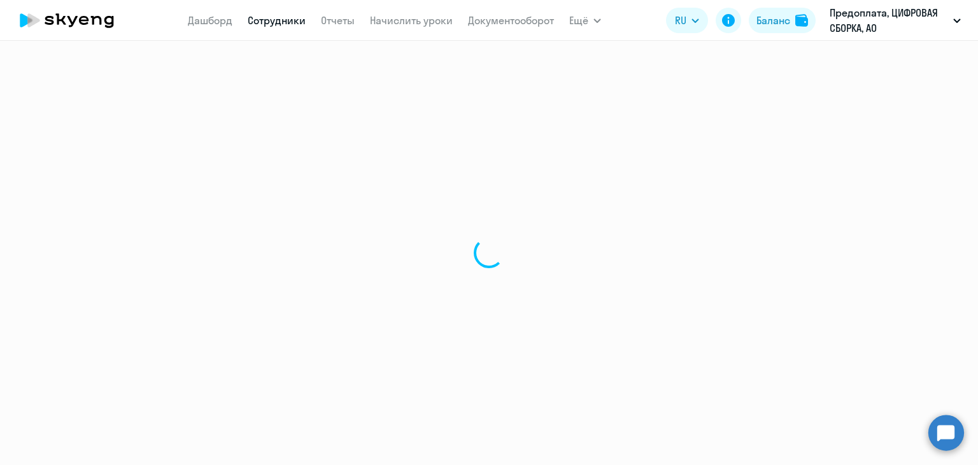
select select "30"
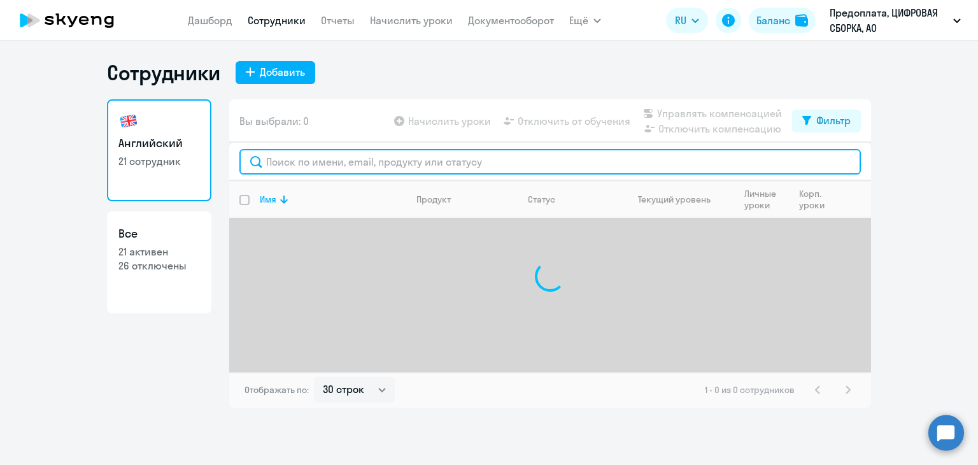
click at [318, 158] on input "text" at bounding box center [549, 161] width 621 height 25
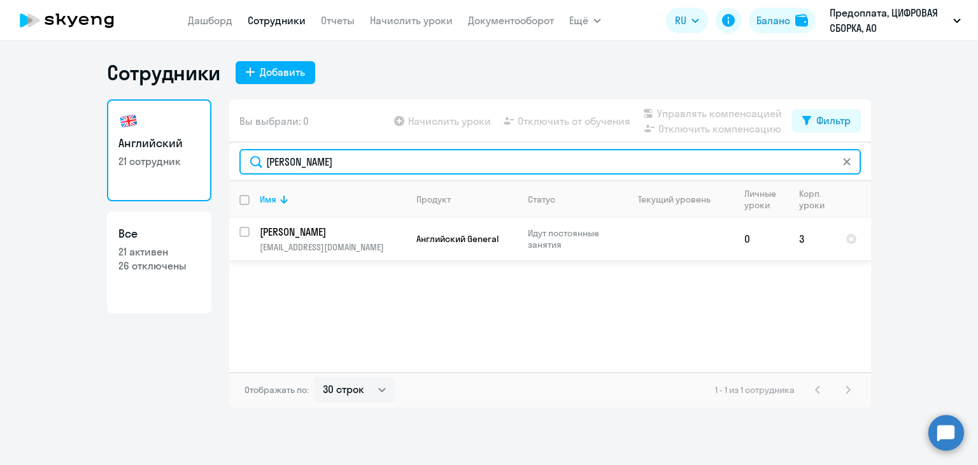
type input "мария"
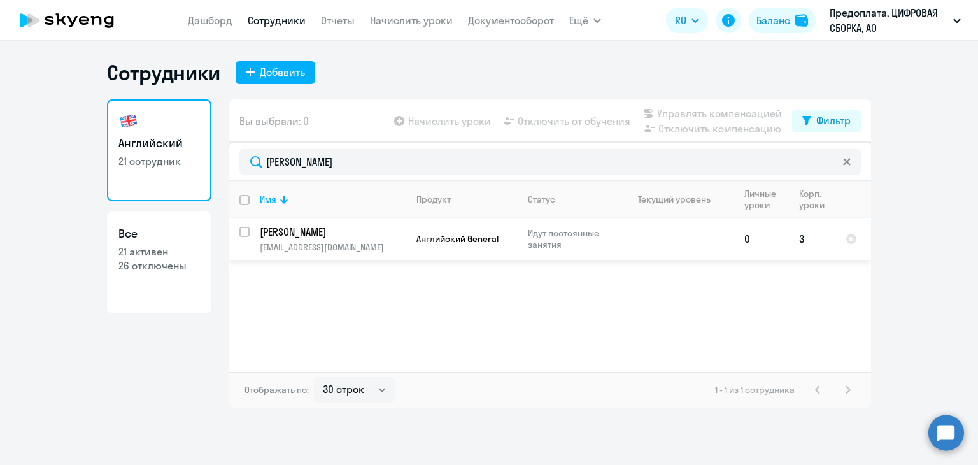
click at [333, 246] on p "[EMAIL_ADDRESS][DOMAIN_NAME]" at bounding box center [333, 246] width 146 height 11
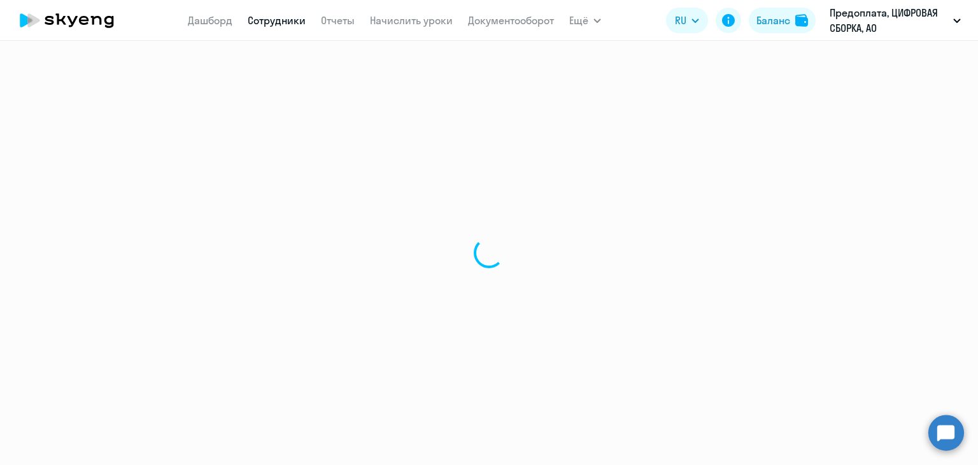
select select "english"
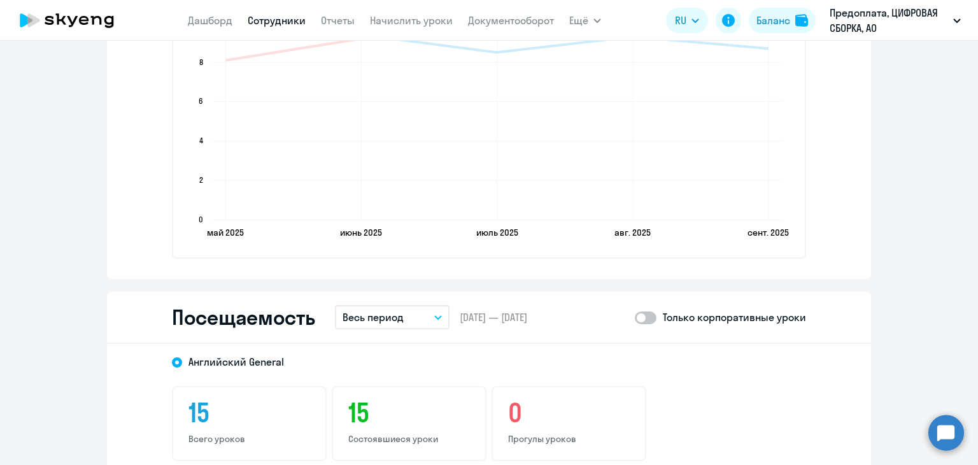
scroll to position [1400, 0]
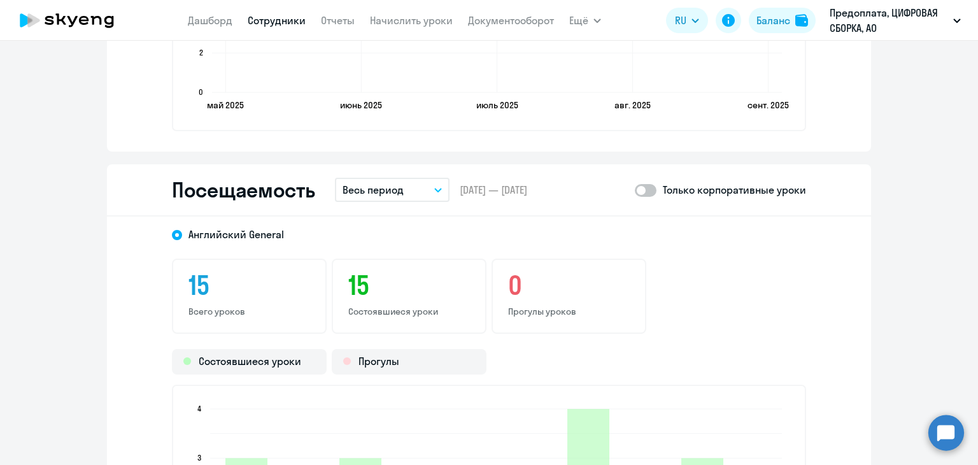
click at [397, 186] on p "Весь период" at bounding box center [372, 189] width 61 height 15
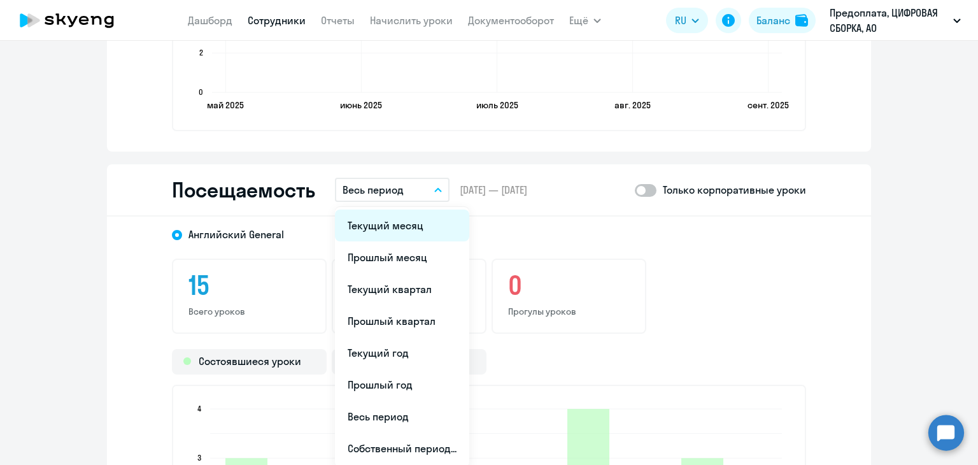
click at [396, 225] on li "Текущий месяц" at bounding box center [402, 225] width 134 height 32
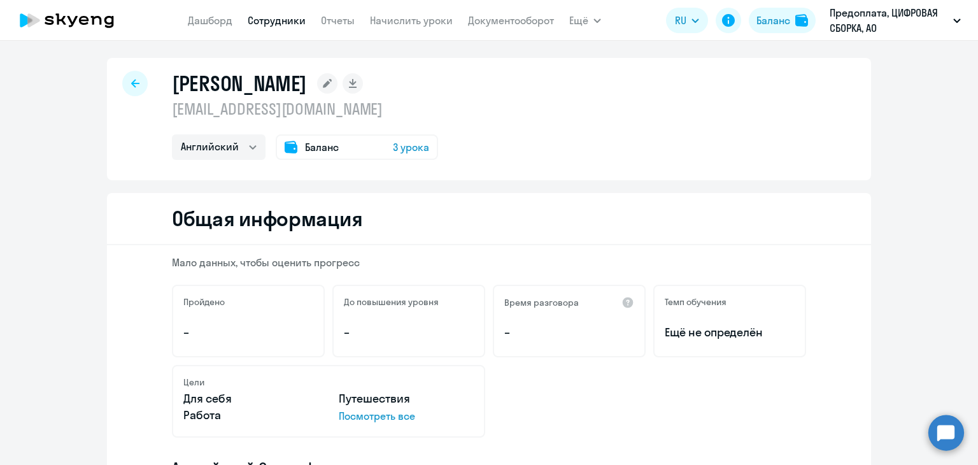
scroll to position [0, 0]
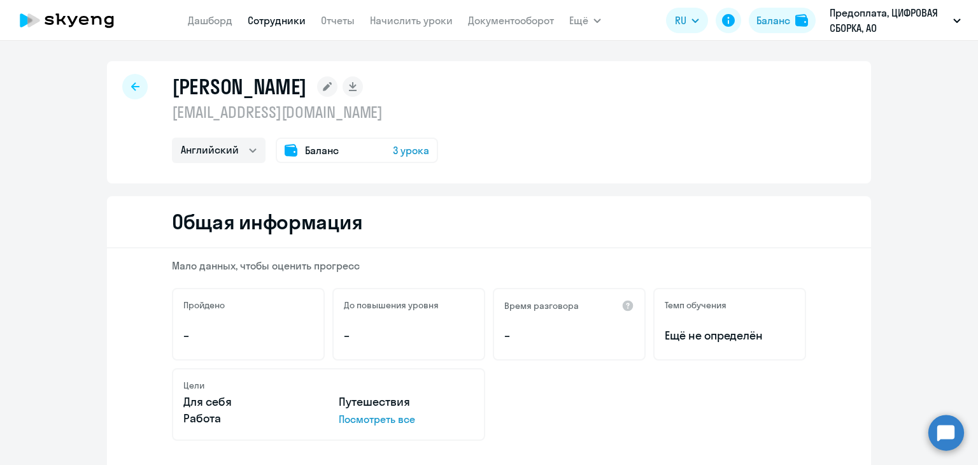
click at [280, 21] on link "Сотрудники" at bounding box center [277, 20] width 58 height 13
select select "30"
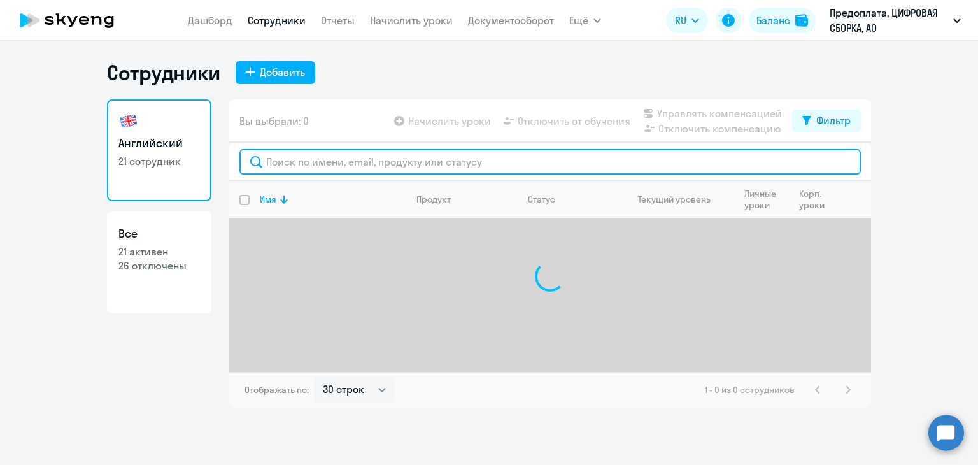
click at [346, 161] on input "text" at bounding box center [549, 161] width 621 height 25
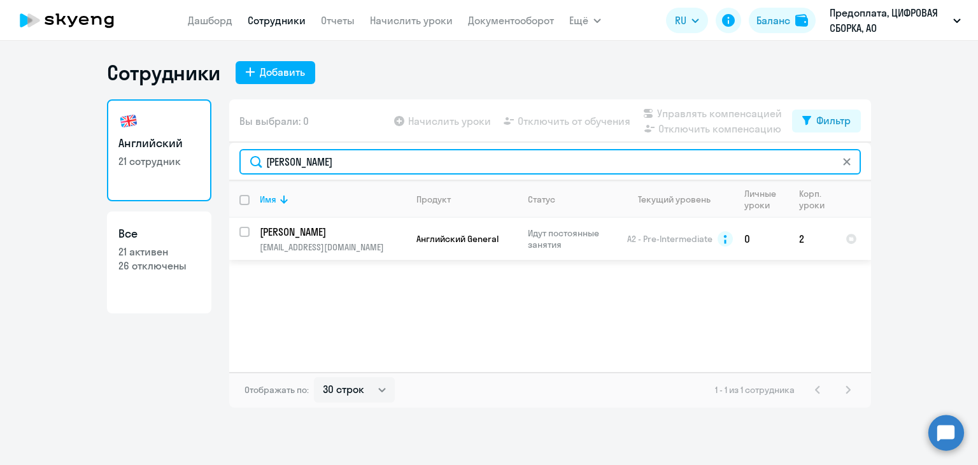
type input "строц"
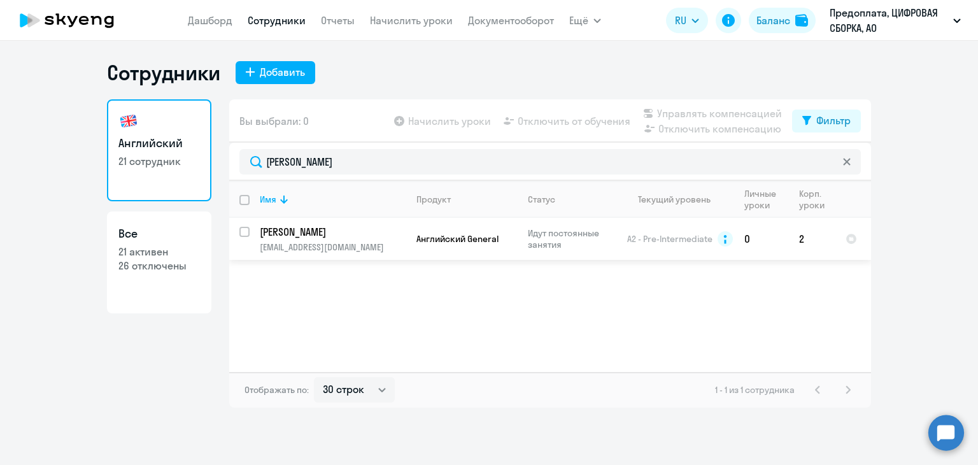
click at [393, 236] on p "[PERSON_NAME]" at bounding box center [332, 232] width 144 height 14
select select "english"
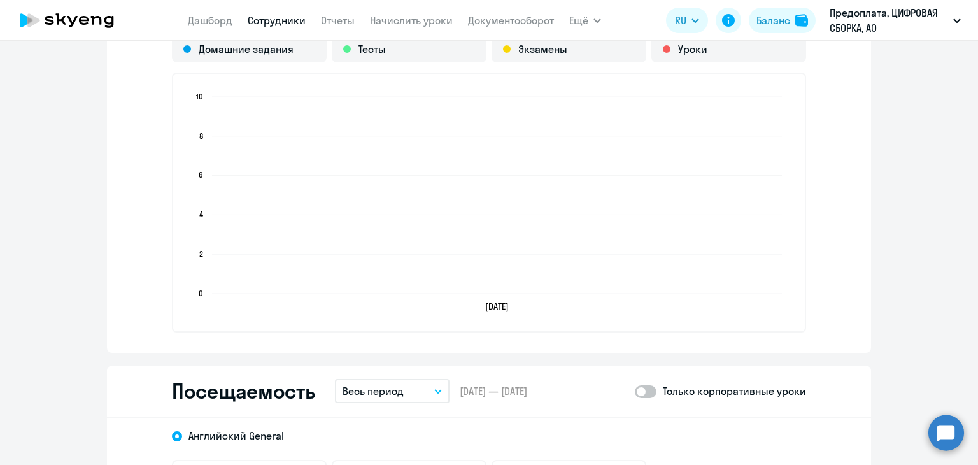
scroll to position [1273, 0]
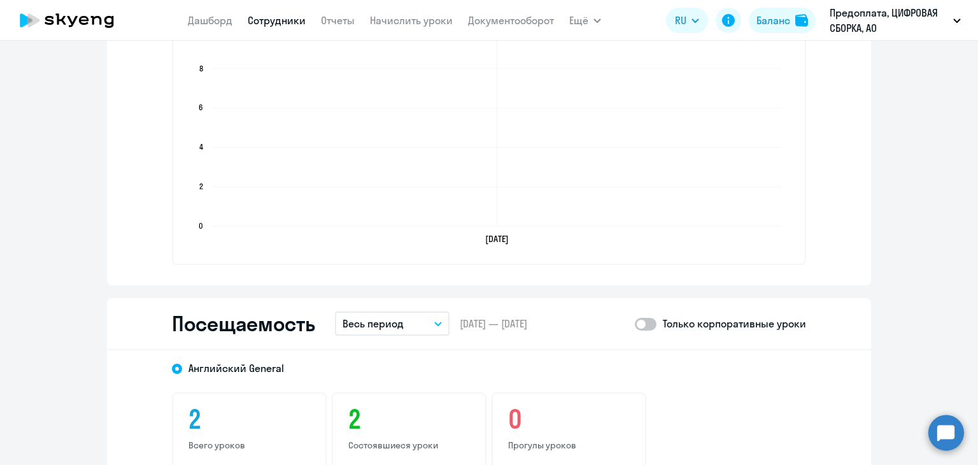
click at [406, 332] on button "Весь период" at bounding box center [392, 323] width 115 height 24
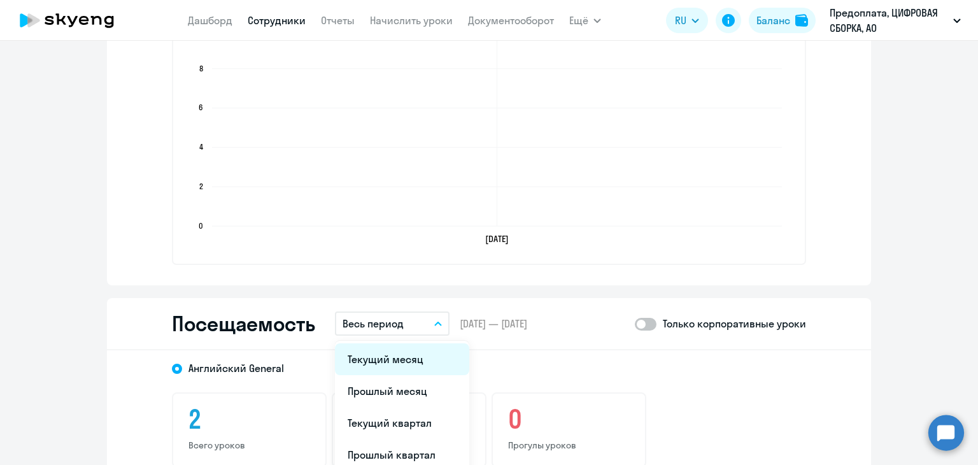
click at [402, 360] on li "Текущий месяц" at bounding box center [402, 359] width 134 height 32
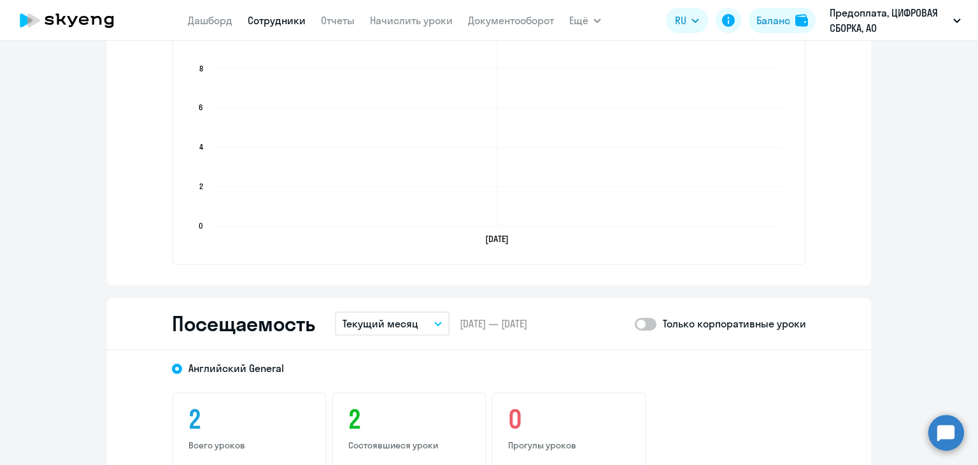
click at [271, 24] on link "Сотрудники" at bounding box center [277, 20] width 58 height 13
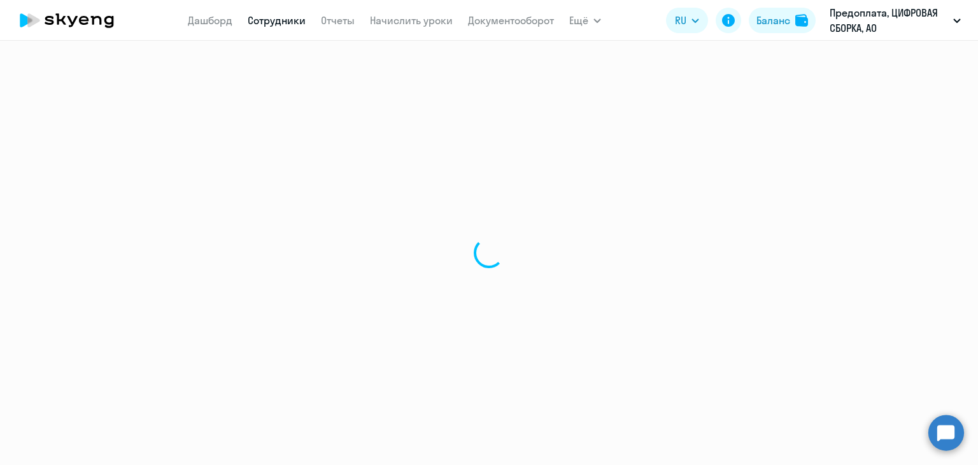
select select "30"
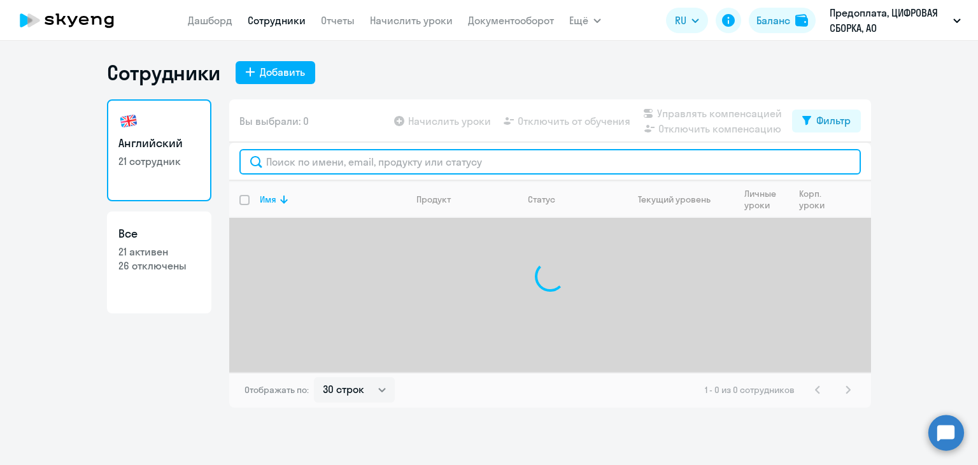
click at [304, 159] on input "text" at bounding box center [549, 161] width 621 height 25
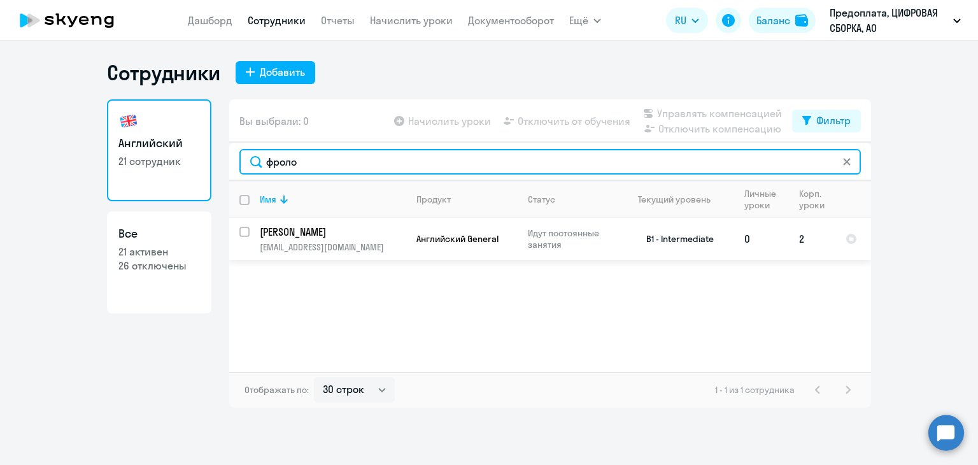
type input "фроло"
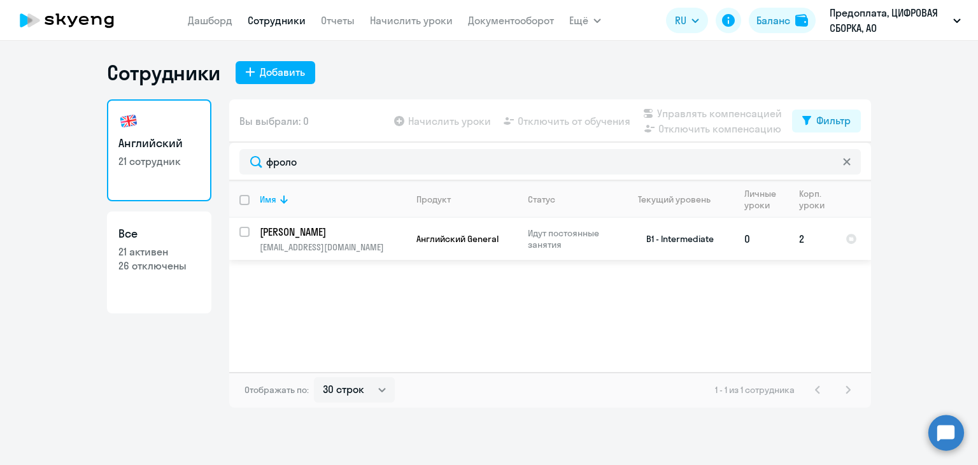
click at [367, 235] on p "[PERSON_NAME]" at bounding box center [332, 232] width 144 height 14
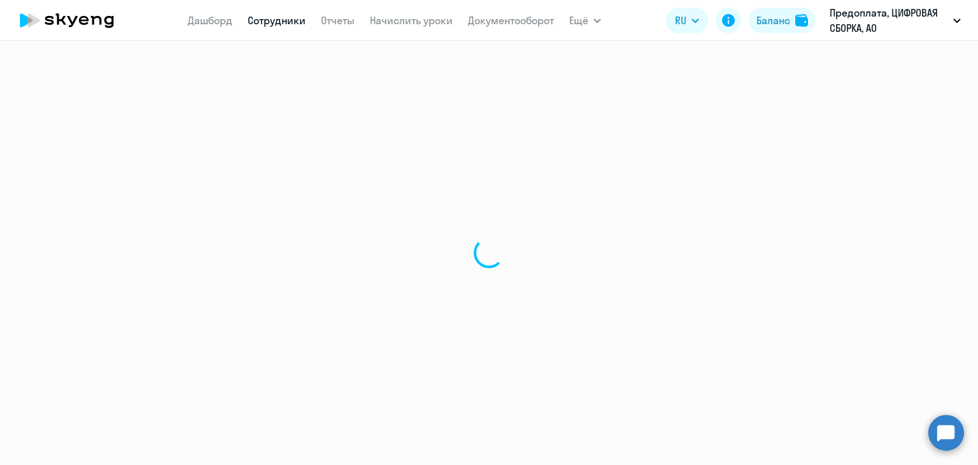
select select "english"
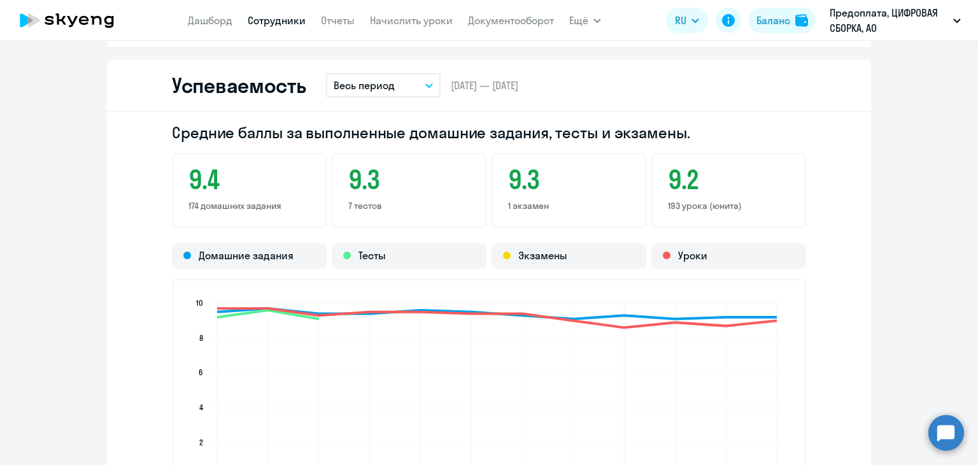
scroll to position [1400, 0]
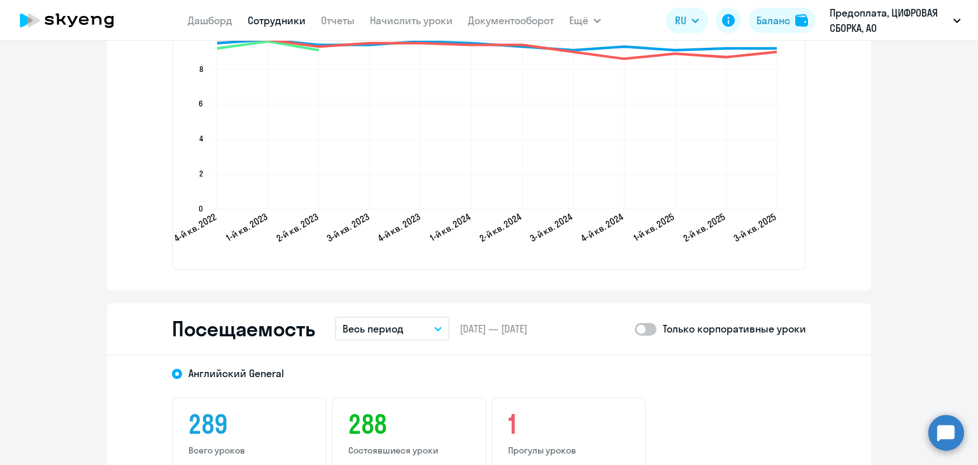
click at [395, 329] on p "Весь период" at bounding box center [372, 328] width 61 height 15
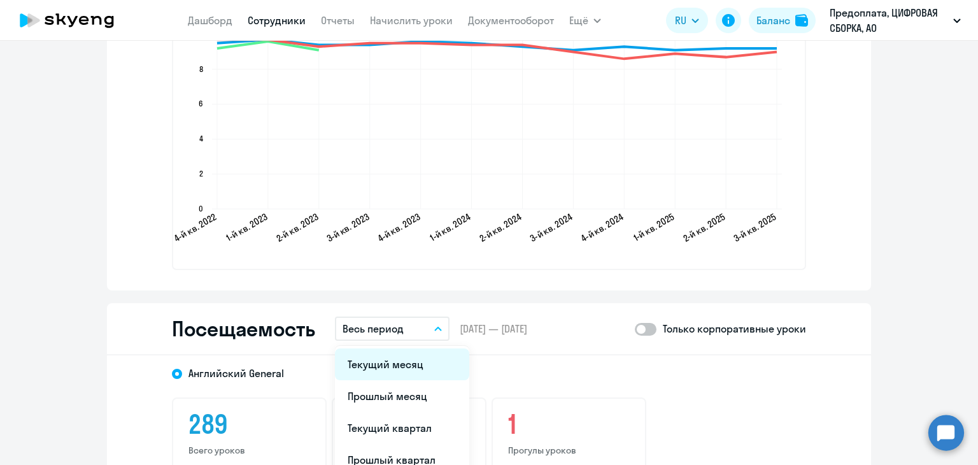
click at [393, 352] on li "Текущий месяц" at bounding box center [402, 364] width 134 height 32
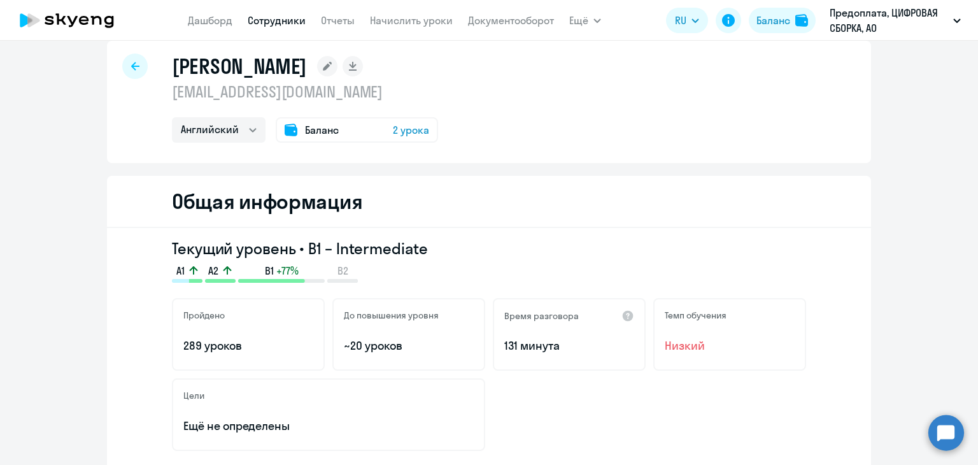
scroll to position [0, 0]
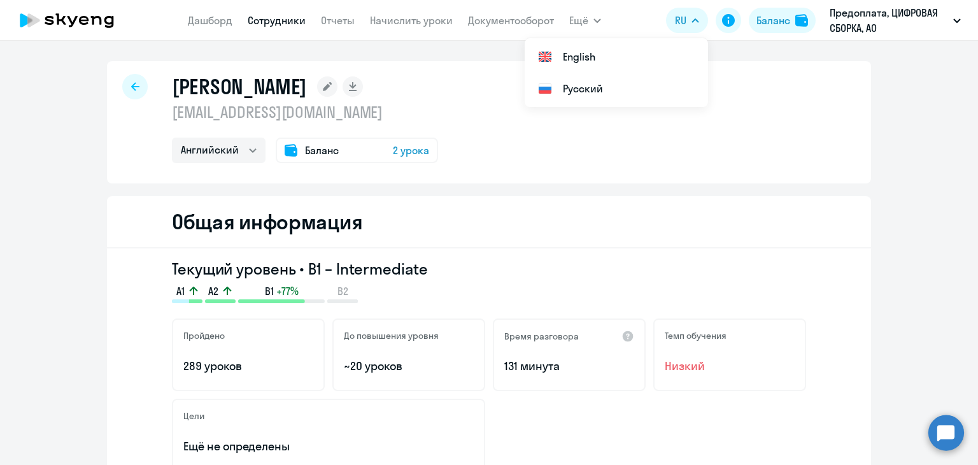
drag, startPoint x: 279, startPoint y: 20, endPoint x: 279, endPoint y: 38, distance: 18.5
click at [279, 20] on link "Сотрудники" at bounding box center [277, 20] width 58 height 13
select select "30"
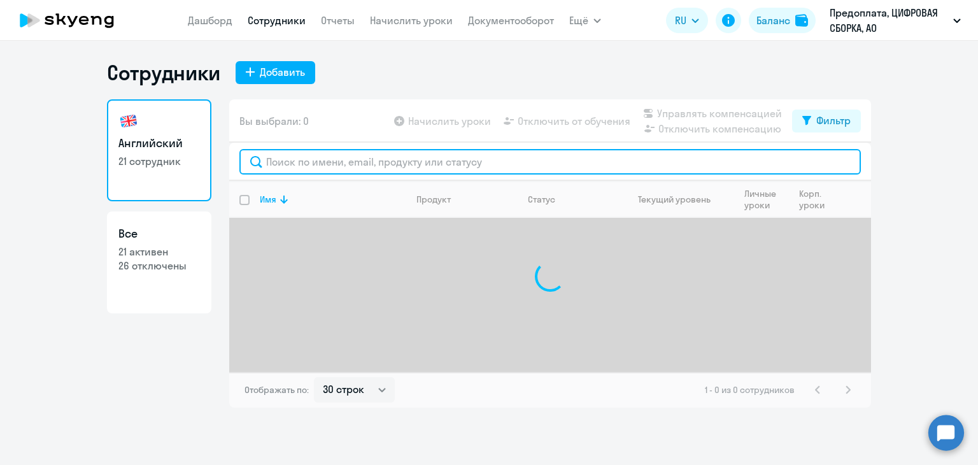
click at [318, 165] on input "text" at bounding box center [549, 161] width 621 height 25
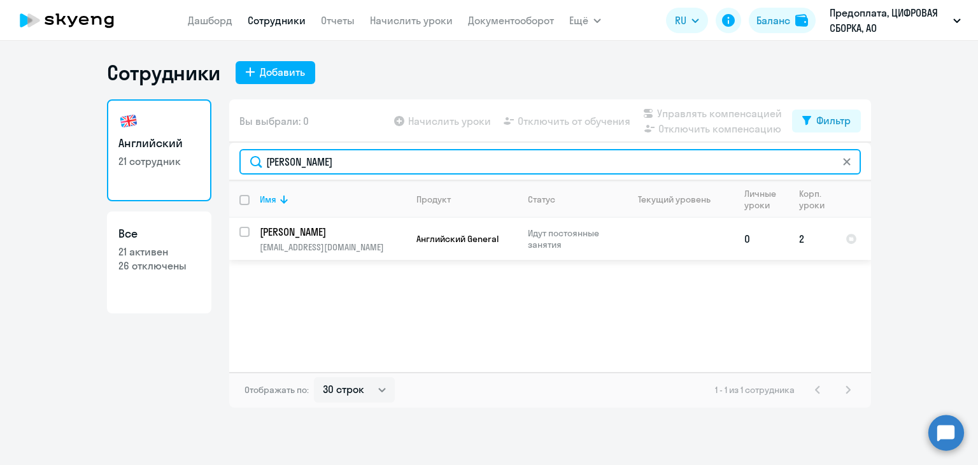
type input "ильфир"
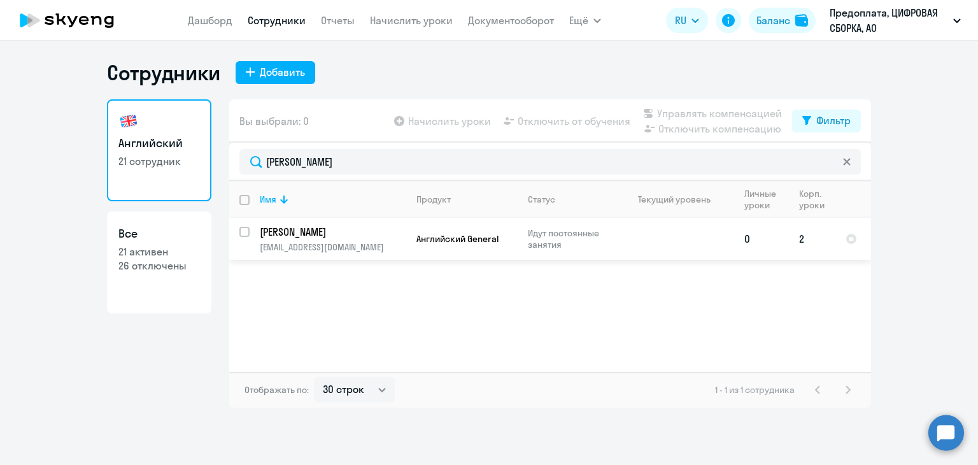
click at [351, 232] on p "[PERSON_NAME]" at bounding box center [332, 232] width 144 height 14
select select "english"
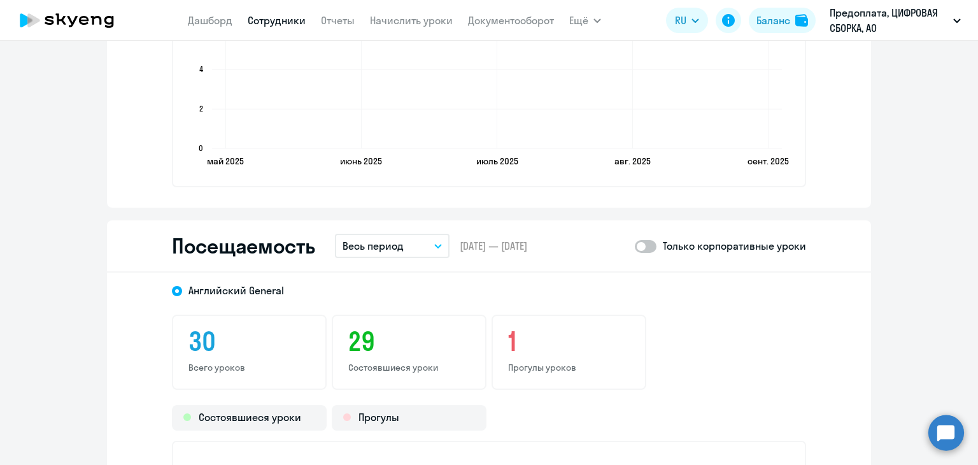
scroll to position [1337, 0]
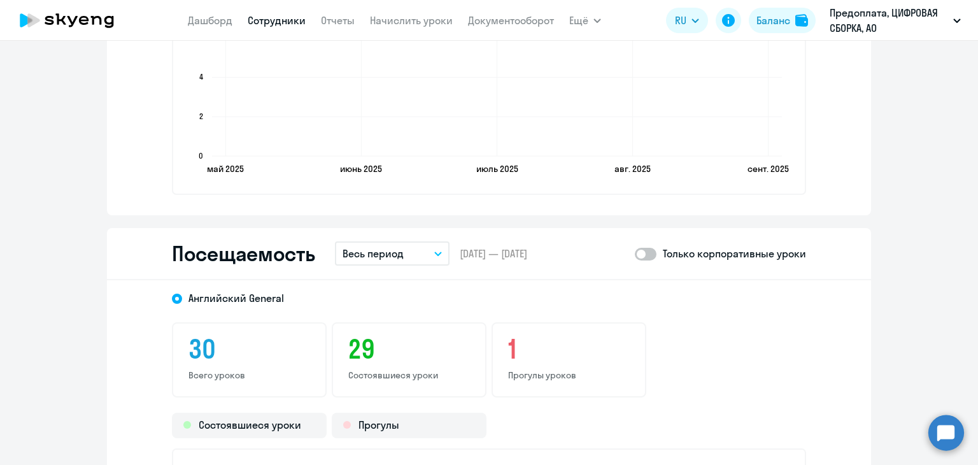
click at [387, 253] on p "Весь период" at bounding box center [372, 253] width 61 height 15
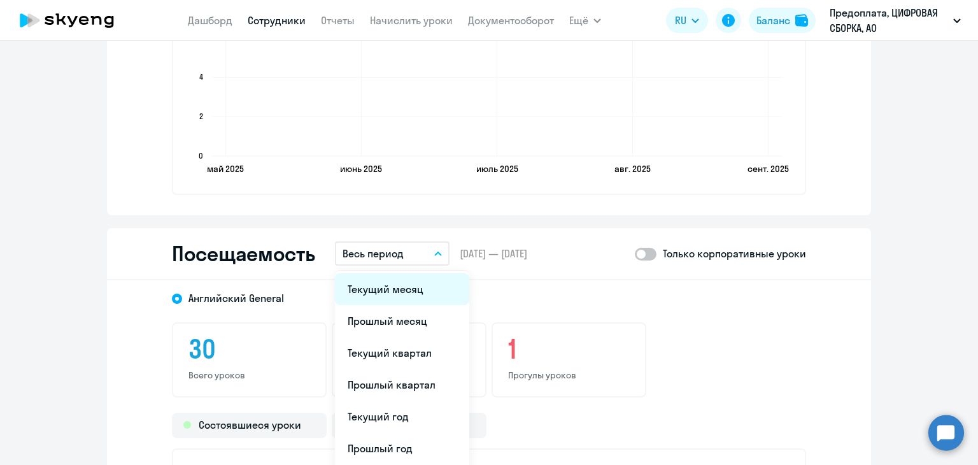
click at [384, 280] on li "Текущий месяц" at bounding box center [402, 289] width 134 height 32
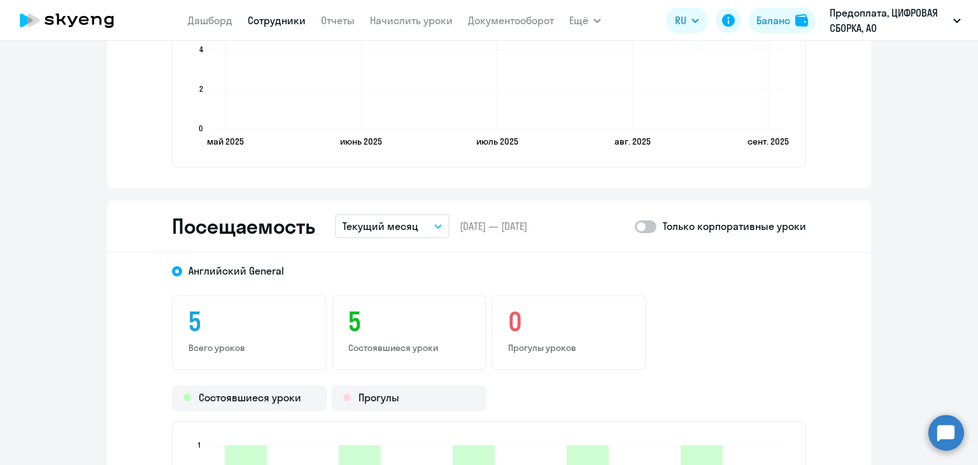
scroll to position [1273, 0]
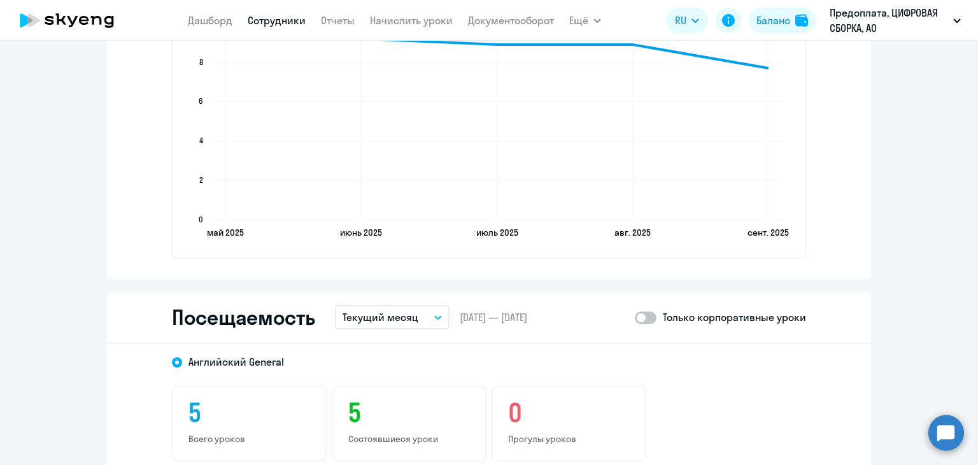
click at [272, 16] on link "Сотрудники" at bounding box center [277, 20] width 58 height 13
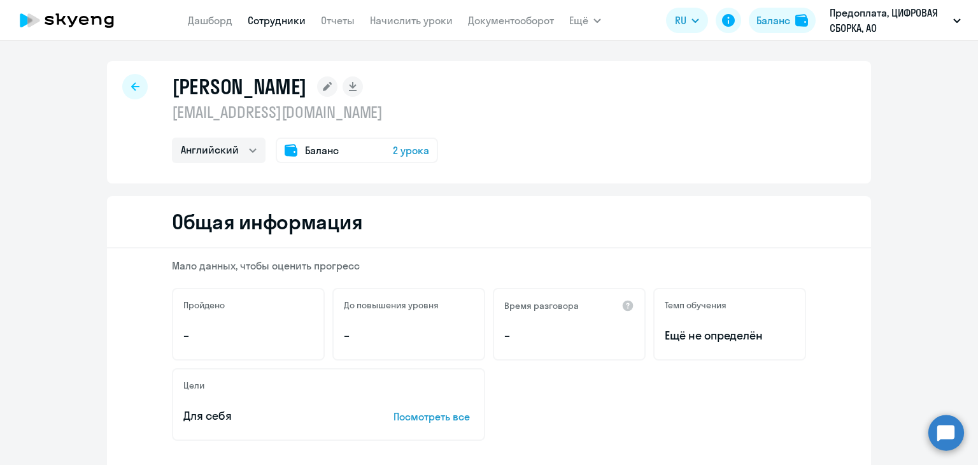
select select "30"
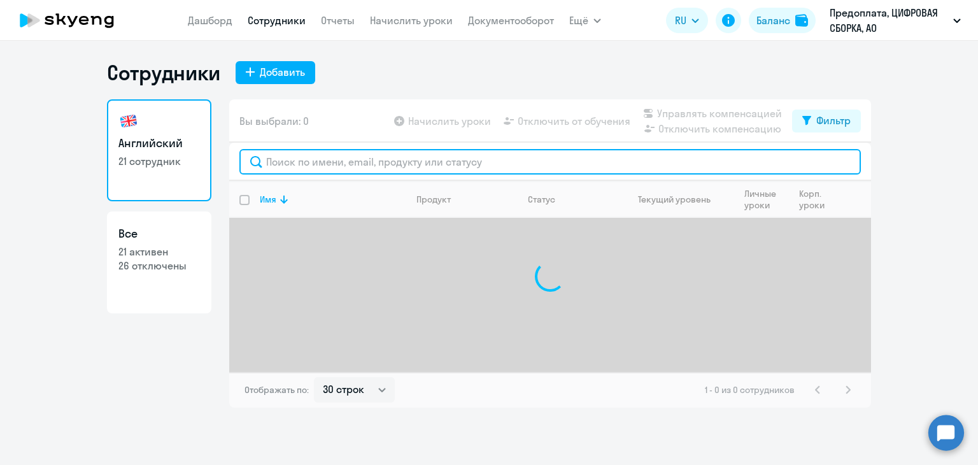
click at [343, 171] on input "text" at bounding box center [549, 161] width 621 height 25
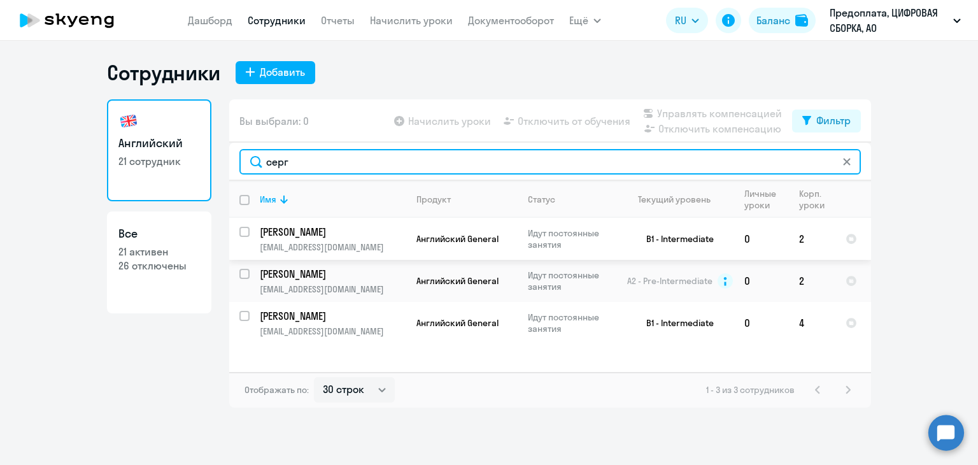
type input "серг"
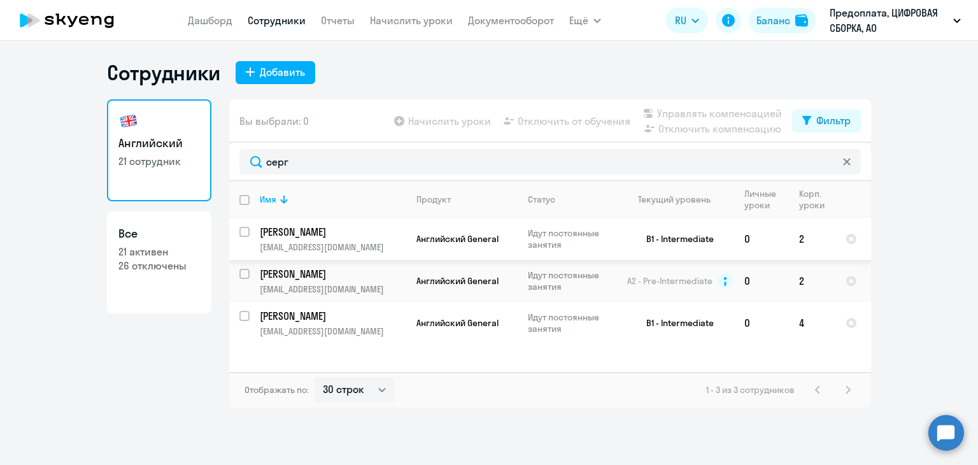
click at [360, 242] on p "[EMAIL_ADDRESS][DOMAIN_NAME]" at bounding box center [333, 246] width 146 height 11
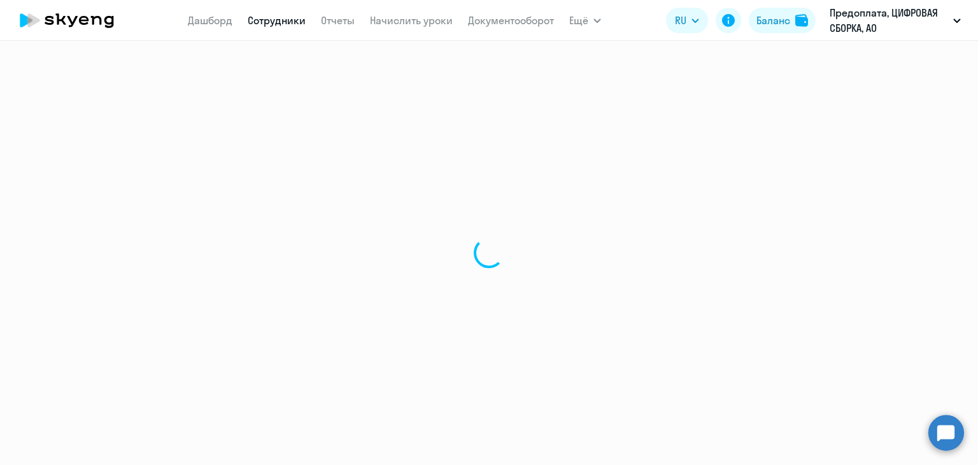
select select "english"
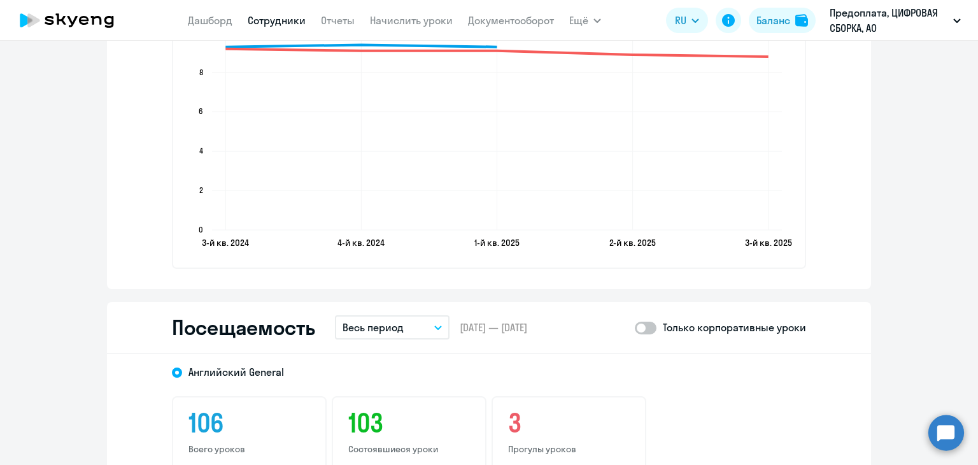
scroll to position [1655, 0]
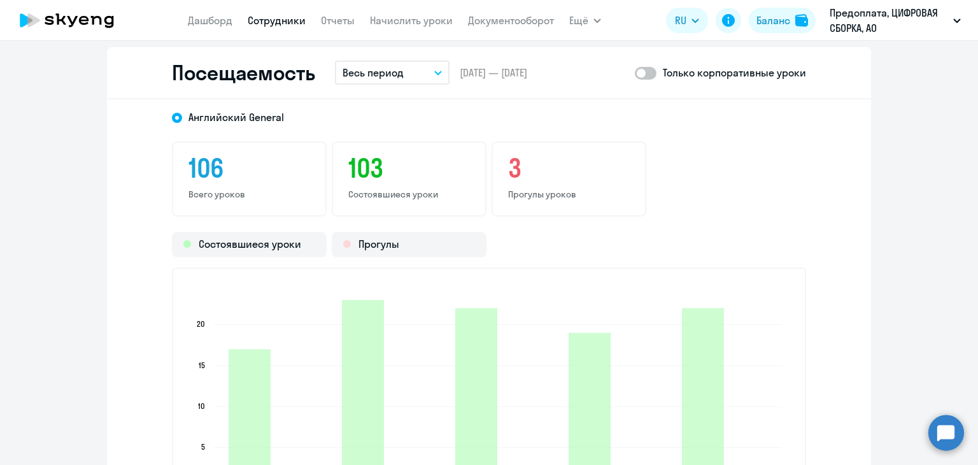
click at [407, 69] on button "Весь период" at bounding box center [392, 72] width 115 height 24
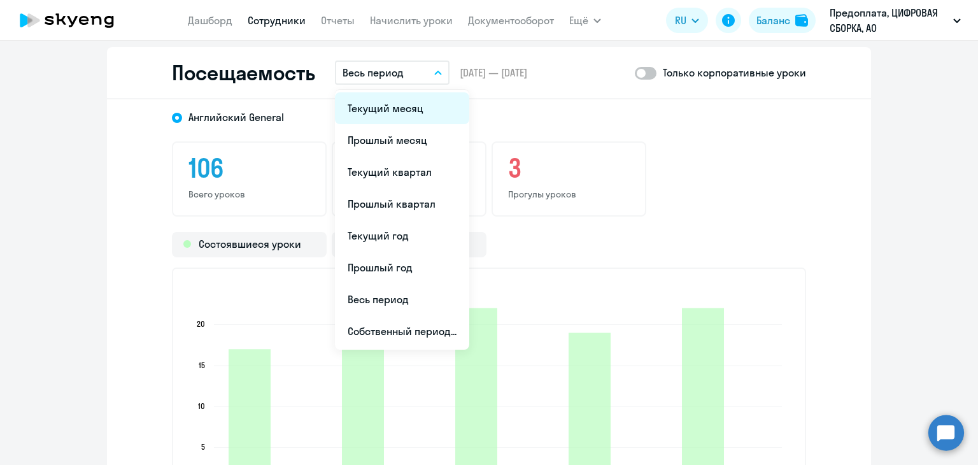
click at [404, 105] on li "Текущий месяц" at bounding box center [402, 108] width 134 height 32
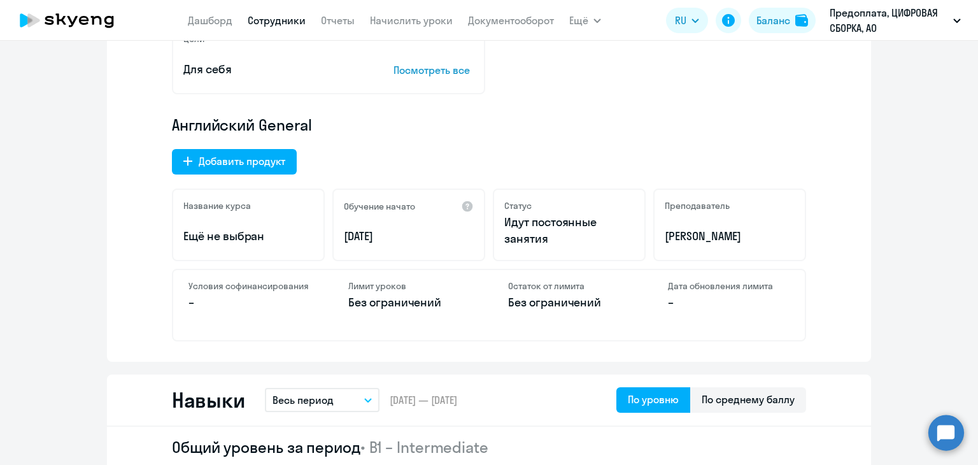
scroll to position [382, 0]
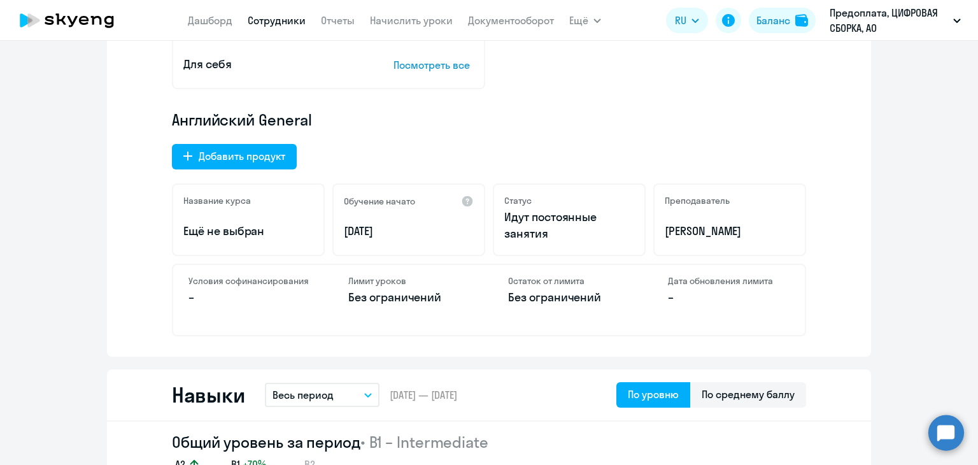
click at [267, 26] on link "Сотрудники" at bounding box center [277, 20] width 58 height 13
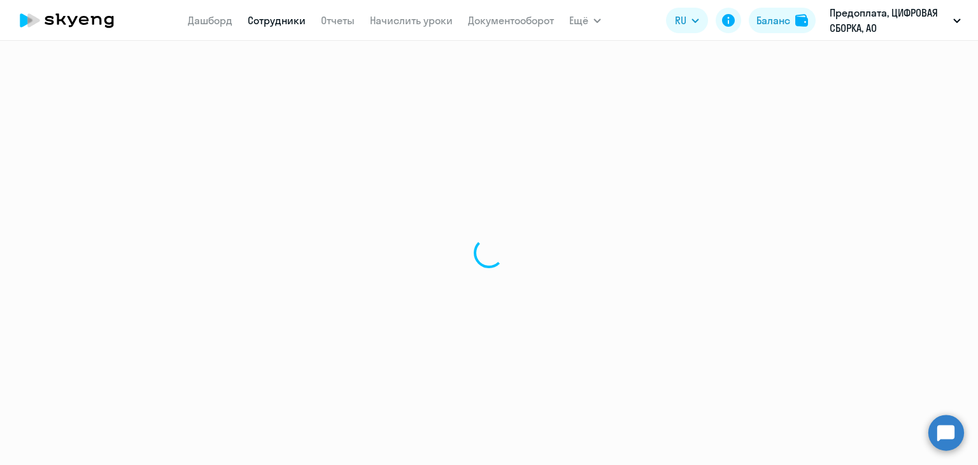
select select "30"
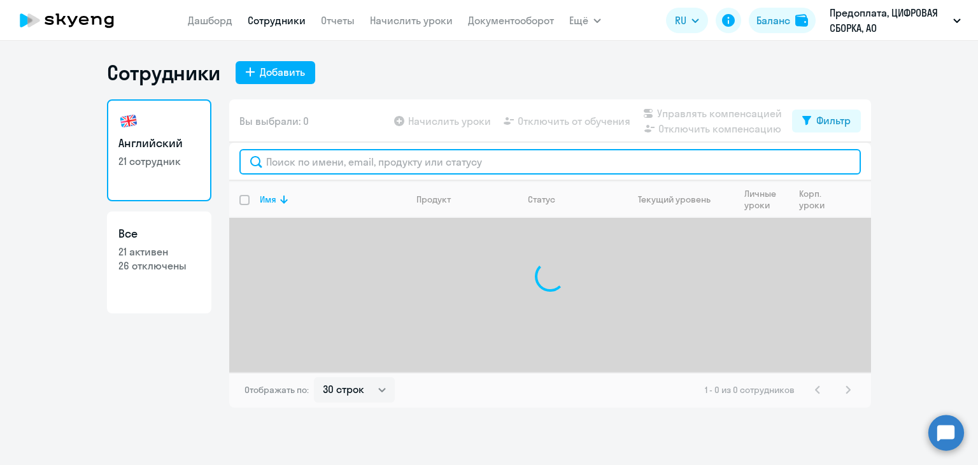
click at [316, 155] on input "text" at bounding box center [549, 161] width 621 height 25
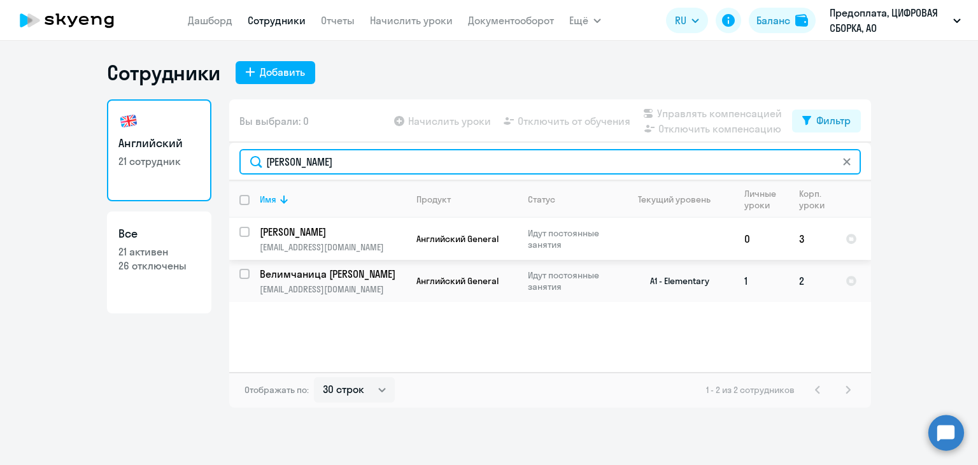
type input "мари"
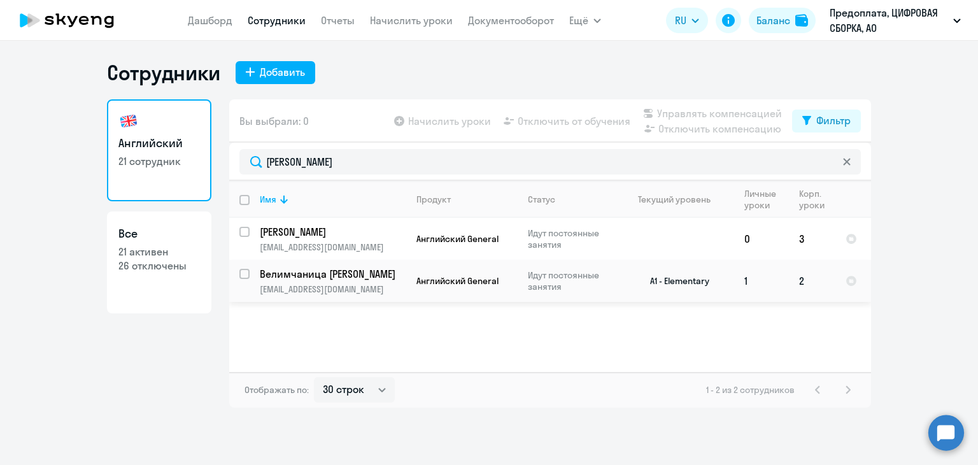
click at [370, 283] on p "[EMAIL_ADDRESS][DOMAIN_NAME]" at bounding box center [333, 288] width 146 height 11
select select "english"
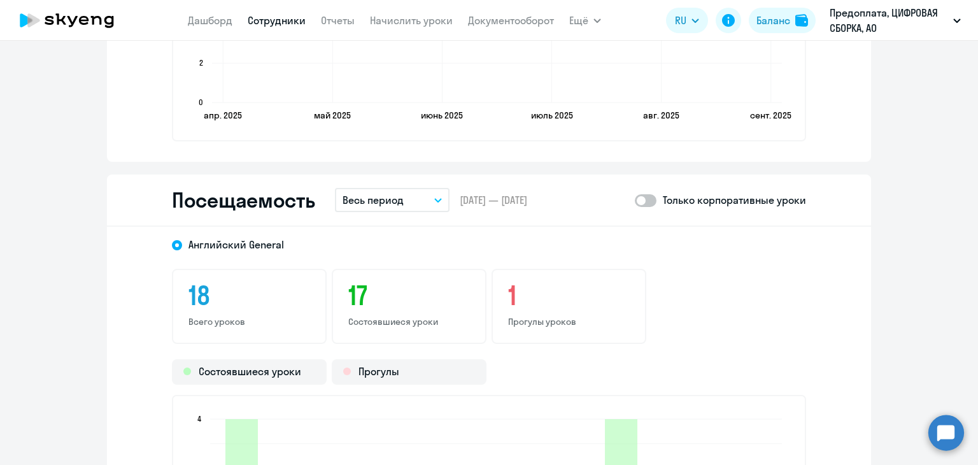
scroll to position [1524, 0]
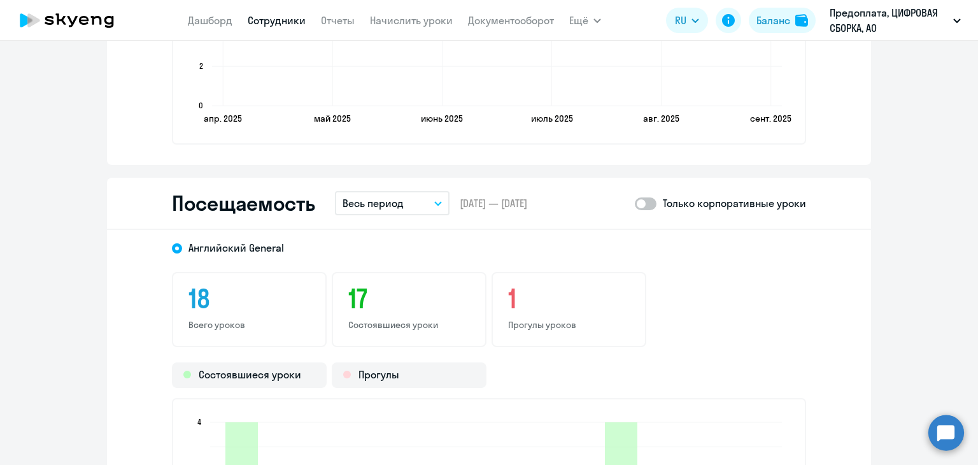
click at [417, 200] on button "Весь период" at bounding box center [392, 203] width 115 height 24
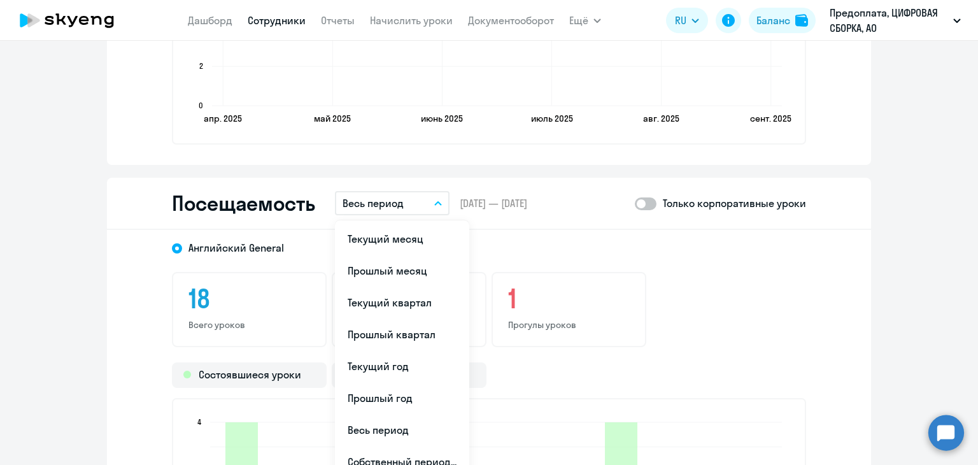
click at [413, 234] on li "Текущий месяц" at bounding box center [402, 239] width 134 height 32
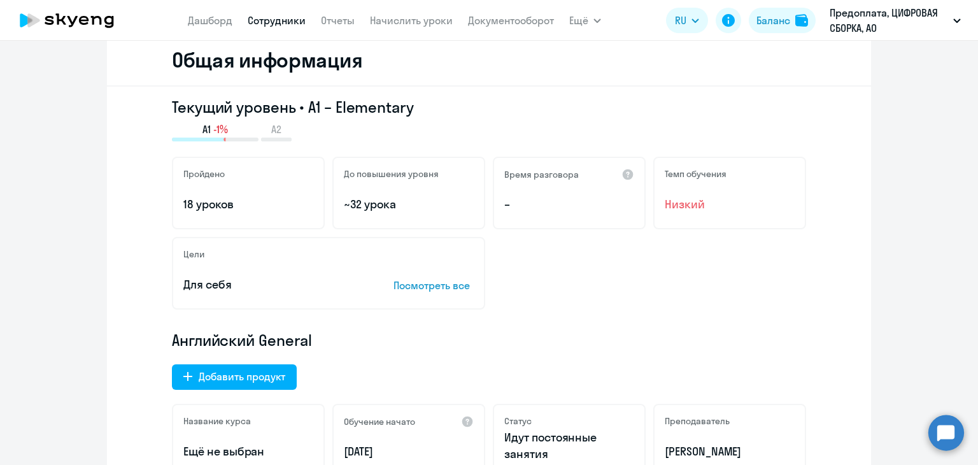
scroll to position [0, 0]
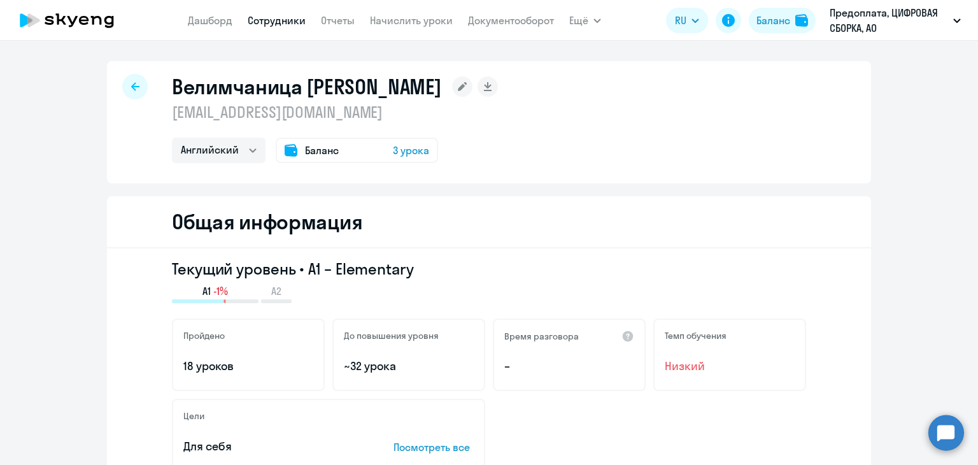
click at [272, 17] on link "Сотрудники" at bounding box center [277, 20] width 58 height 13
select select "30"
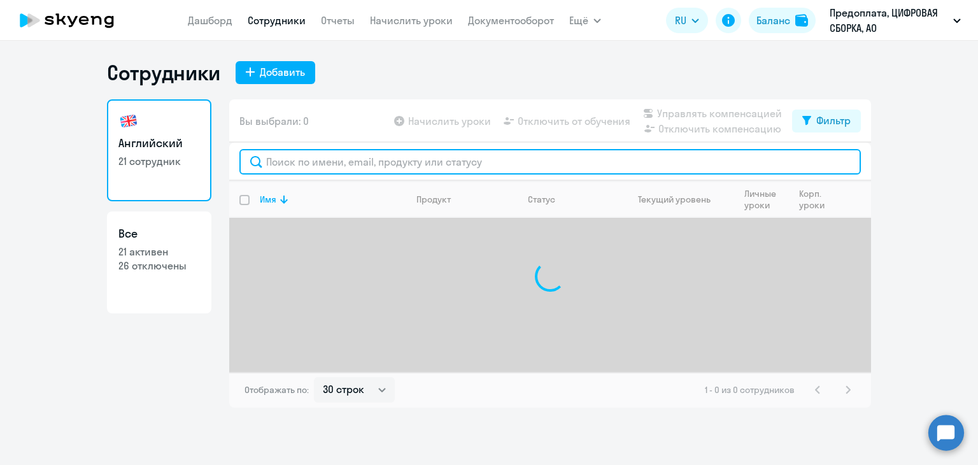
click at [308, 158] on input "text" at bounding box center [549, 161] width 621 height 25
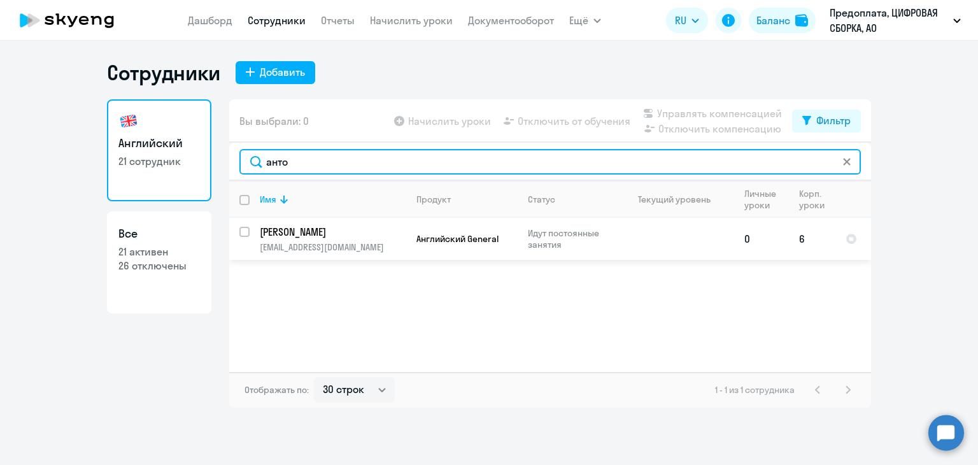
type input "анто"
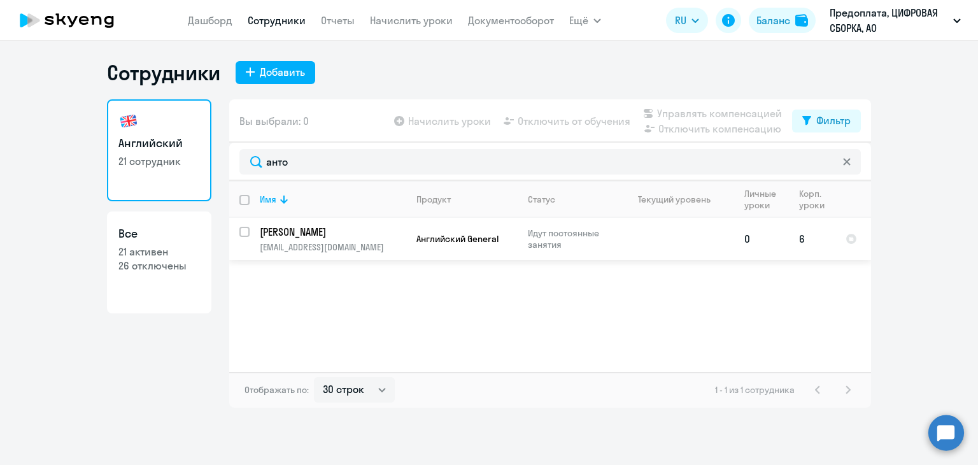
click at [347, 231] on p "[PERSON_NAME]" at bounding box center [332, 232] width 144 height 14
select select "english"
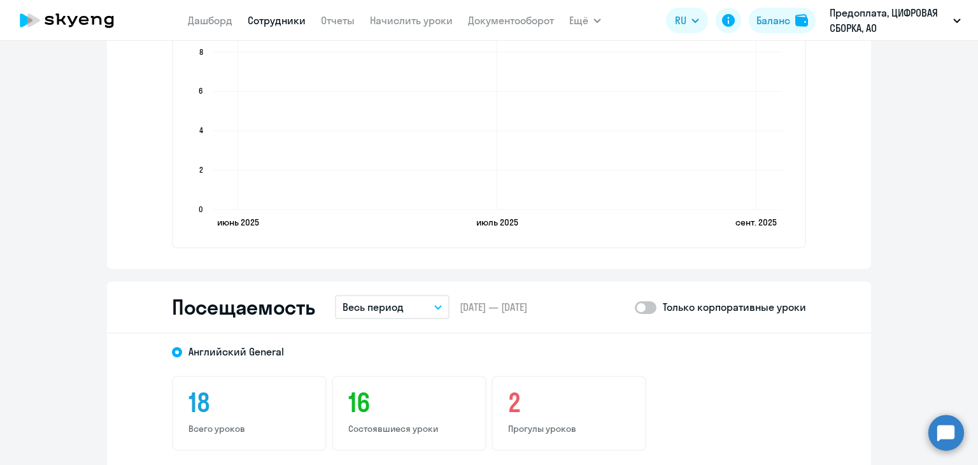
scroll to position [1273, 0]
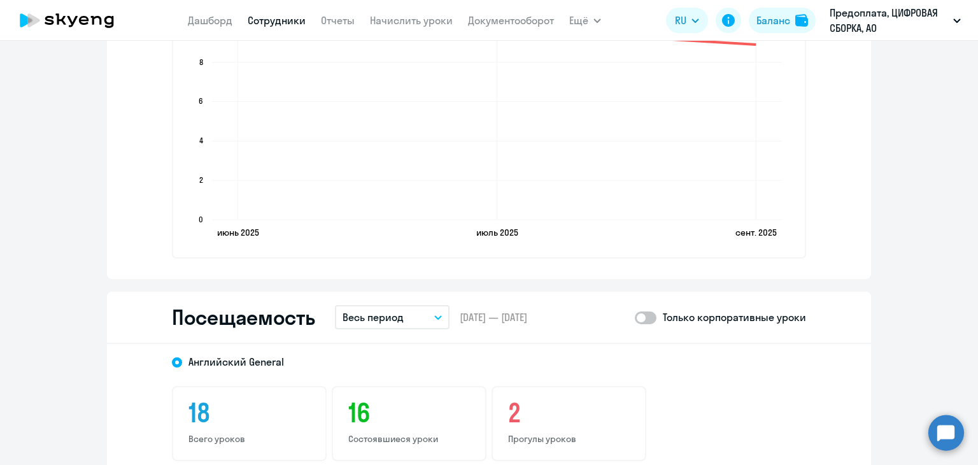
click at [390, 314] on p "Весь период" at bounding box center [372, 316] width 61 height 15
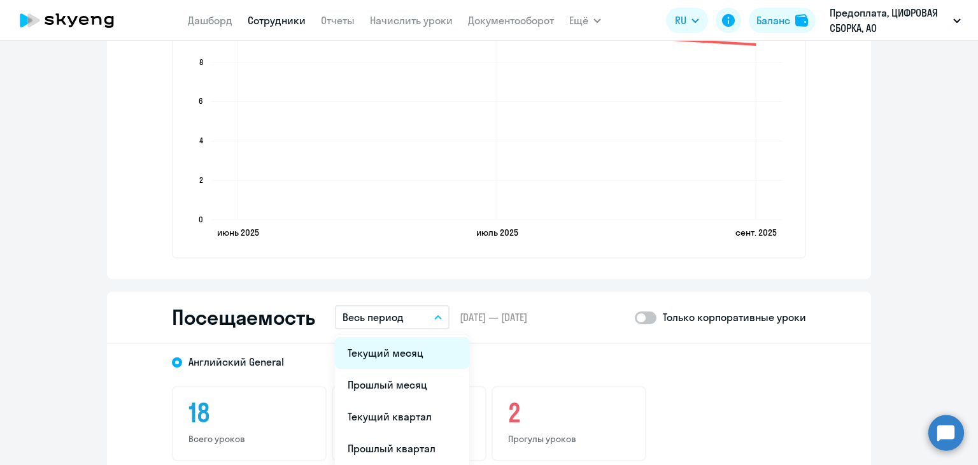
click at [395, 342] on li "Текущий месяц" at bounding box center [402, 353] width 134 height 32
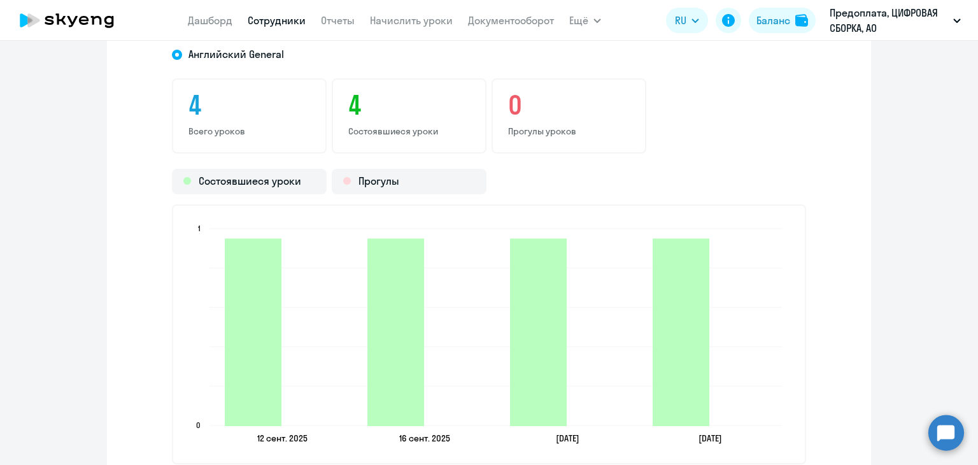
scroll to position [1591, 0]
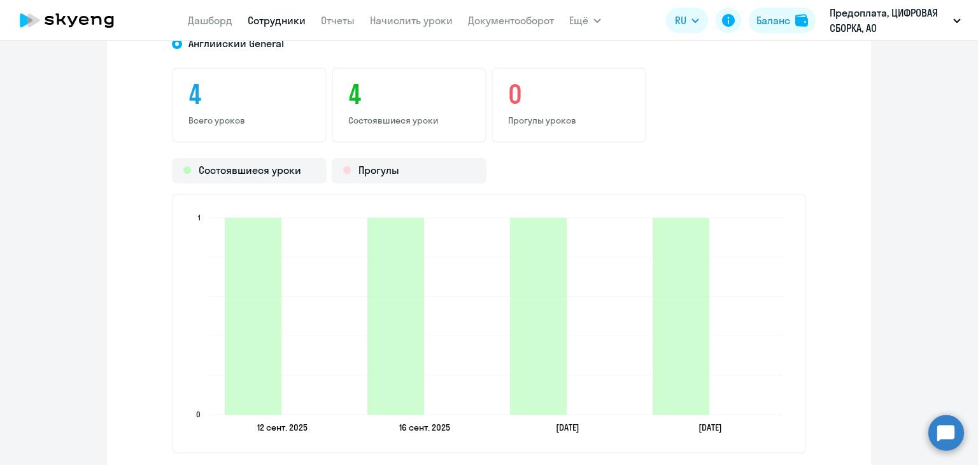
click at [267, 22] on link "Сотрудники" at bounding box center [277, 20] width 58 height 13
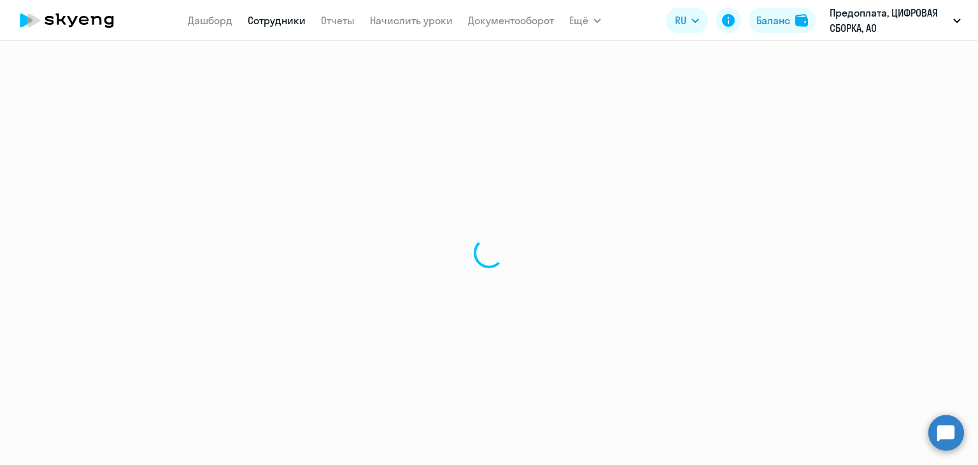
select select "30"
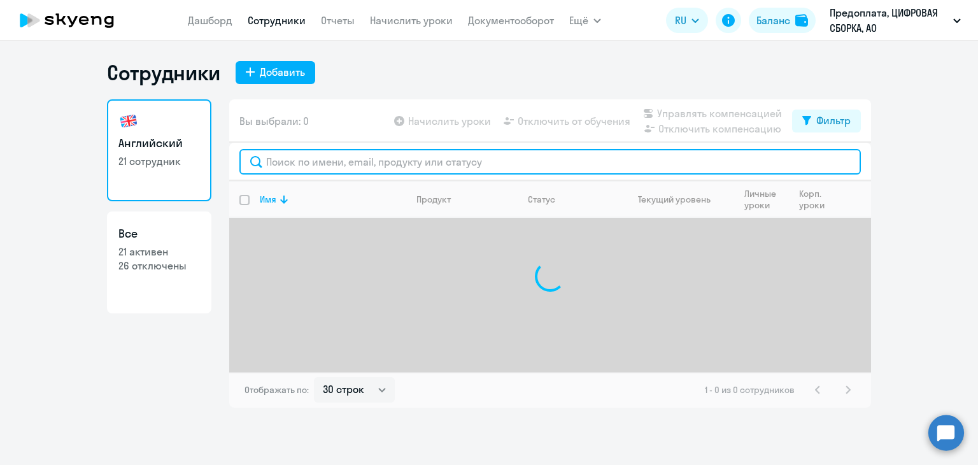
click at [298, 155] on input "text" at bounding box center [549, 161] width 621 height 25
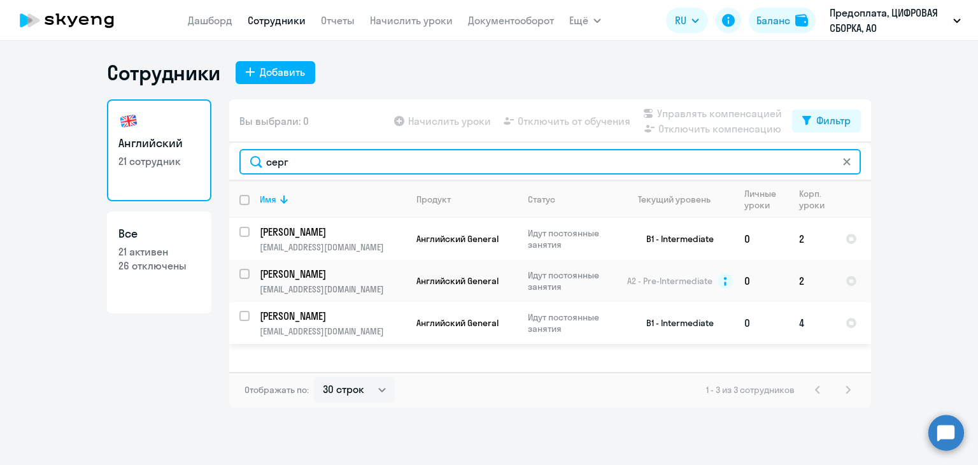
type input "серг"
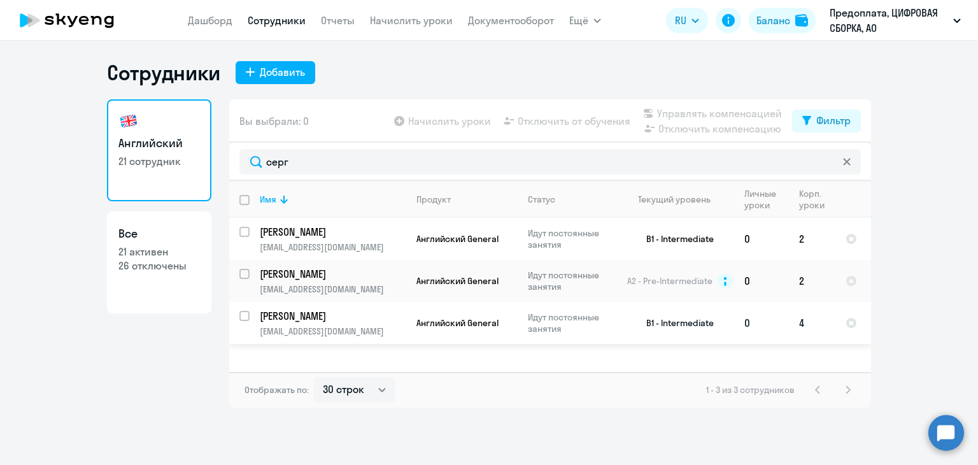
click at [344, 326] on p "[EMAIL_ADDRESS][DOMAIN_NAME]" at bounding box center [333, 330] width 146 height 11
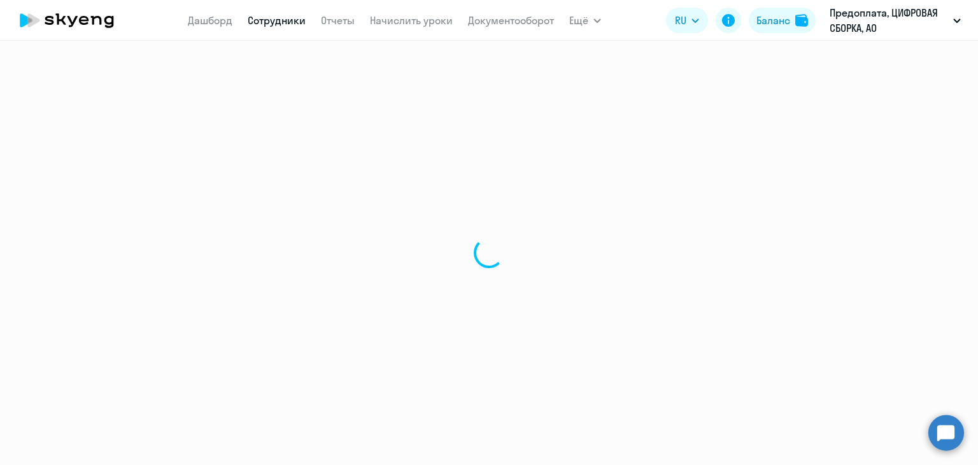
select select "english"
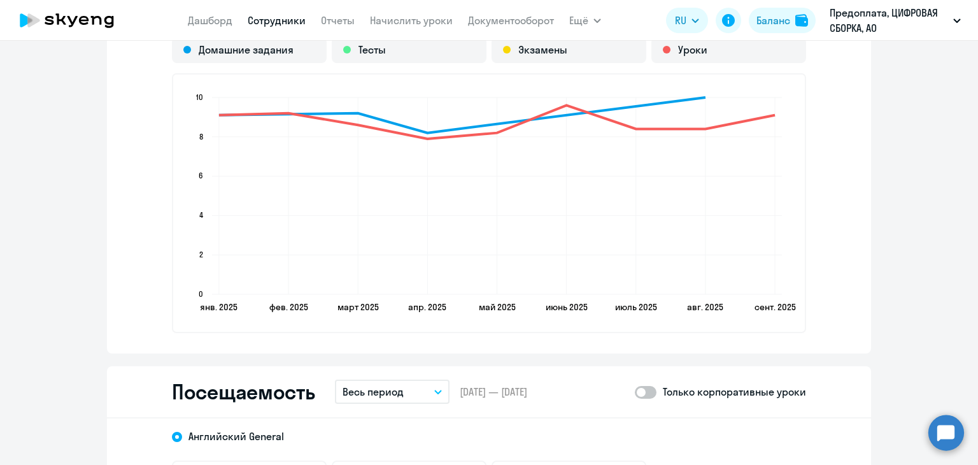
scroll to position [1464, 0]
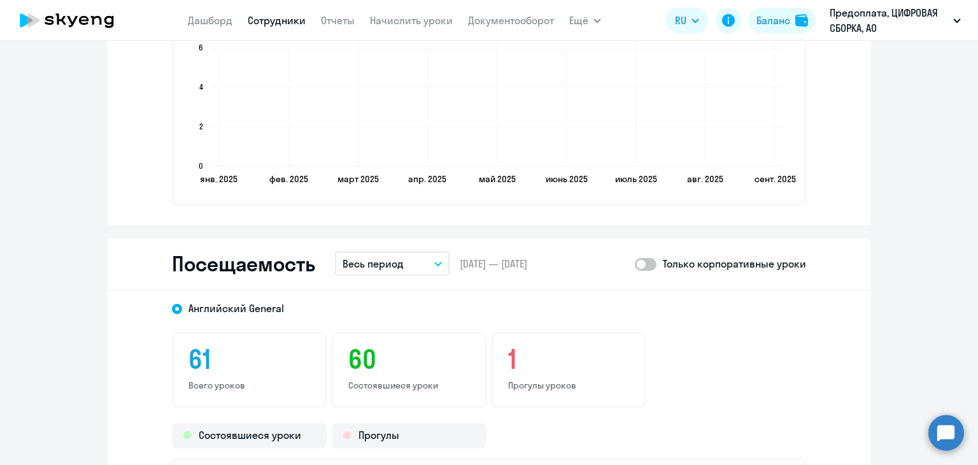
click at [369, 265] on p "Весь период" at bounding box center [372, 263] width 61 height 15
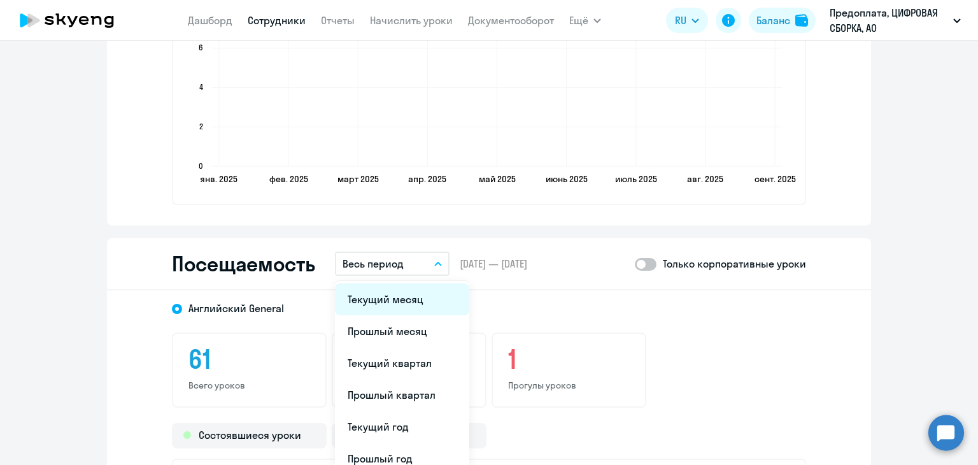
click at [375, 300] on li "Текущий месяц" at bounding box center [402, 299] width 134 height 32
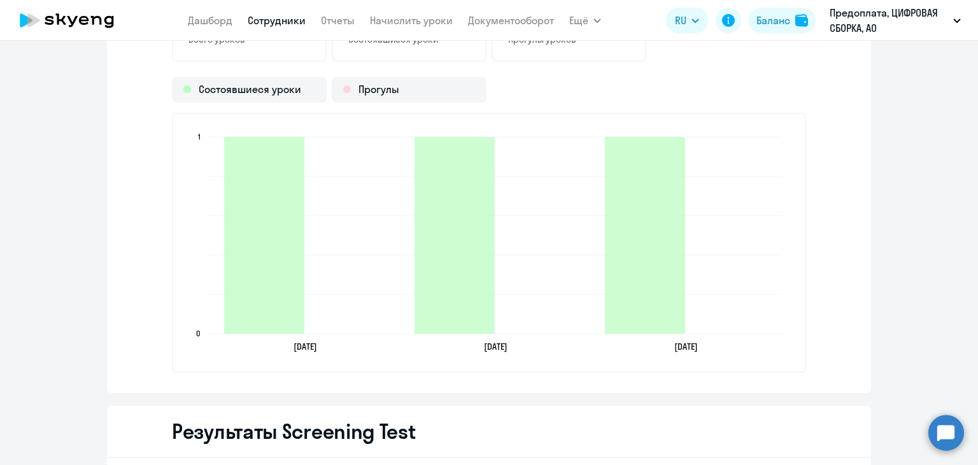
scroll to position [1782, 0]
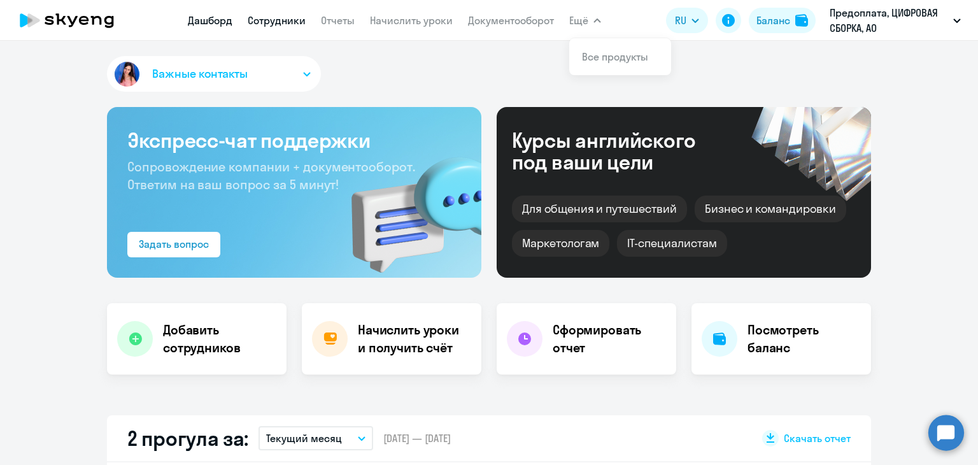
click at [277, 18] on link "Сотрудники" at bounding box center [277, 20] width 58 height 13
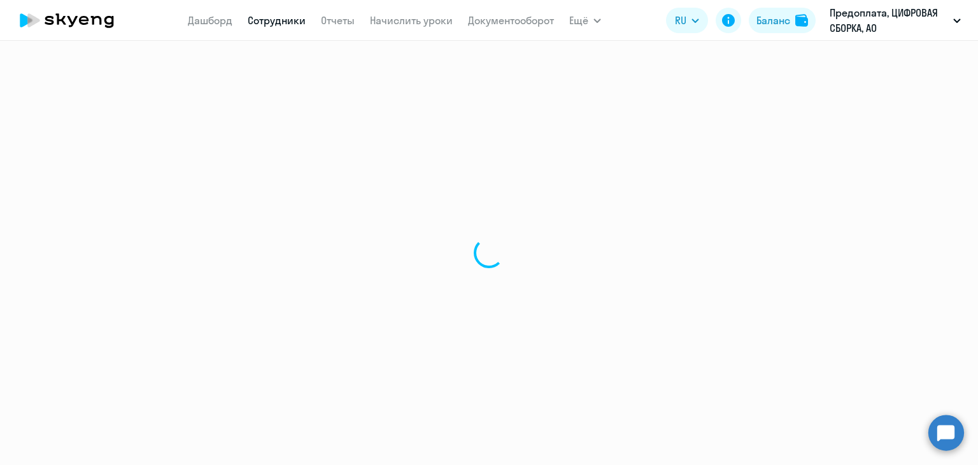
select select "30"
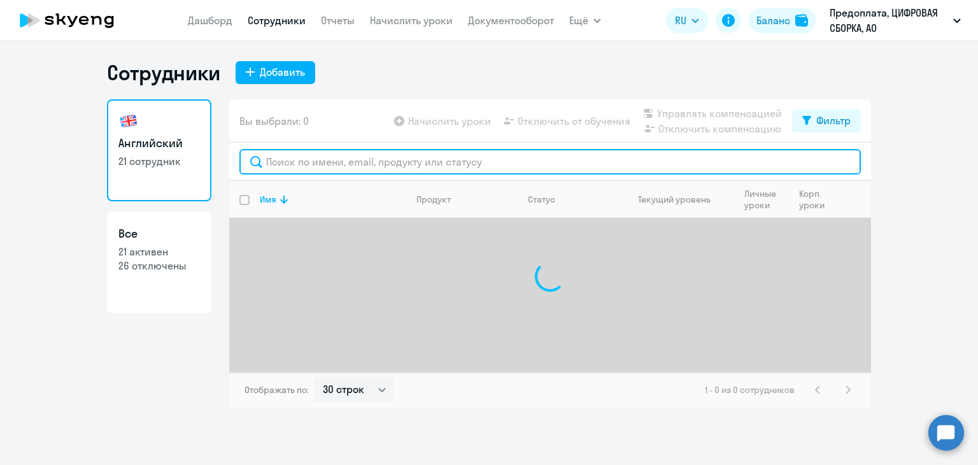
click at [334, 160] on input "text" at bounding box center [549, 161] width 621 height 25
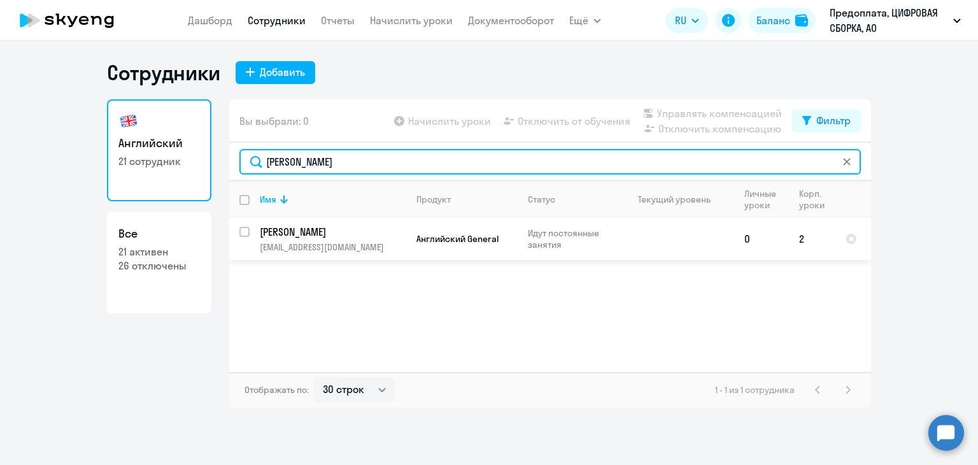
type input "[PERSON_NAME]"
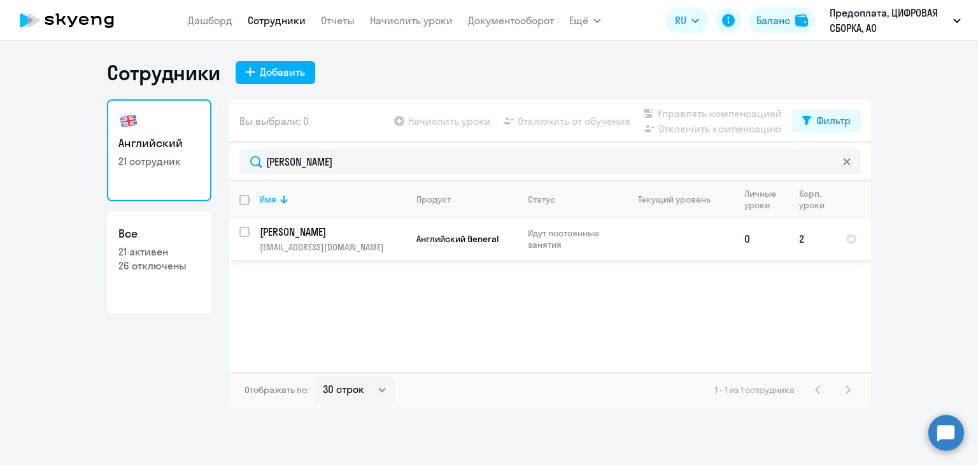
click at [432, 252] on td "Английский General" at bounding box center [461, 239] width 111 height 42
select select "english"
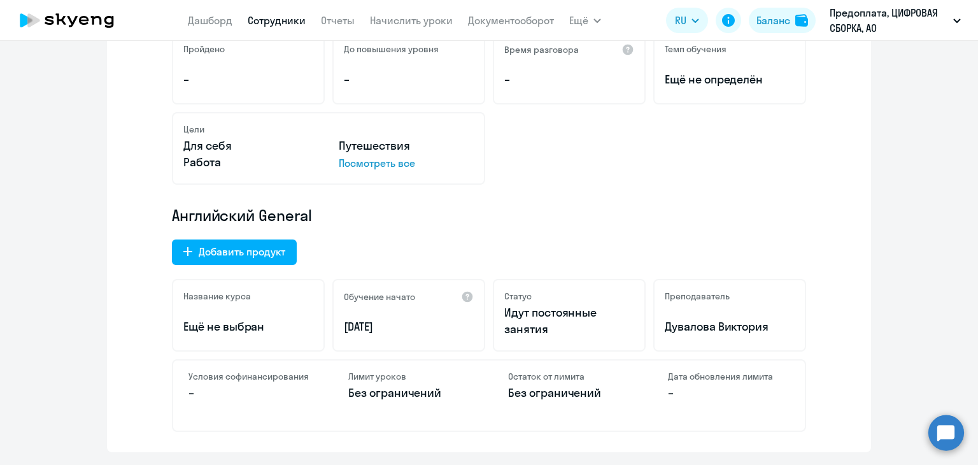
scroll to position [318, 0]
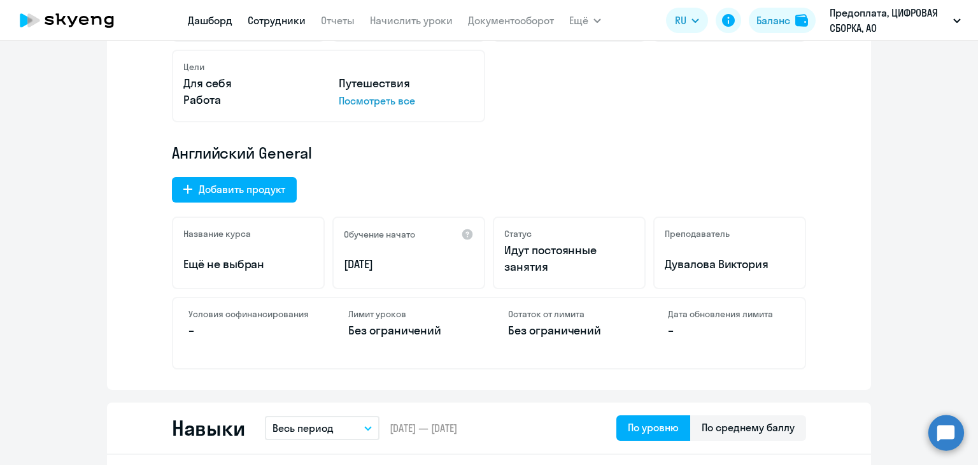
click at [232, 24] on link "Дашборд" at bounding box center [210, 20] width 45 height 13
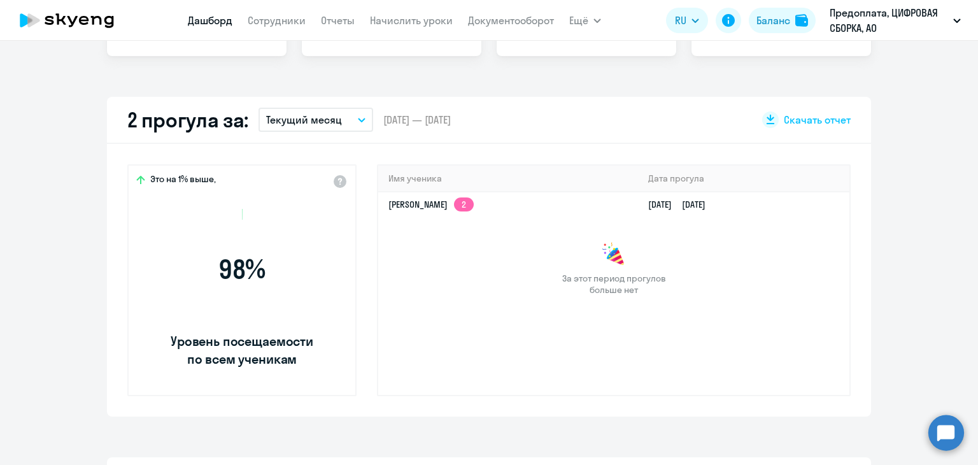
scroll to position [407, 0]
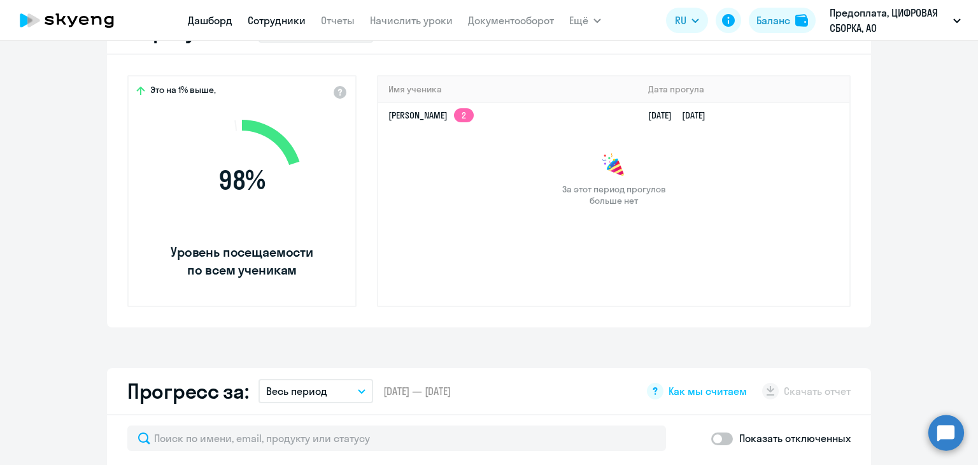
click at [269, 17] on link "Сотрудники" at bounding box center [277, 20] width 58 height 13
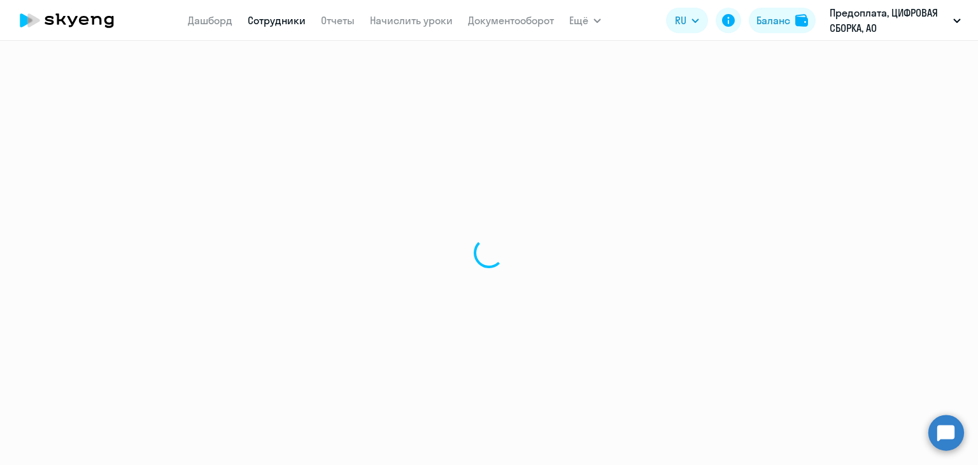
select select "30"
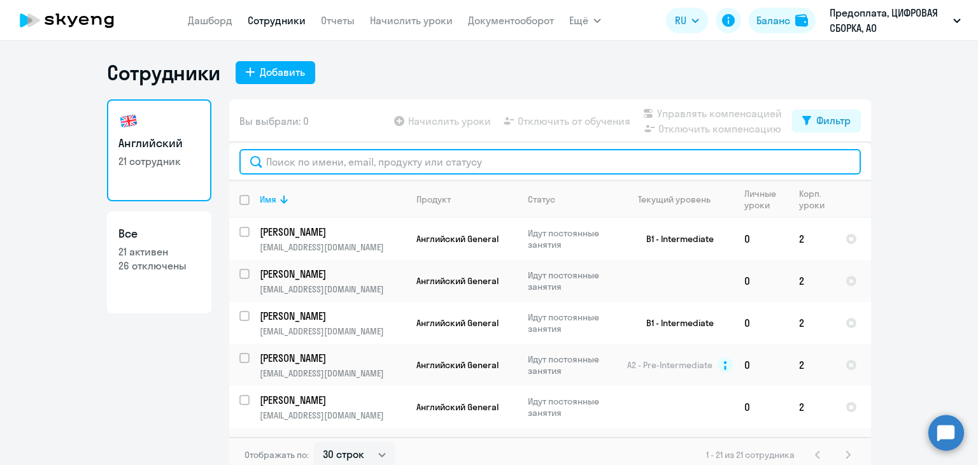
click at [473, 166] on input "text" at bounding box center [549, 161] width 621 height 25
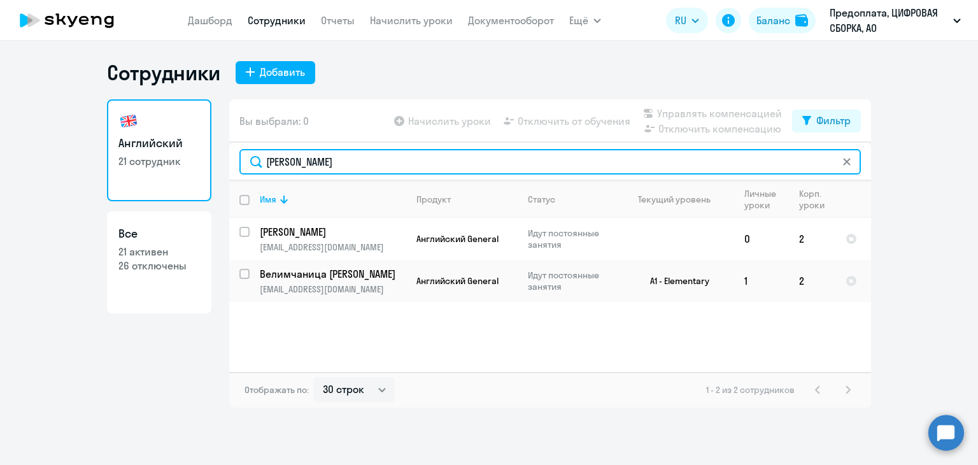
drag, startPoint x: 314, startPoint y: 162, endPoint x: 240, endPoint y: 165, distance: 73.9
click at [249, 164] on input "мари" at bounding box center [549, 161] width 621 height 25
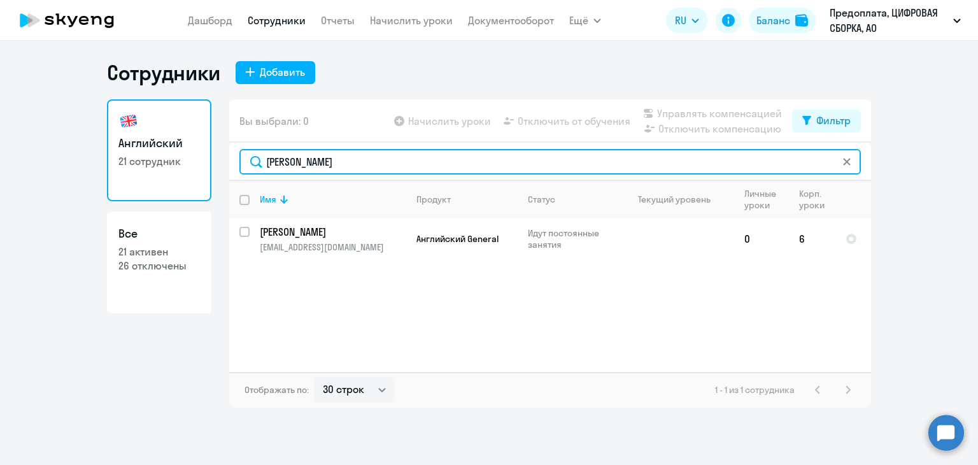
drag, startPoint x: 336, startPoint y: 158, endPoint x: 204, endPoint y: 151, distance: 131.9
click at [213, 155] on div "Английский 21 сотрудник Все 21 активен 26 отключены Вы выбрали: 0 Начислить уро…" at bounding box center [489, 253] width 764 height 308
drag, startPoint x: 295, startPoint y: 157, endPoint x: 246, endPoint y: 158, distance: 49.0
click at [246, 158] on input "ильф" at bounding box center [549, 161] width 621 height 25
drag, startPoint x: 262, startPoint y: 157, endPoint x: 229, endPoint y: 157, distance: 33.1
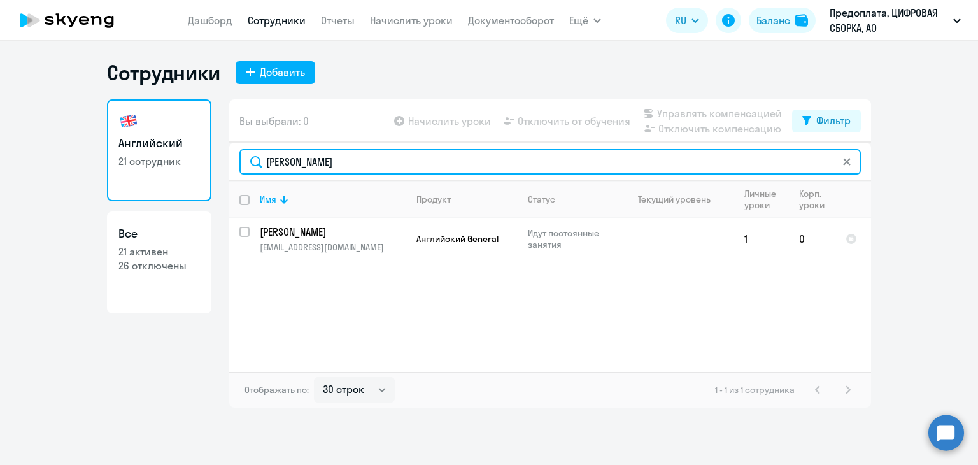
click at [229, 157] on div "иван" at bounding box center [550, 162] width 642 height 38
drag, startPoint x: 254, startPoint y: 143, endPoint x: 226, endPoint y: 138, distance: 28.5
click at [226, 138] on div "Английский 21 сотрудник Все 21 активен 26 отключены Вы выбрали: 0 Начислить уро…" at bounding box center [489, 253] width 764 height 308
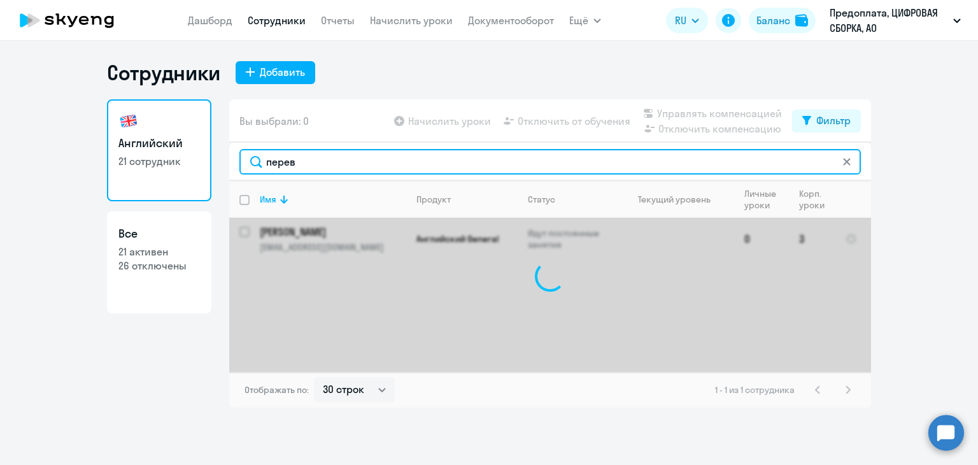
type input "перево"
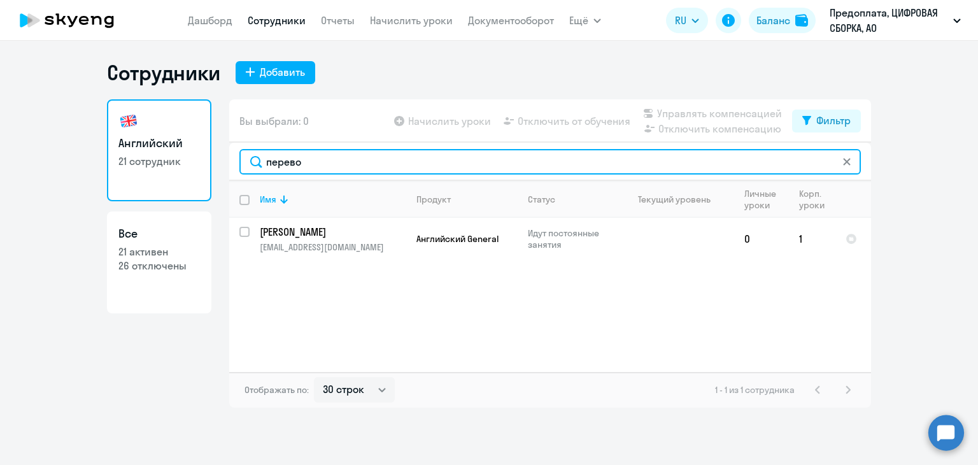
drag, startPoint x: 349, startPoint y: 156, endPoint x: 214, endPoint y: 161, distance: 134.4
click at [214, 161] on div "Английский 21 сотрудник Все 21 активен 26 отключены Вы выбрали: 0 Начислить уро…" at bounding box center [489, 253] width 764 height 308
type input "миха"
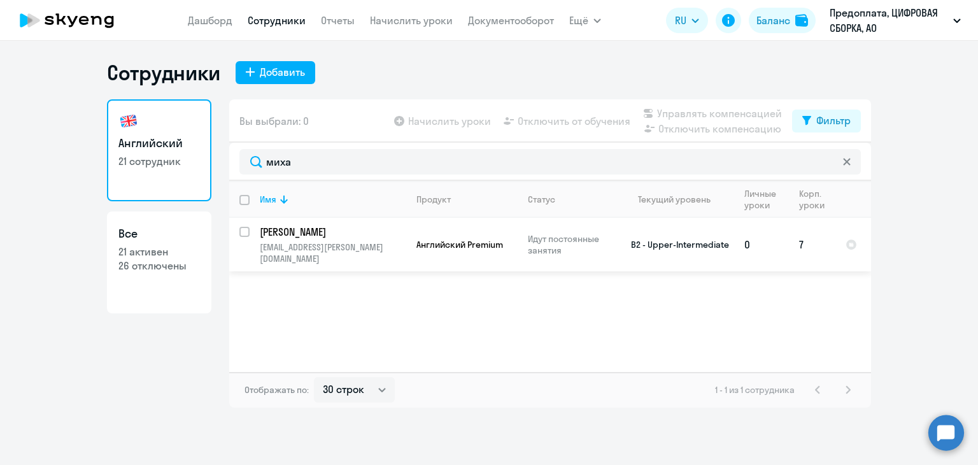
click at [412, 225] on td "Английский Premium" at bounding box center [461, 244] width 111 height 53
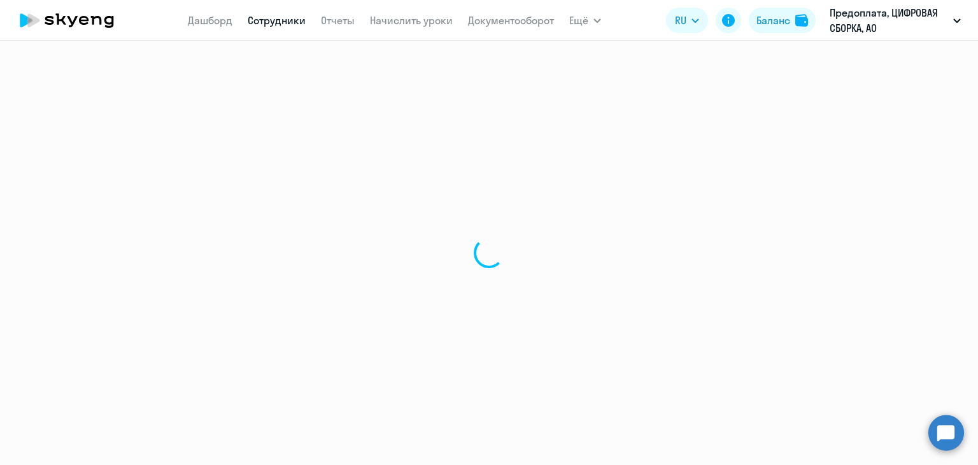
select select "english"
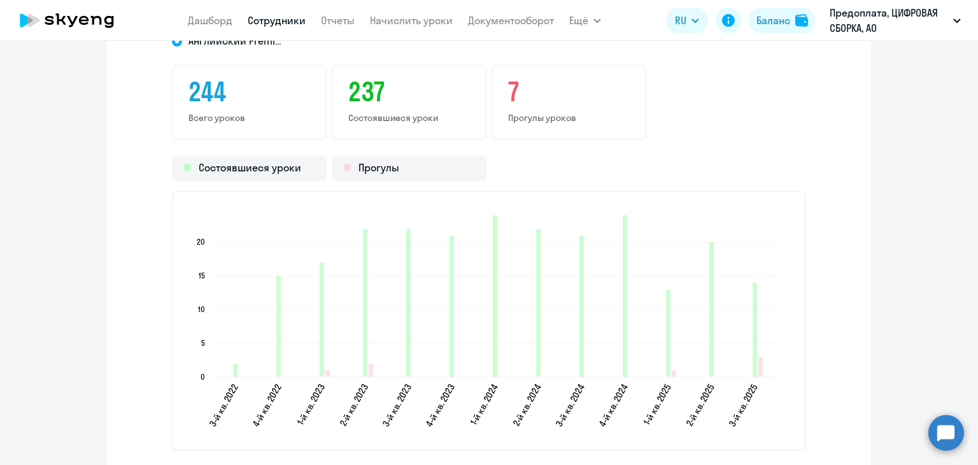
scroll to position [1655, 0]
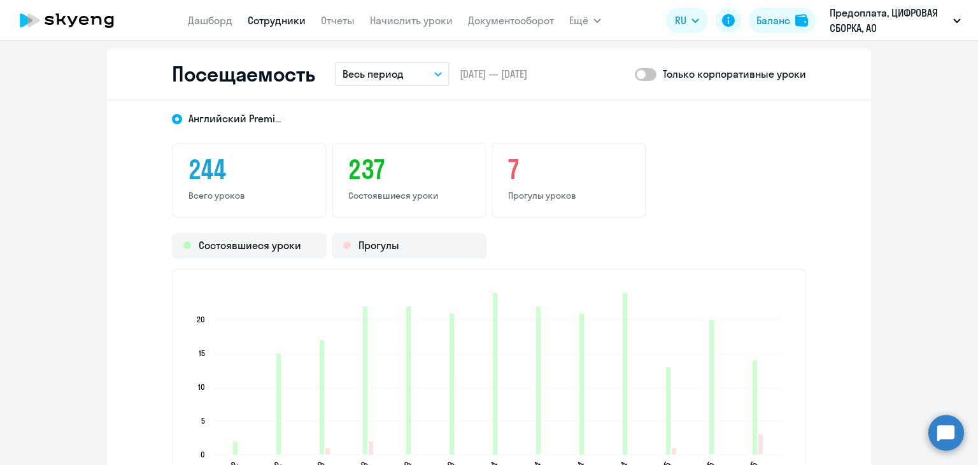
click at [387, 71] on p "Весь период" at bounding box center [372, 73] width 61 height 15
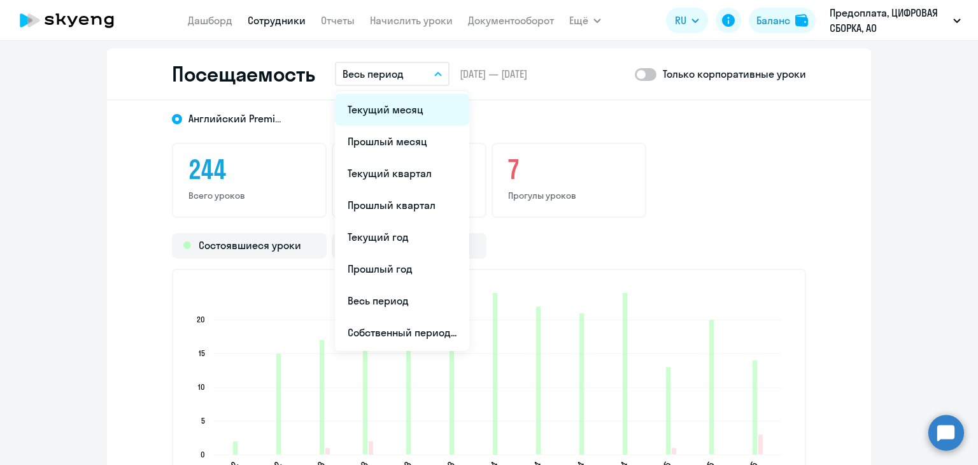
click at [379, 107] on li "Текущий месяц" at bounding box center [402, 110] width 134 height 32
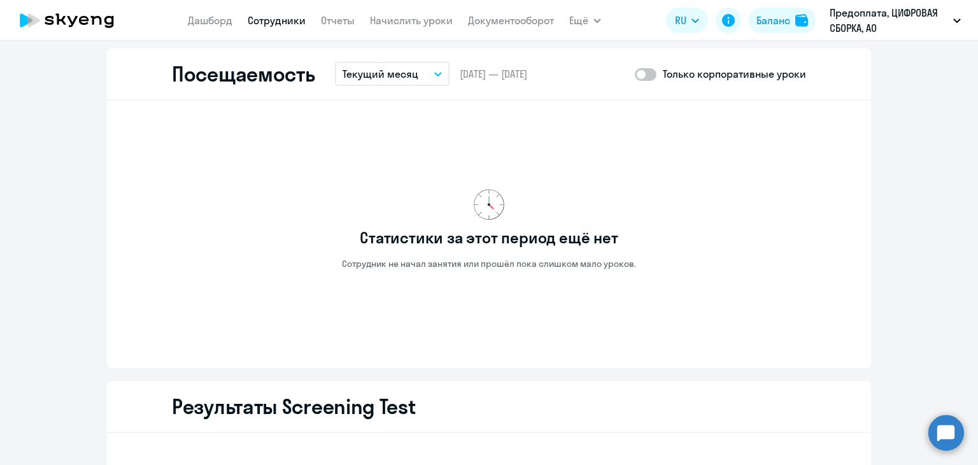
click at [393, 69] on p "Текущий месяц" at bounding box center [380, 73] width 76 height 15
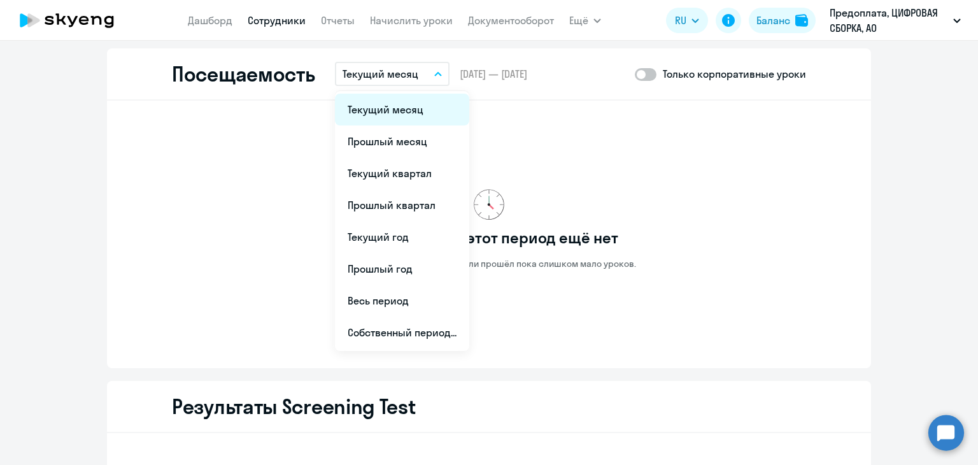
click at [392, 105] on li "Текущий месяц" at bounding box center [402, 110] width 134 height 32
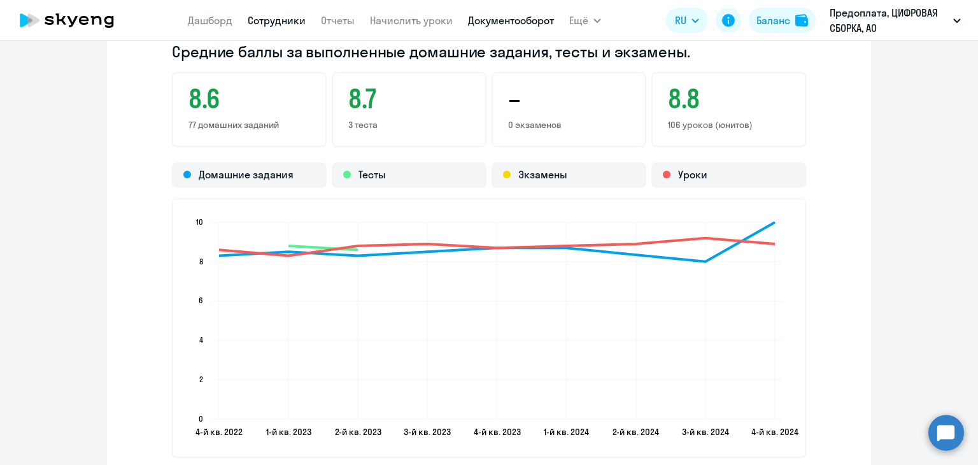
scroll to position [1209, 0]
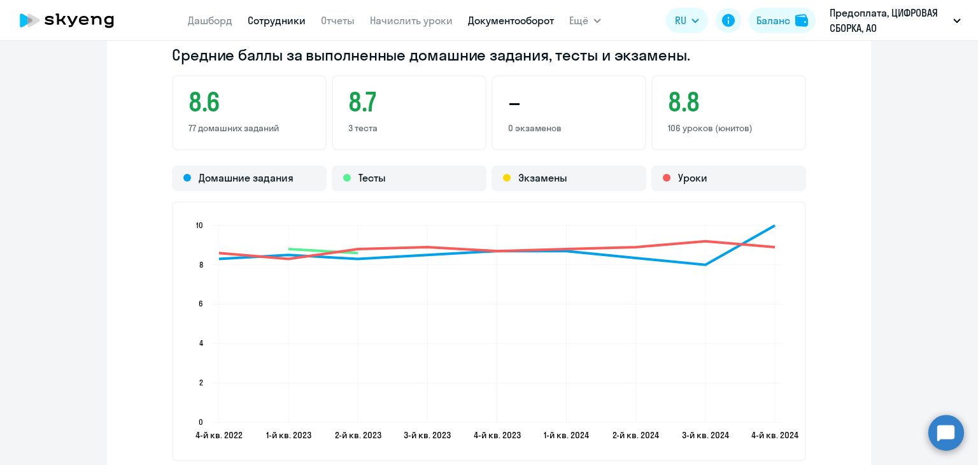
click at [496, 20] on link "Документооборот" at bounding box center [511, 20] width 86 height 13
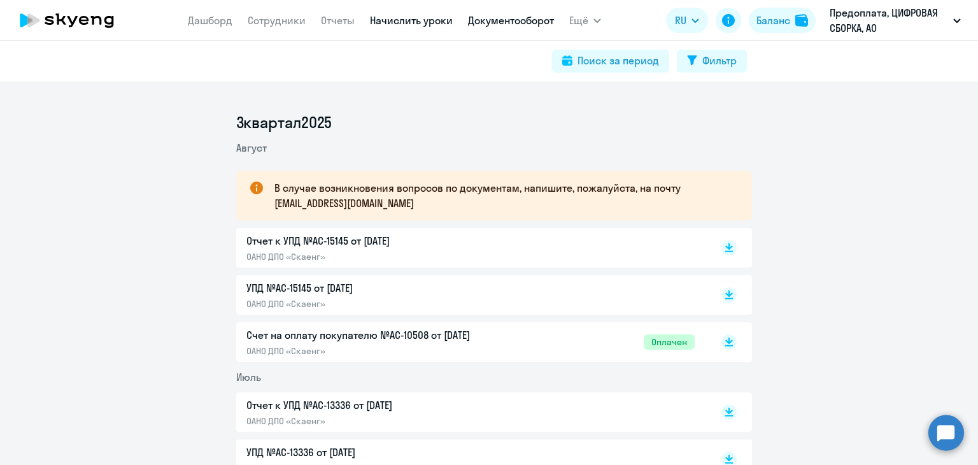
click at [374, 17] on link "Начислить уроки" at bounding box center [411, 20] width 83 height 13
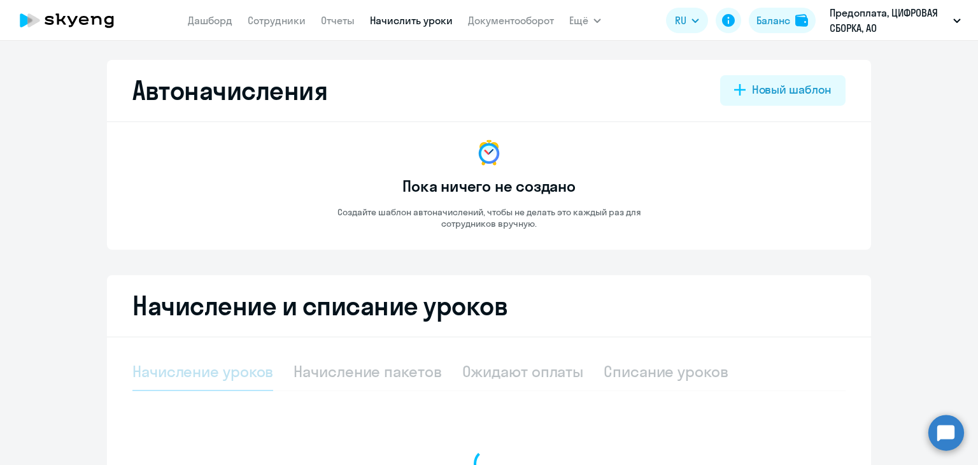
select select "10"
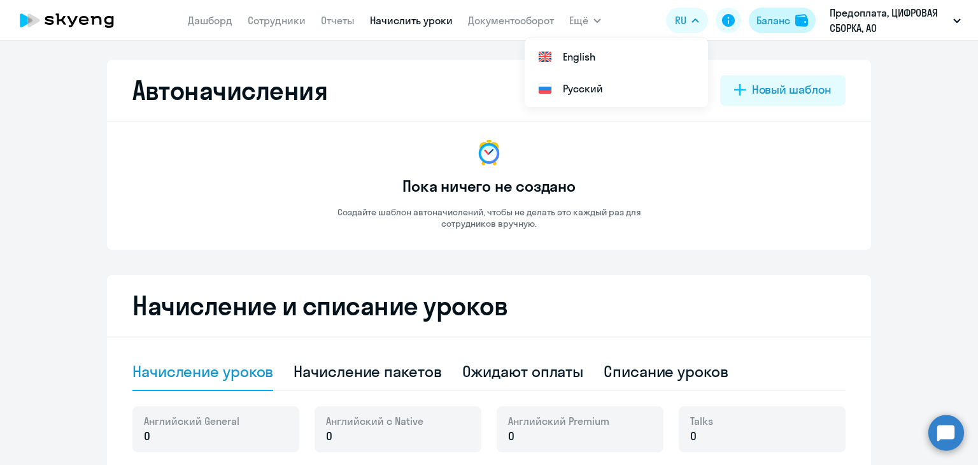
click at [780, 23] on div "Баланс" at bounding box center [773, 20] width 34 height 15
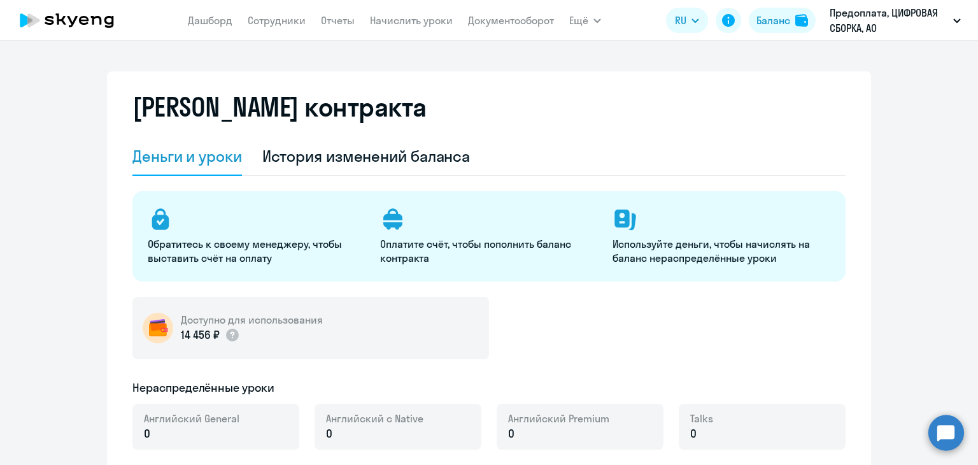
select select "english_adult_not_native_speaker"
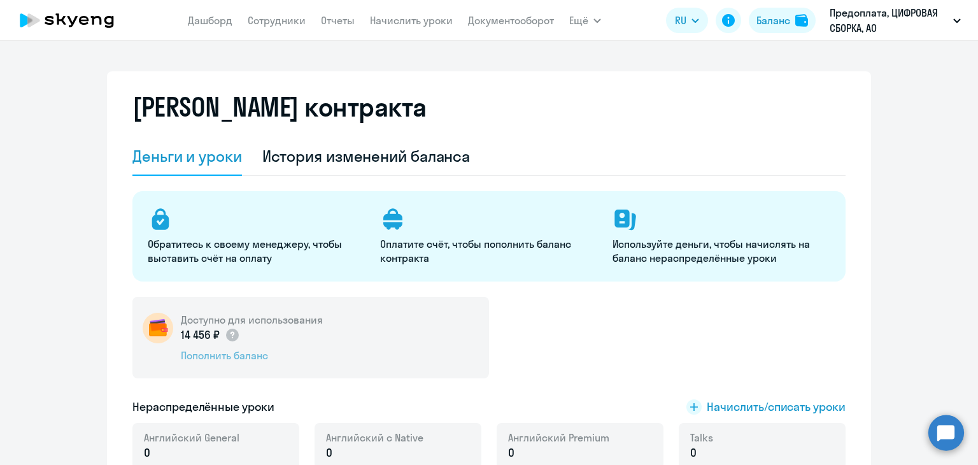
click at [246, 355] on div "Пополнить баланс" at bounding box center [252, 355] width 142 height 14
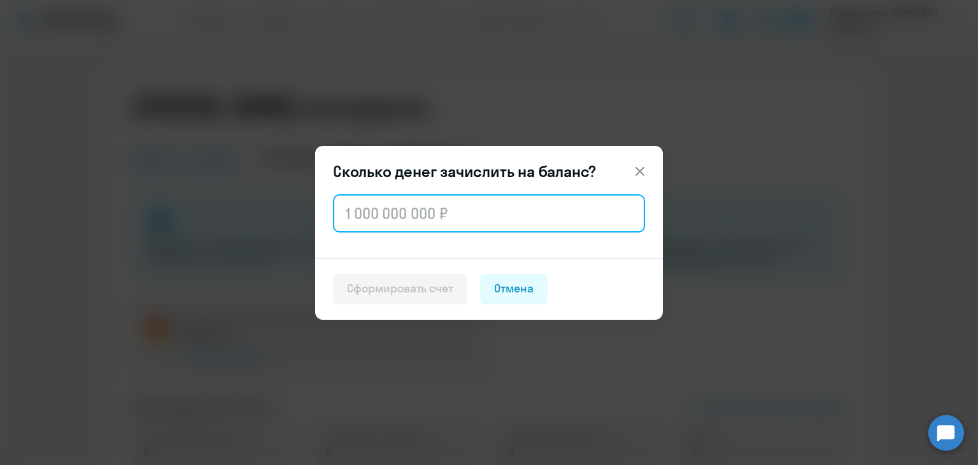
click at [412, 219] on input "text" at bounding box center [489, 213] width 312 height 38
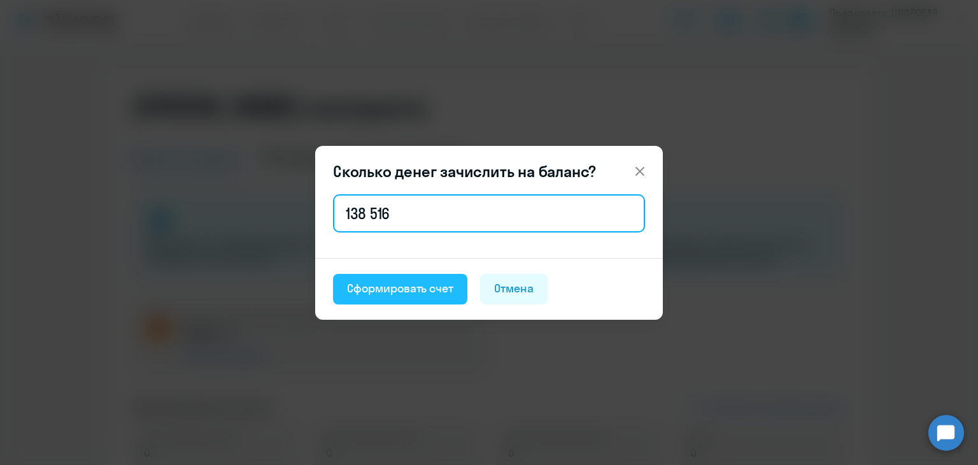
type input "138 516"
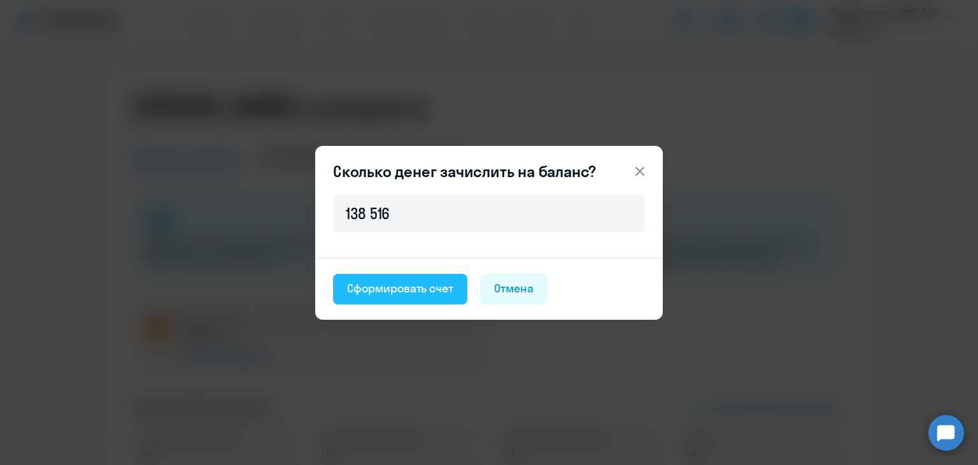
click at [401, 291] on div "Сформировать счет" at bounding box center [400, 288] width 106 height 17
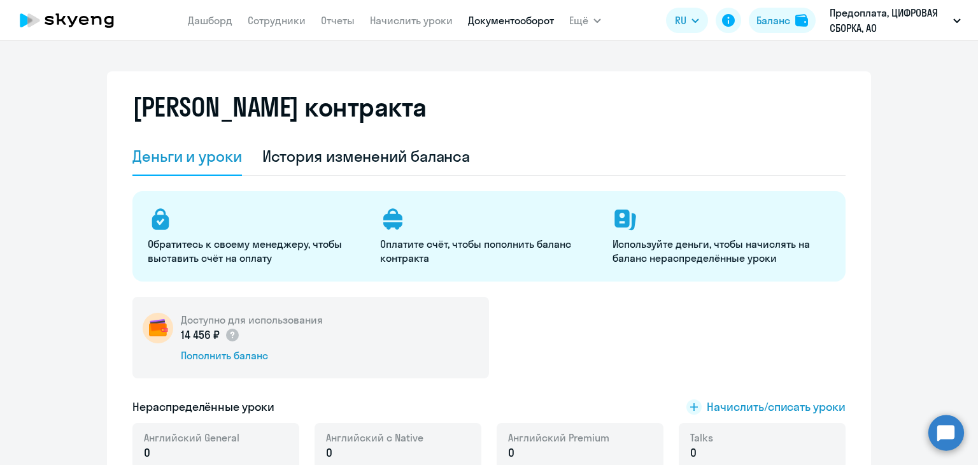
click at [499, 24] on link "Документооборот" at bounding box center [511, 20] width 86 height 13
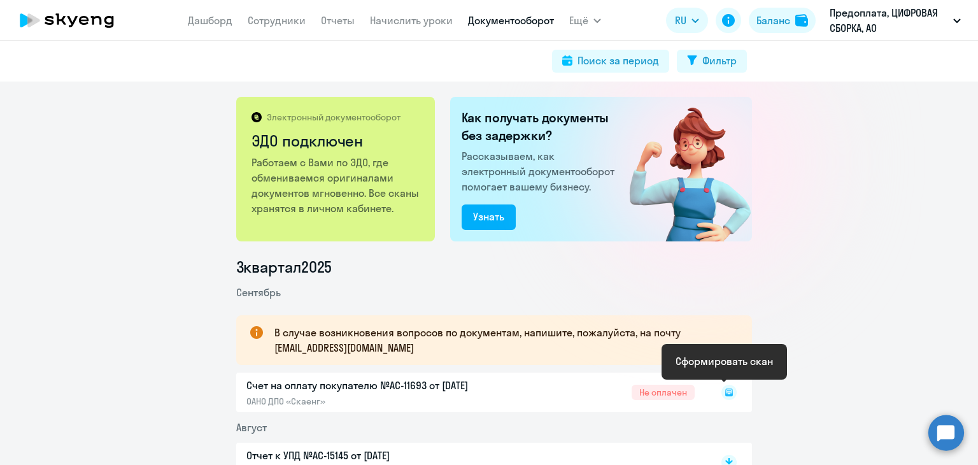
click at [723, 392] on rect at bounding box center [728, 391] width 15 height 15
click at [725, 389] on icon at bounding box center [729, 389] width 8 height 6
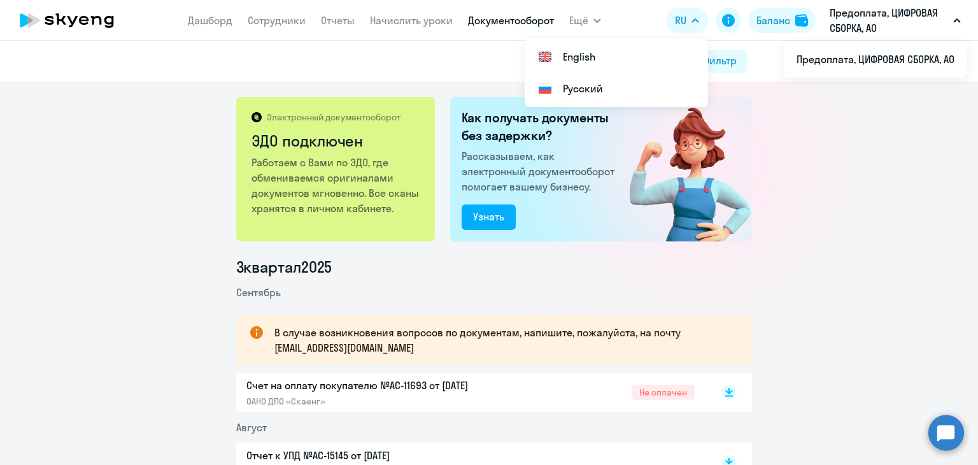
click at [861, 22] on p "Предоплата, ЦИФРОВАЯ СБОРКА, АО" at bounding box center [888, 20] width 118 height 31
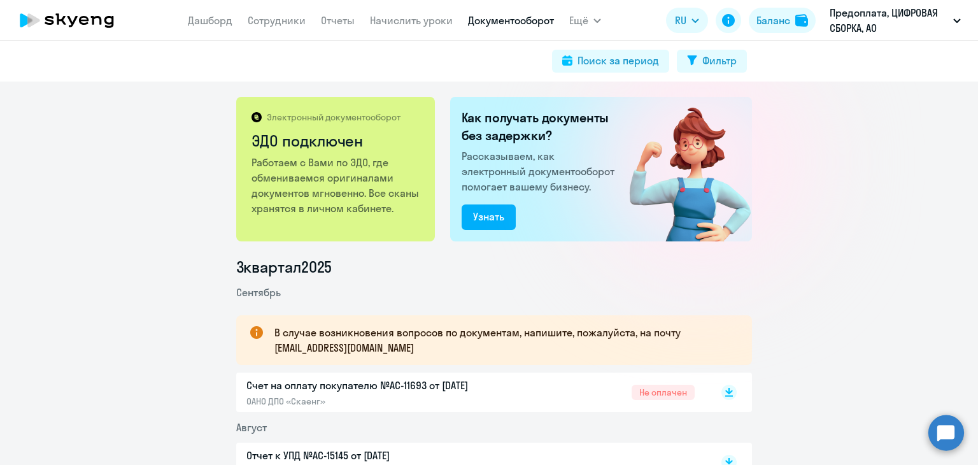
click at [864, 15] on p "Предоплата, ЦИФРОВАЯ СБОРКА, АО" at bounding box center [888, 20] width 118 height 31
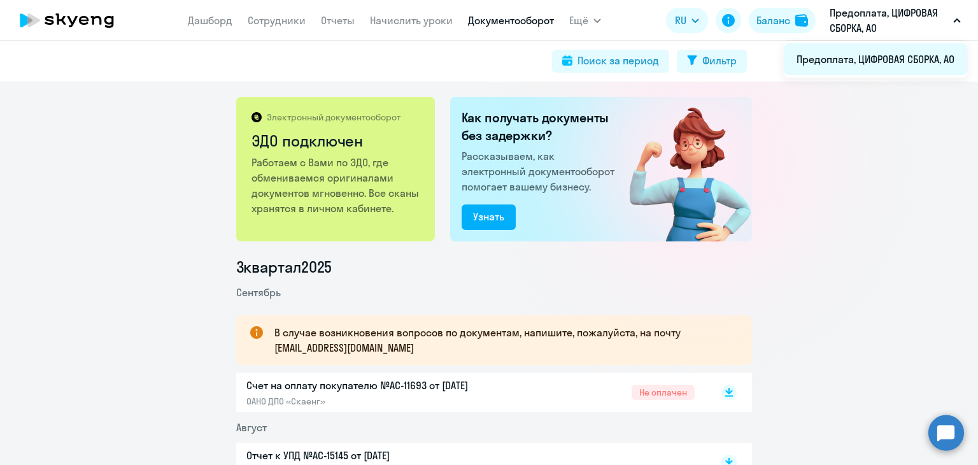
click at [888, 58] on li "Предоплата, ЦИФРОВАЯ СБОРКА, АО" at bounding box center [874, 59] width 183 height 32
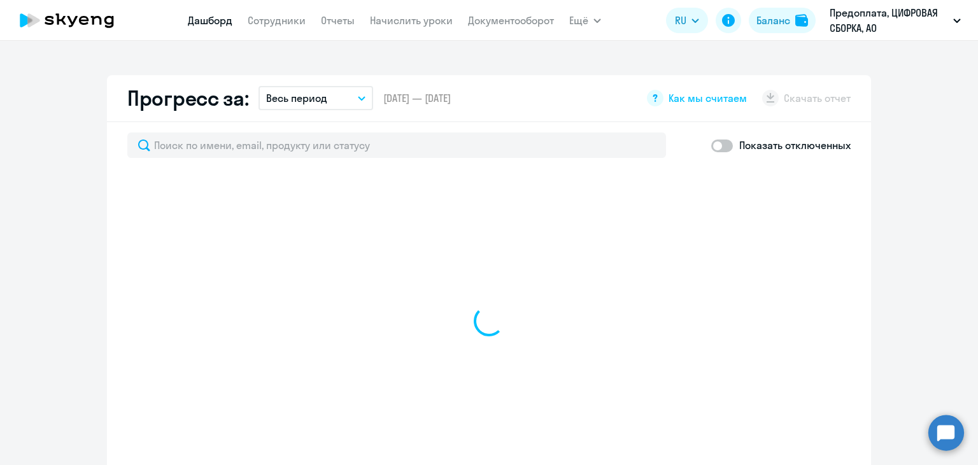
select select "30"
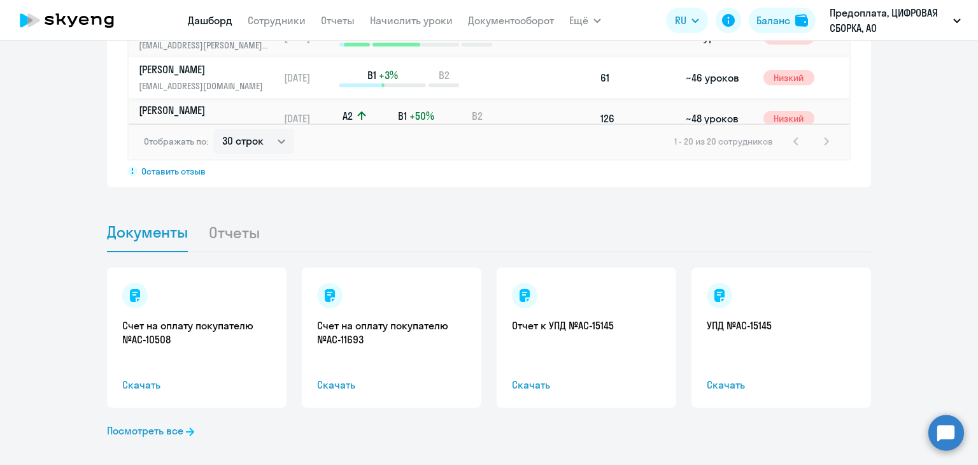
scroll to position [1113, 0]
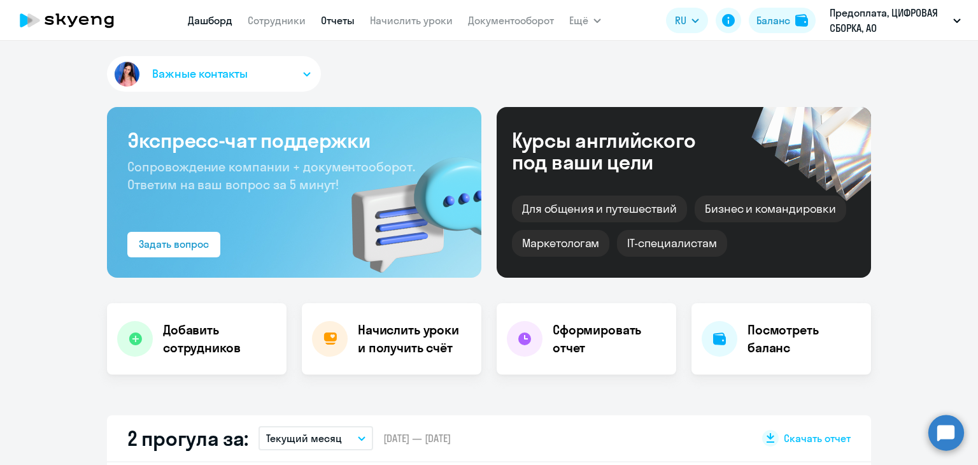
click at [332, 24] on link "Отчеты" at bounding box center [338, 20] width 34 height 13
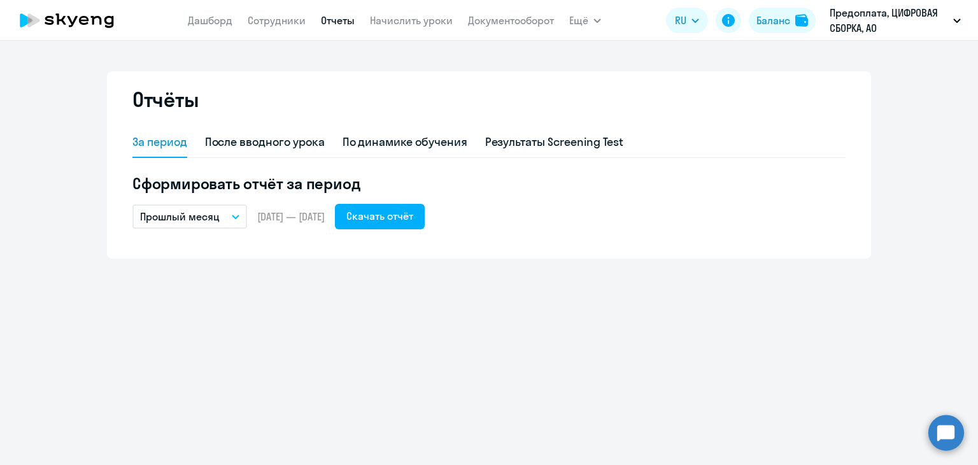
click at [225, 216] on button "Прошлый месяц" at bounding box center [189, 216] width 115 height 24
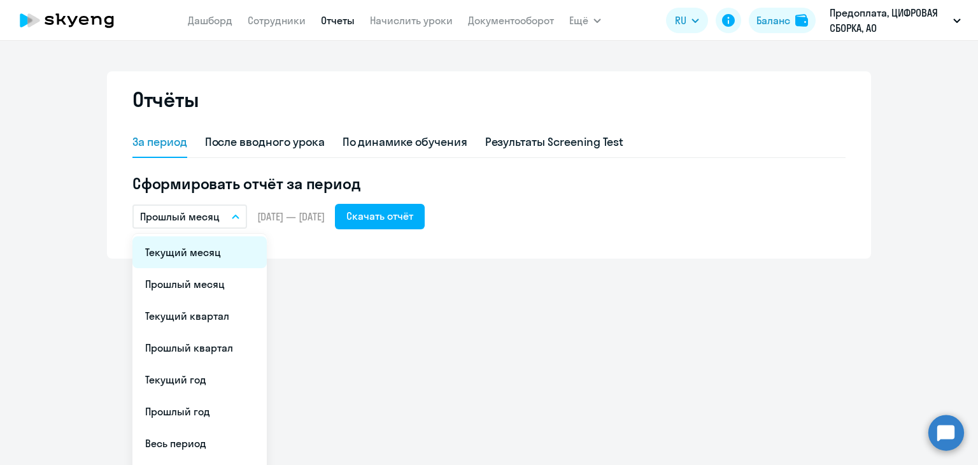
click at [219, 245] on li "Текущий месяц" at bounding box center [199, 252] width 134 height 32
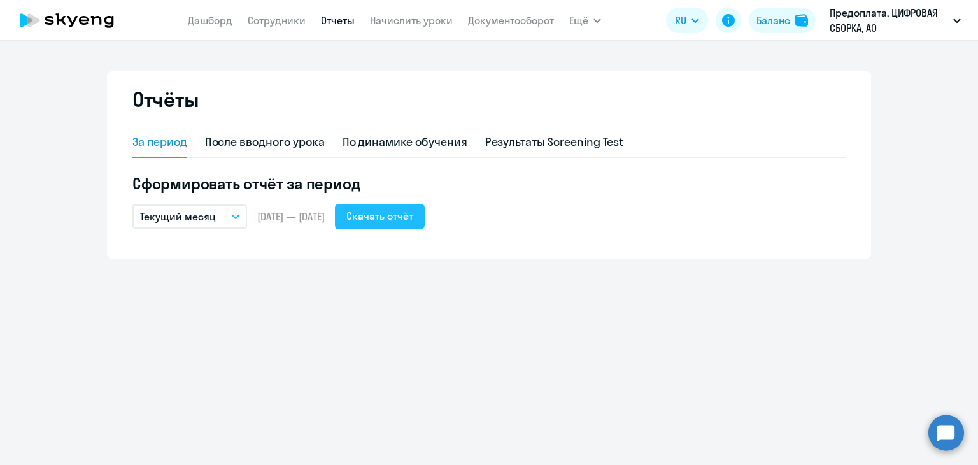
click at [412, 221] on div "Скачать отчёт" at bounding box center [379, 215] width 67 height 15
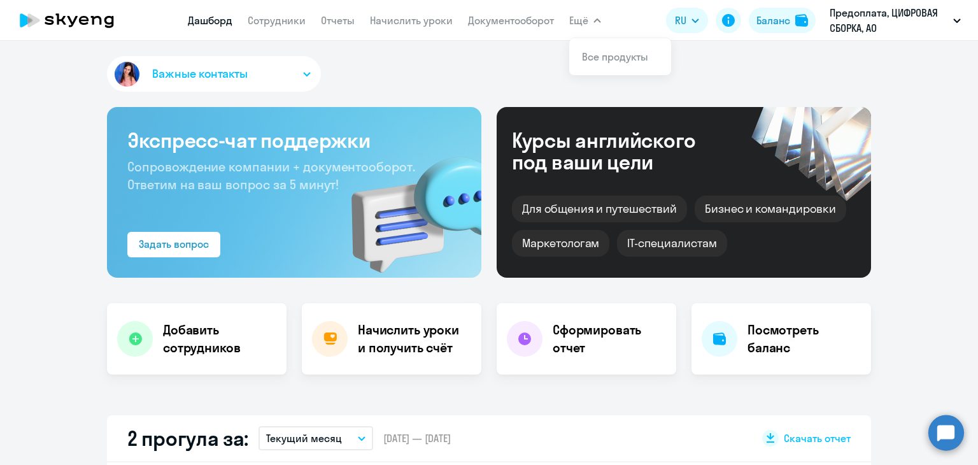
click at [594, 22] on icon "button" at bounding box center [597, 20] width 8 height 4
click at [529, 17] on link "Документооборот" at bounding box center [511, 20] width 86 height 13
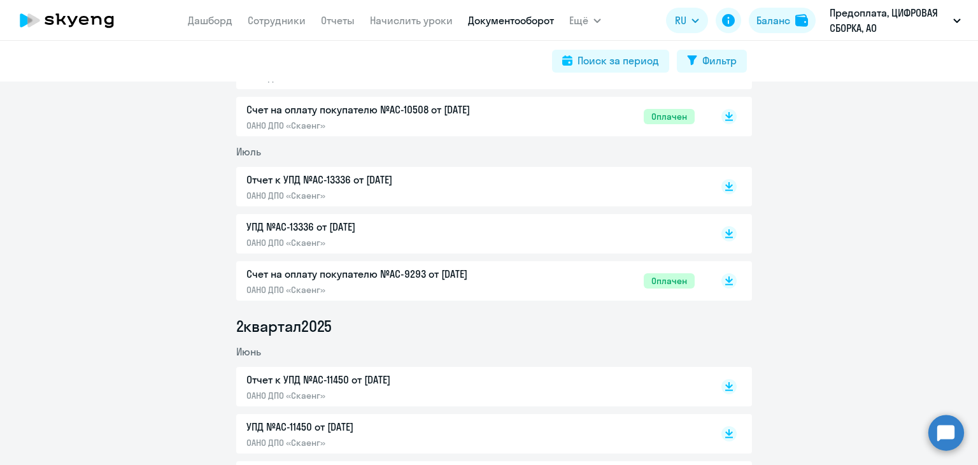
scroll to position [509, 0]
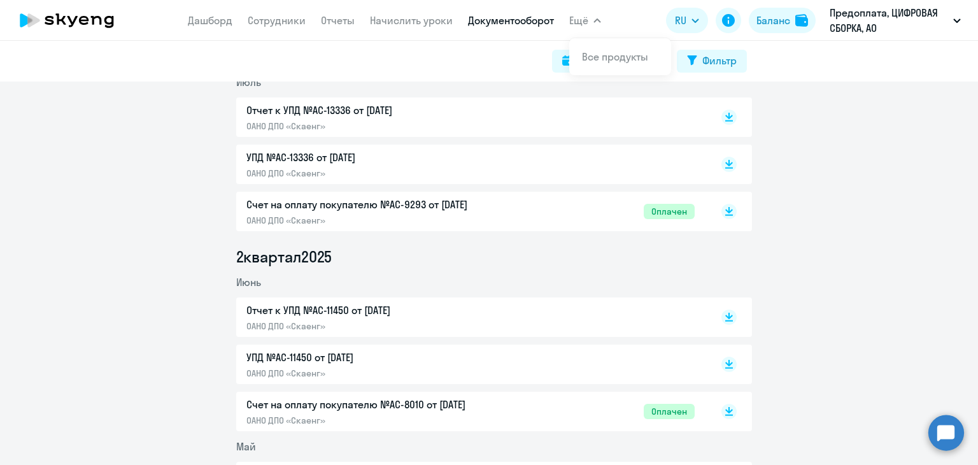
click at [577, 22] on span "Ещё" at bounding box center [578, 20] width 19 height 15
click at [580, 21] on span "Ещё" at bounding box center [578, 20] width 19 height 15
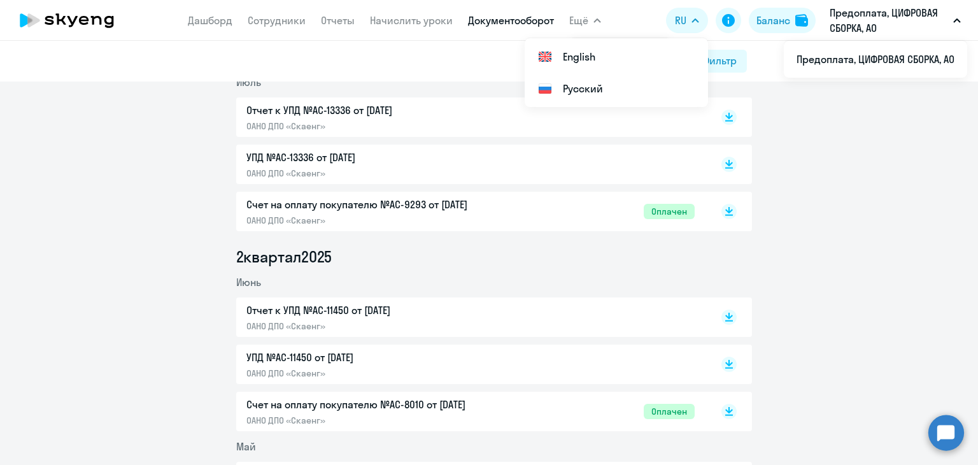
click at [858, 20] on p "Предоплата, ЦИФРОВАЯ СБОРКА, АО" at bounding box center [888, 20] width 118 height 31
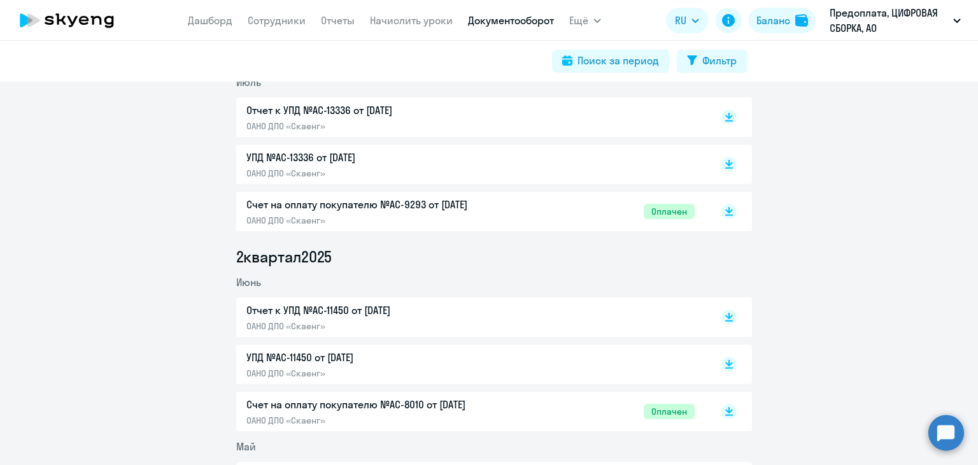
click at [858, 31] on p "Предоплата, ЦИФРОВАЯ СБОРКА, АО" at bounding box center [888, 20] width 118 height 31
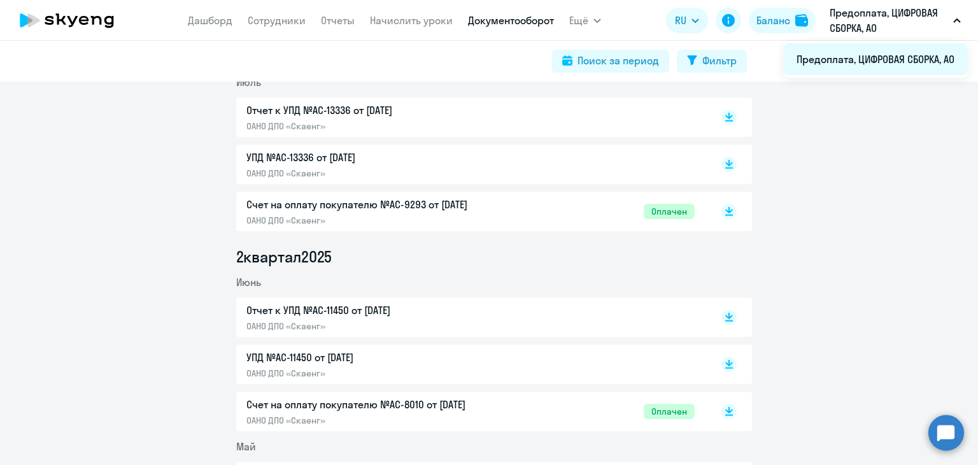
click at [847, 60] on li "Предоплата, ЦИФРОВАЯ СБОРКА, АО" at bounding box center [874, 59] width 183 height 32
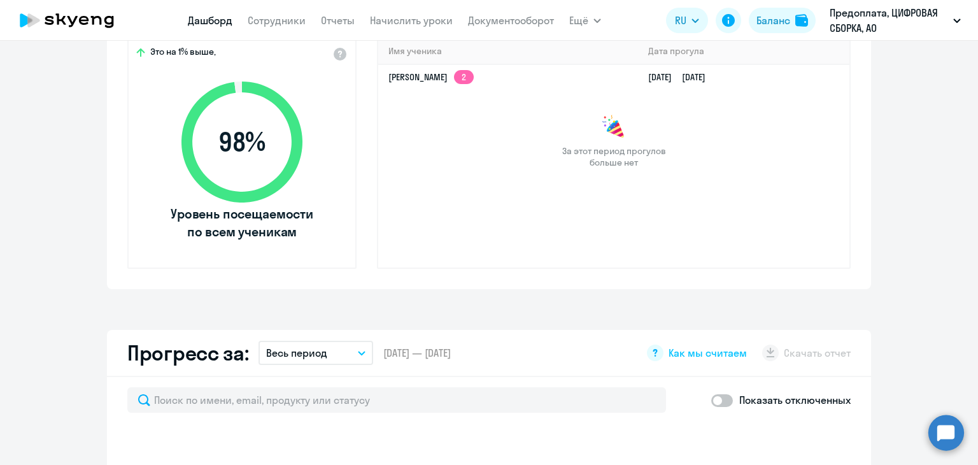
scroll to position [764, 0]
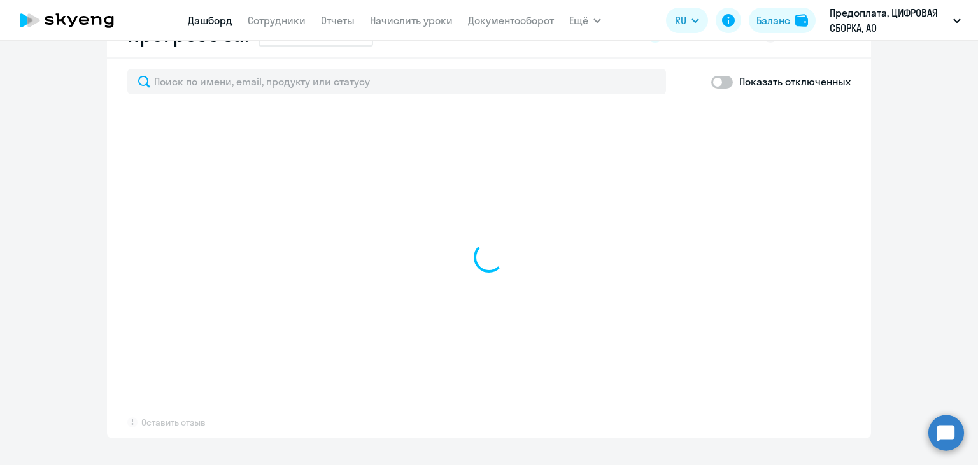
select select "30"
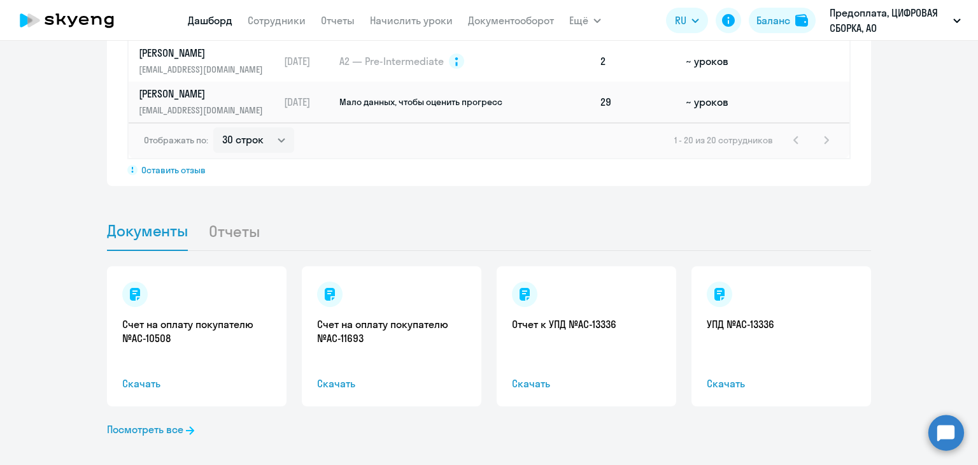
scroll to position [1113, 0]
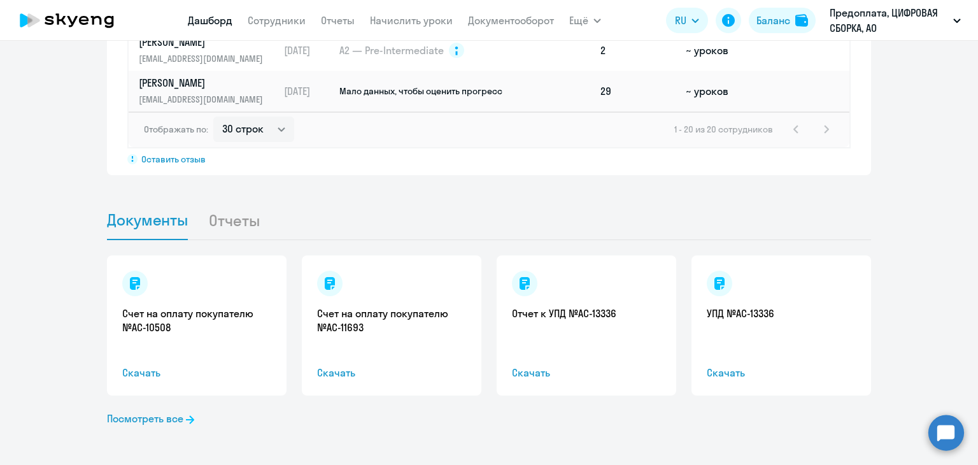
click at [953, 430] on circle at bounding box center [946, 432] width 36 height 36
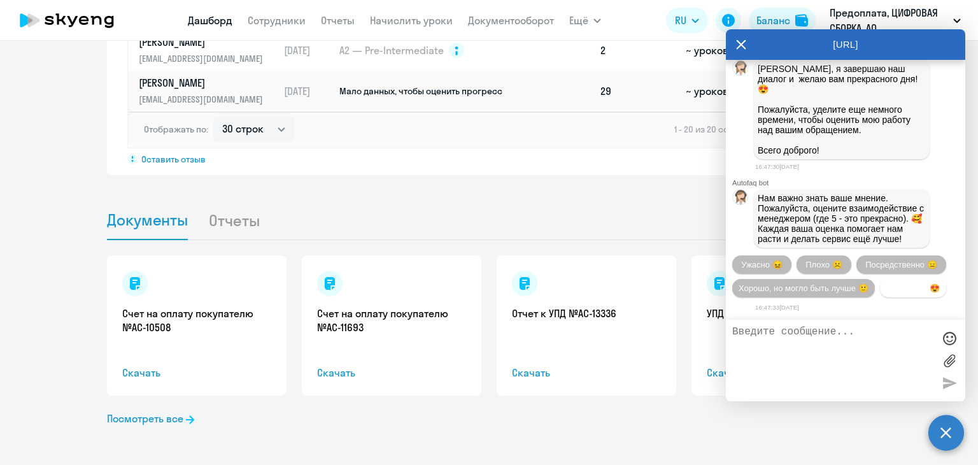
scroll to position [2839, 0]
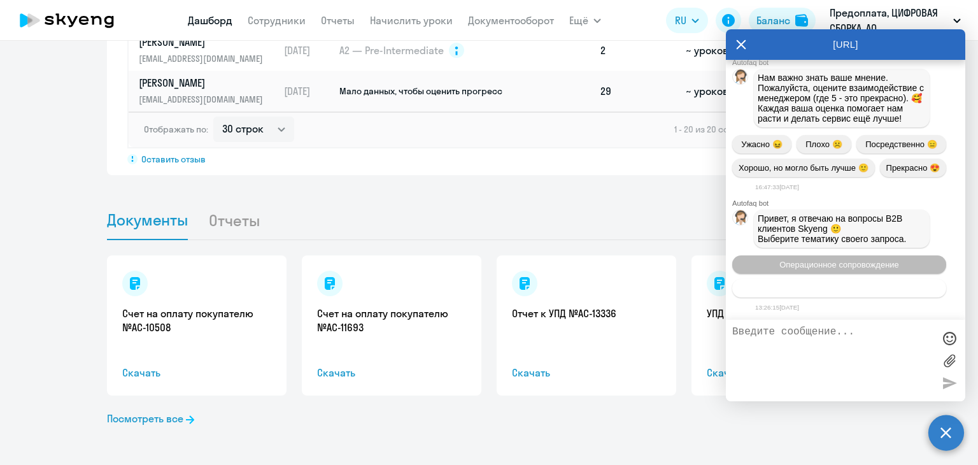
click at [827, 291] on span "Тематики документооборот" at bounding box center [839, 288] width 106 height 10
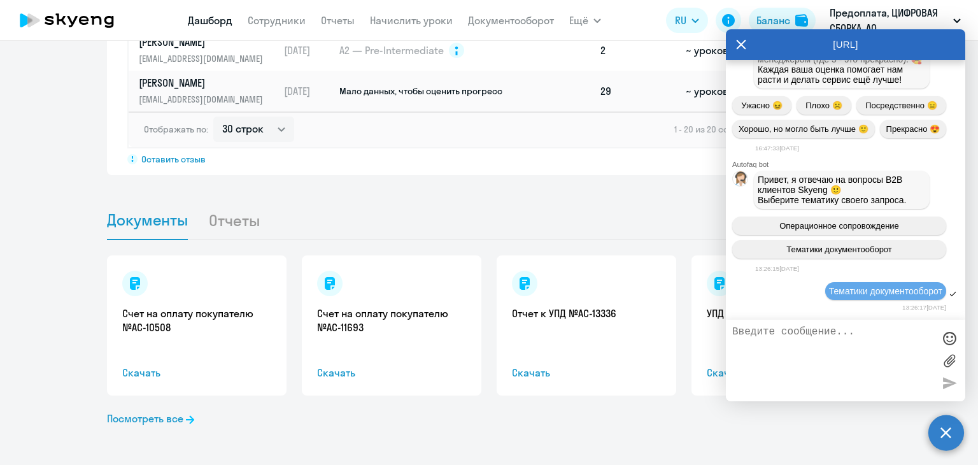
click at [944, 431] on circle at bounding box center [946, 432] width 36 height 36
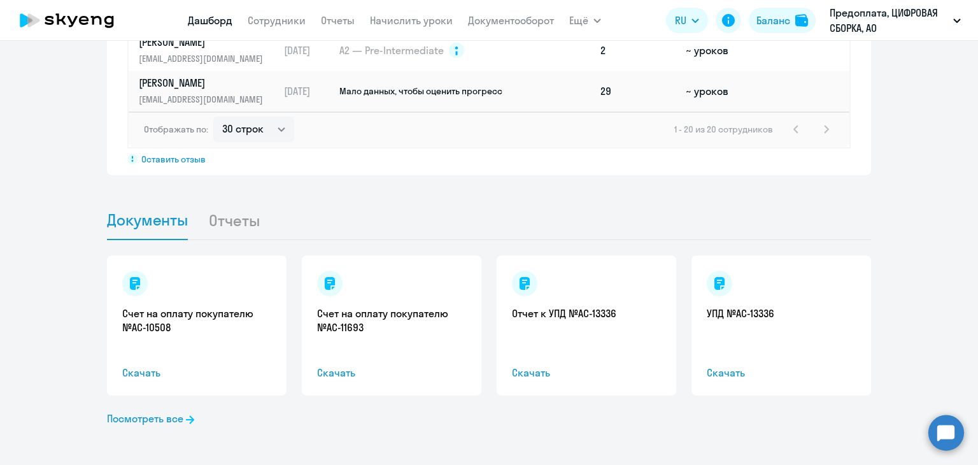
click at [944, 431] on circle at bounding box center [946, 432] width 36 height 36
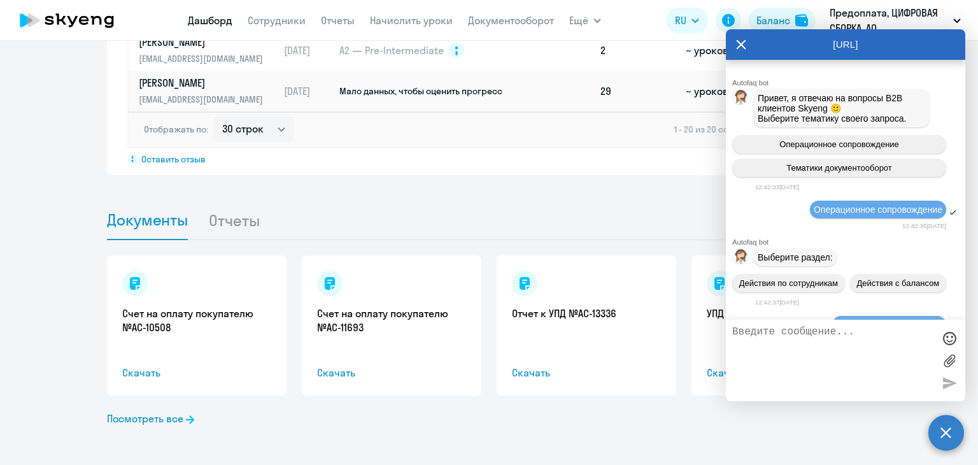
scroll to position [2872, 0]
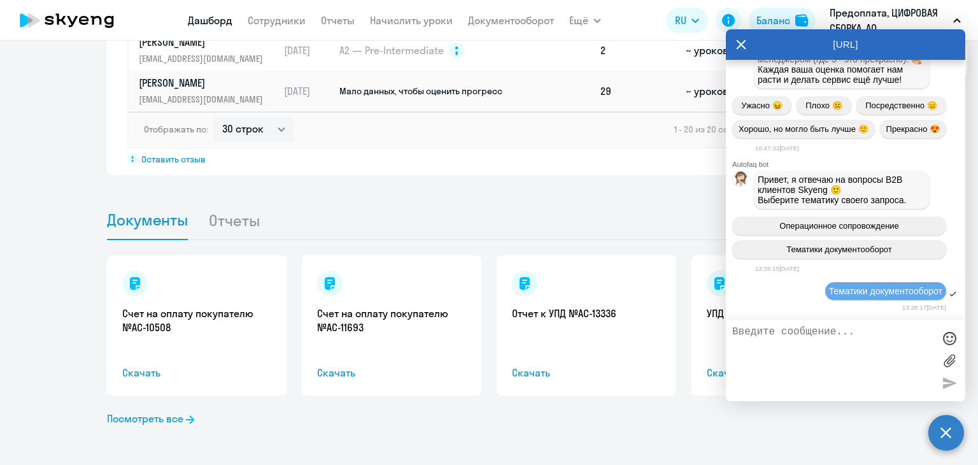
paste textarea "Подскажите, пожалуйста, как я могу поменять адрес компании, чтобы в реквизитах …"
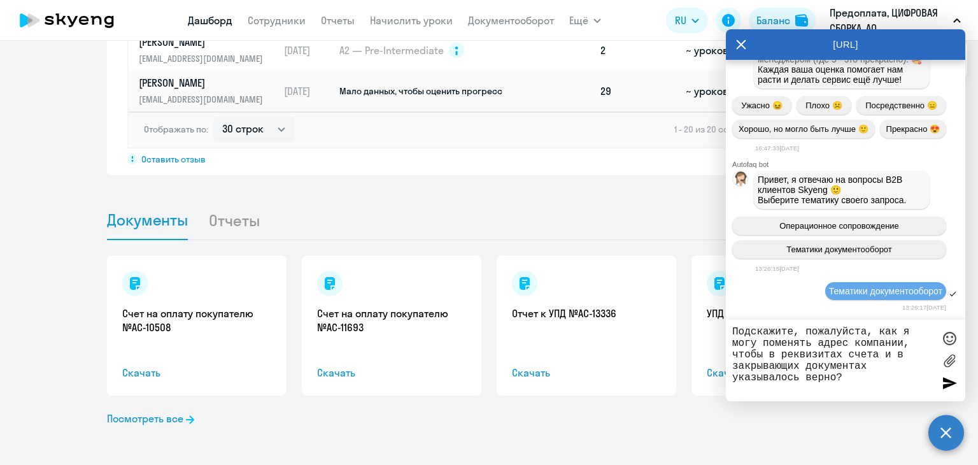
click at [733, 329] on textarea "Подскажите, пожалуйста, как я могу поменять адрес компании, чтобы в реквизитах …" at bounding box center [832, 360] width 201 height 69
type textarea "Добрый день. Подскажите, пожалуйста, как я могу поменять адрес компании, чтобы …"
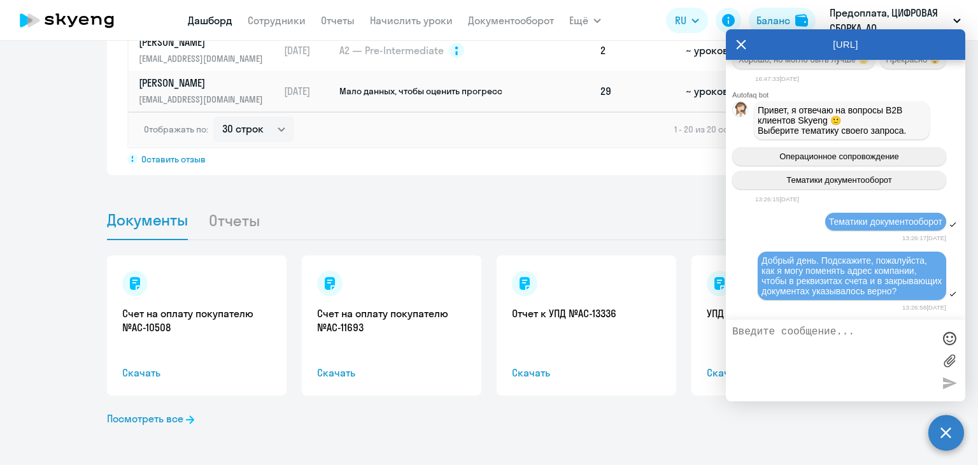
scroll to position [2960, 0]
click at [738, 44] on icon at bounding box center [741, 44] width 10 height 31
